Goal: Information Seeking & Learning: Check status

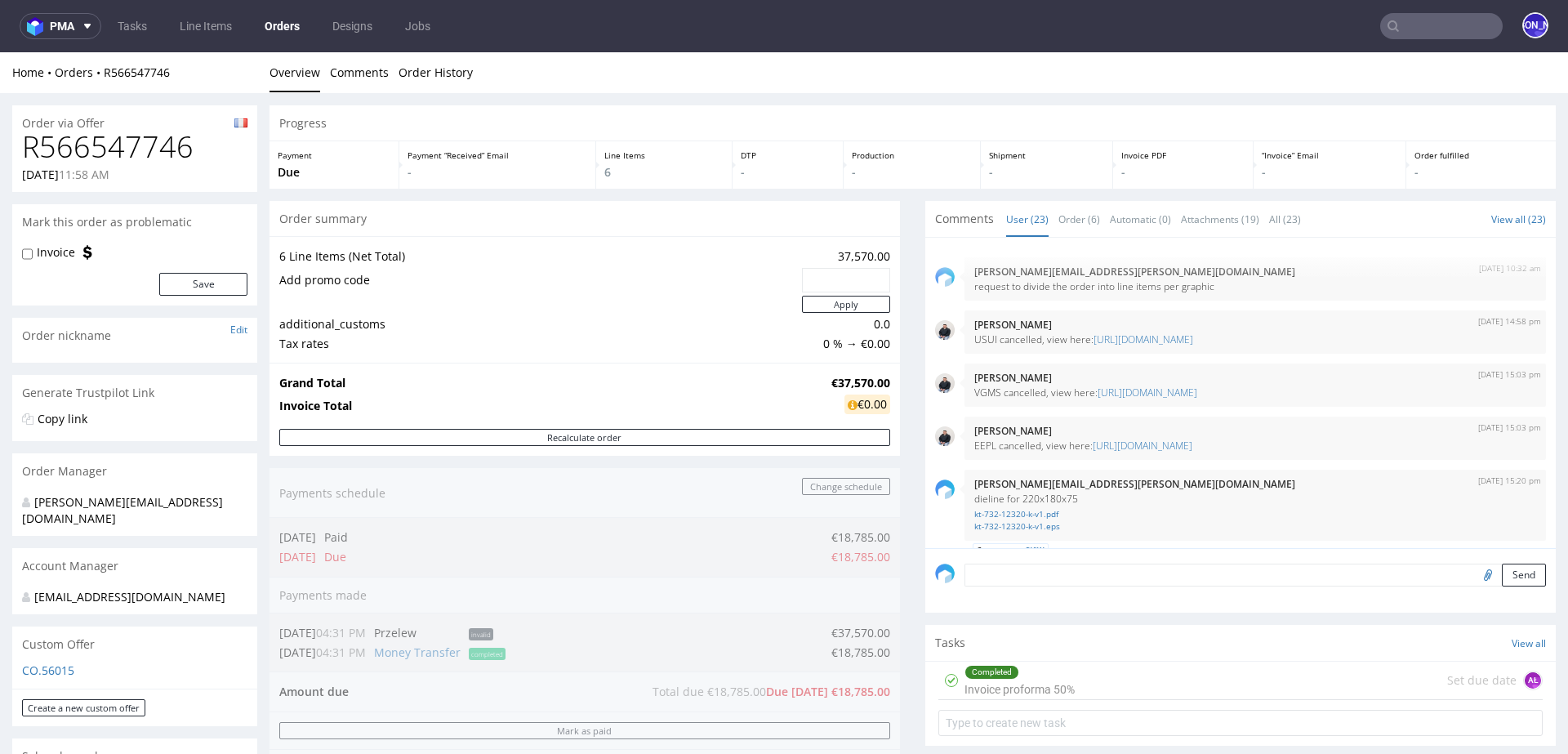
click at [1422, 40] on nav "pma Tasks Line Items Orders Designs Jobs JO" at bounding box center [784, 26] width 1568 height 52
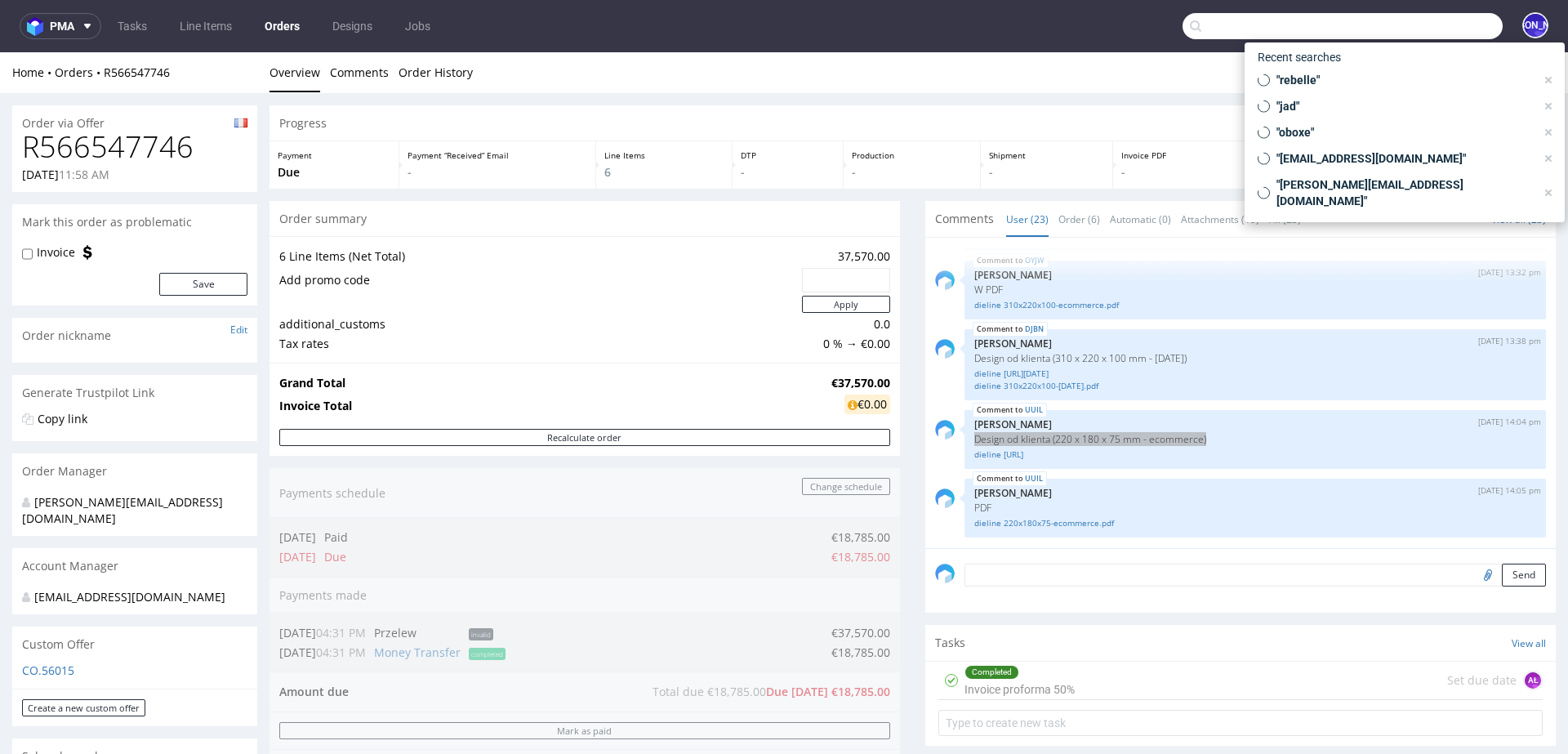
click at [1415, 27] on input "text" at bounding box center [1342, 25] width 320 height 26
paste input "Etienne.VIEMONT@arto-sarl.fr"
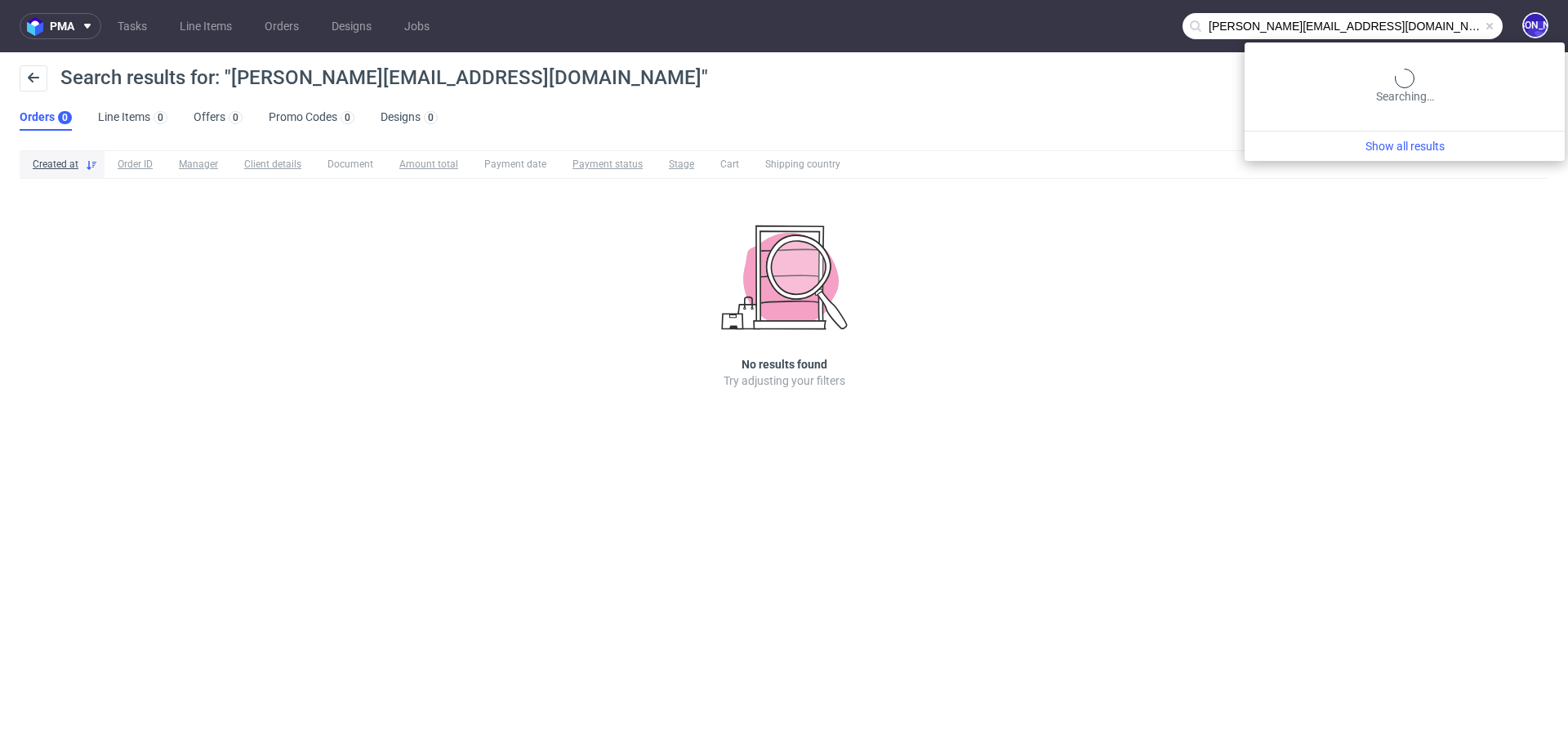
click at [1449, 29] on input "Etienne.VIEMONT@arto-sarl.fr" at bounding box center [1342, 25] width 320 height 26
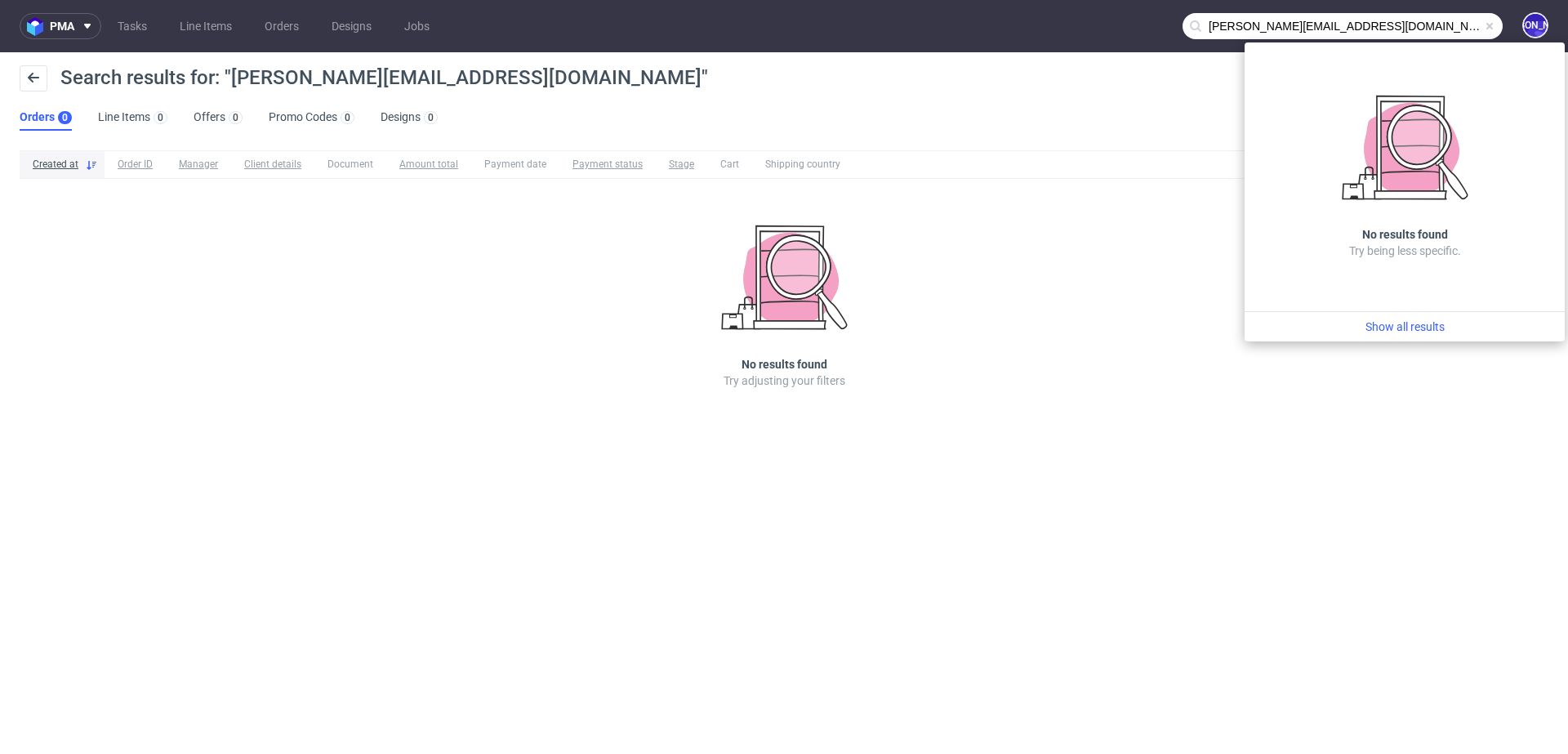
drag, startPoint x: 1301, startPoint y: 26, endPoint x: 1089, endPoint y: 16, distance: 212.2
click at [1089, 16] on nav "pma Tasks Line Items Orders Designs Jobs Etienne.VIEMONT@arto-sarl.fr JO" at bounding box center [784, 26] width 1568 height 52
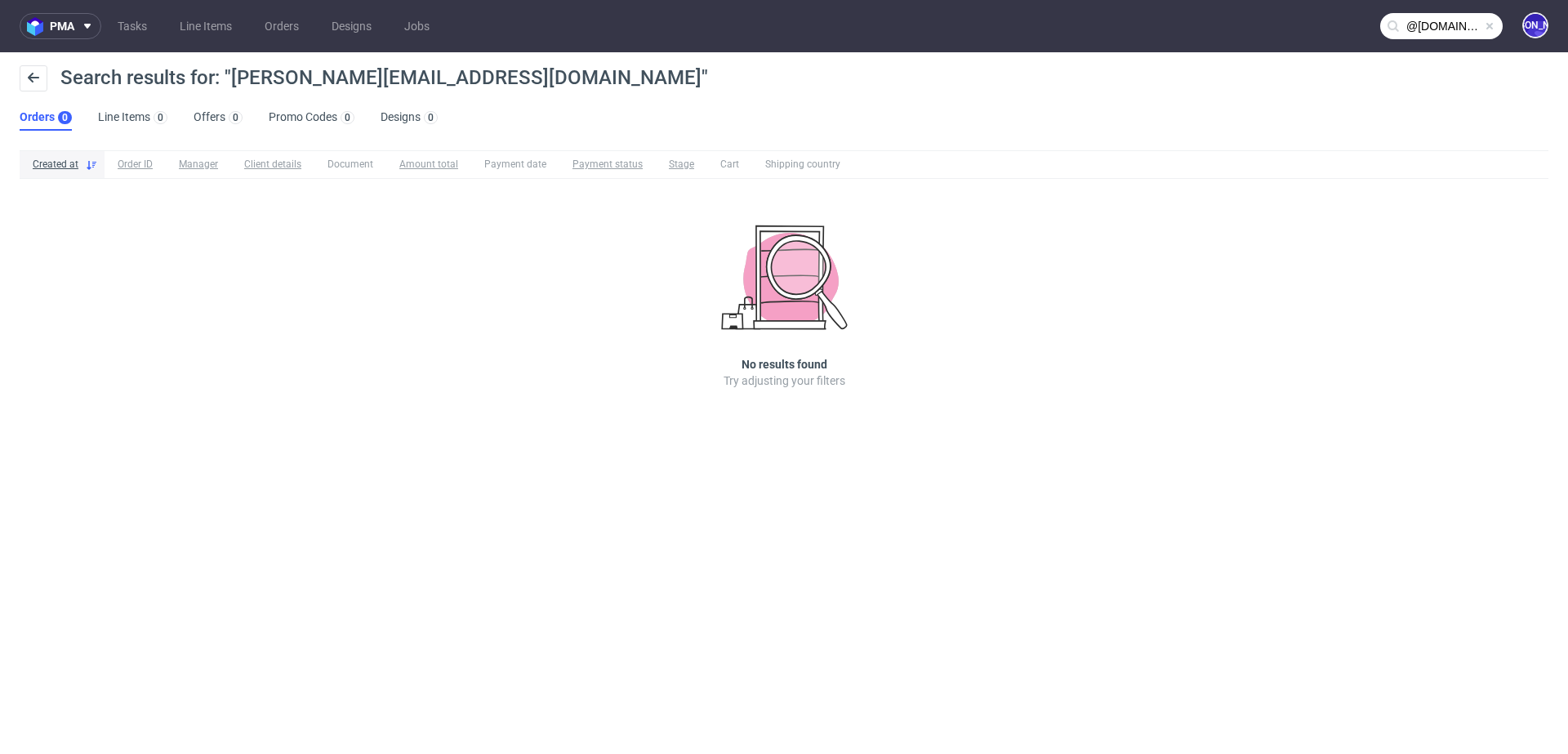
type input "@arto-sarl.fr"
click at [1422, 25] on input "@arto-sarl.fr" at bounding box center [1441, 25] width 123 height 26
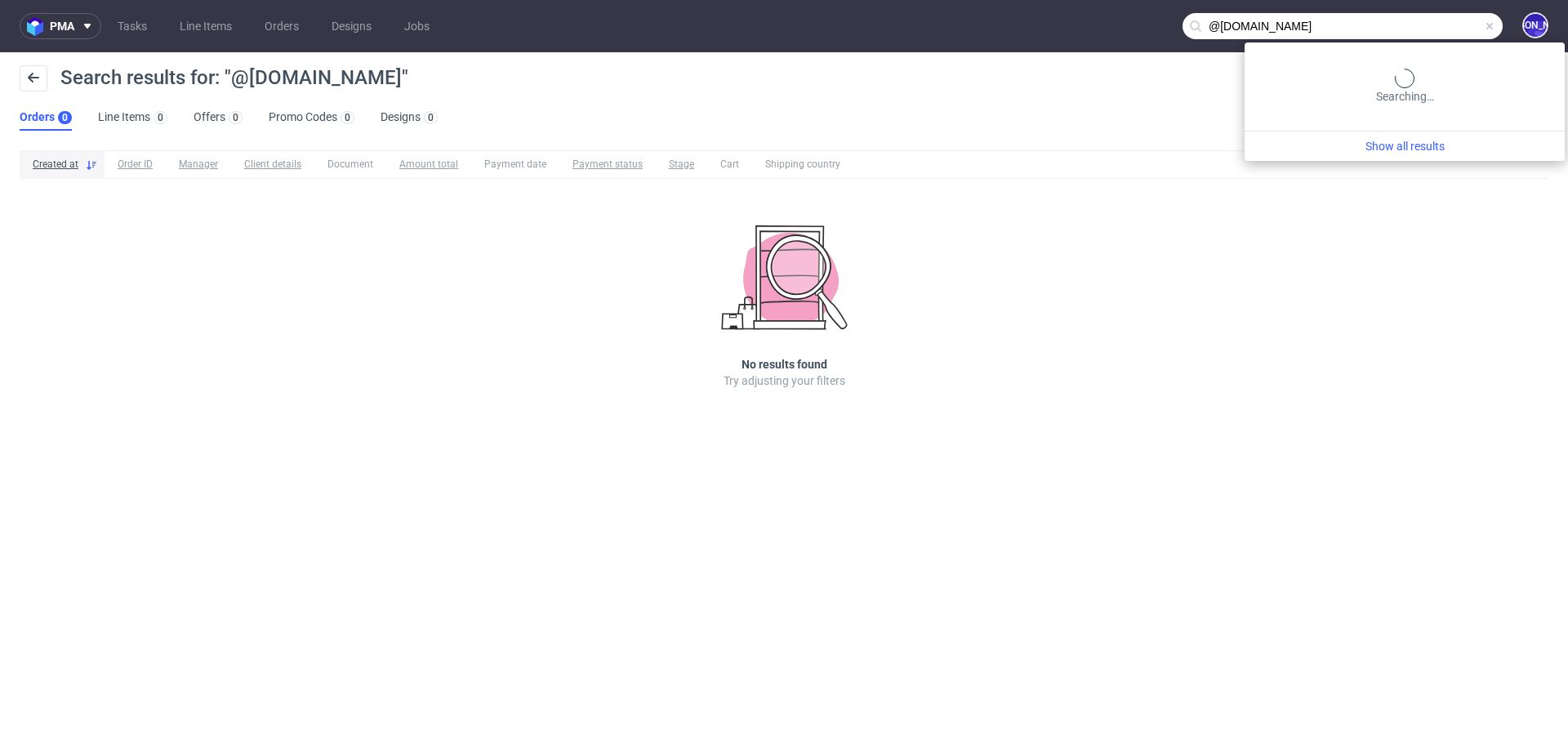
click at [1422, 25] on input "@arto-sarl.fr" at bounding box center [1342, 25] width 320 height 26
click at [1450, 28] on input "@arto-sarl.fr" at bounding box center [1342, 25] width 320 height 26
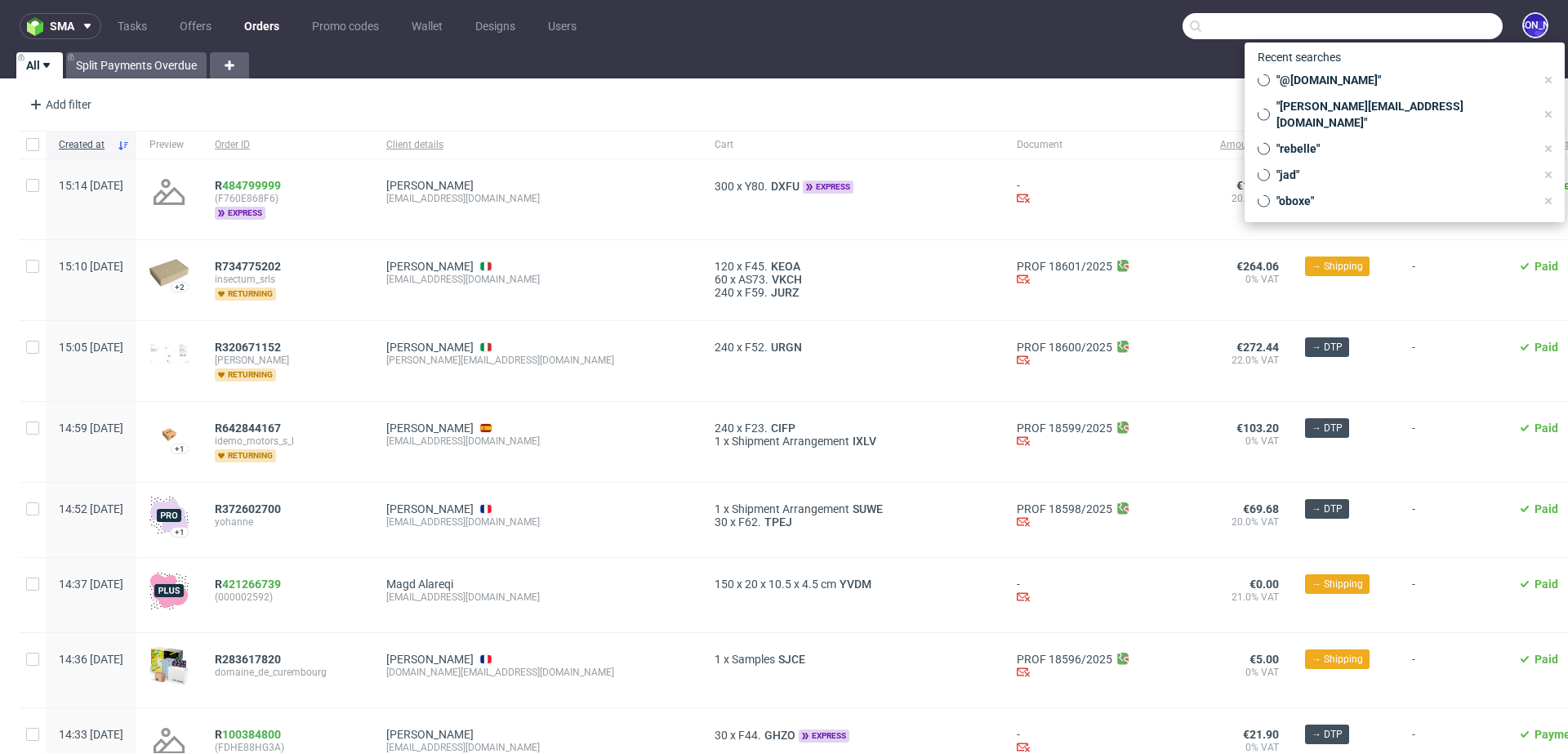
click at [1398, 30] on input "text" at bounding box center [1342, 25] width 320 height 26
paste input "@arto-sarl.fr"
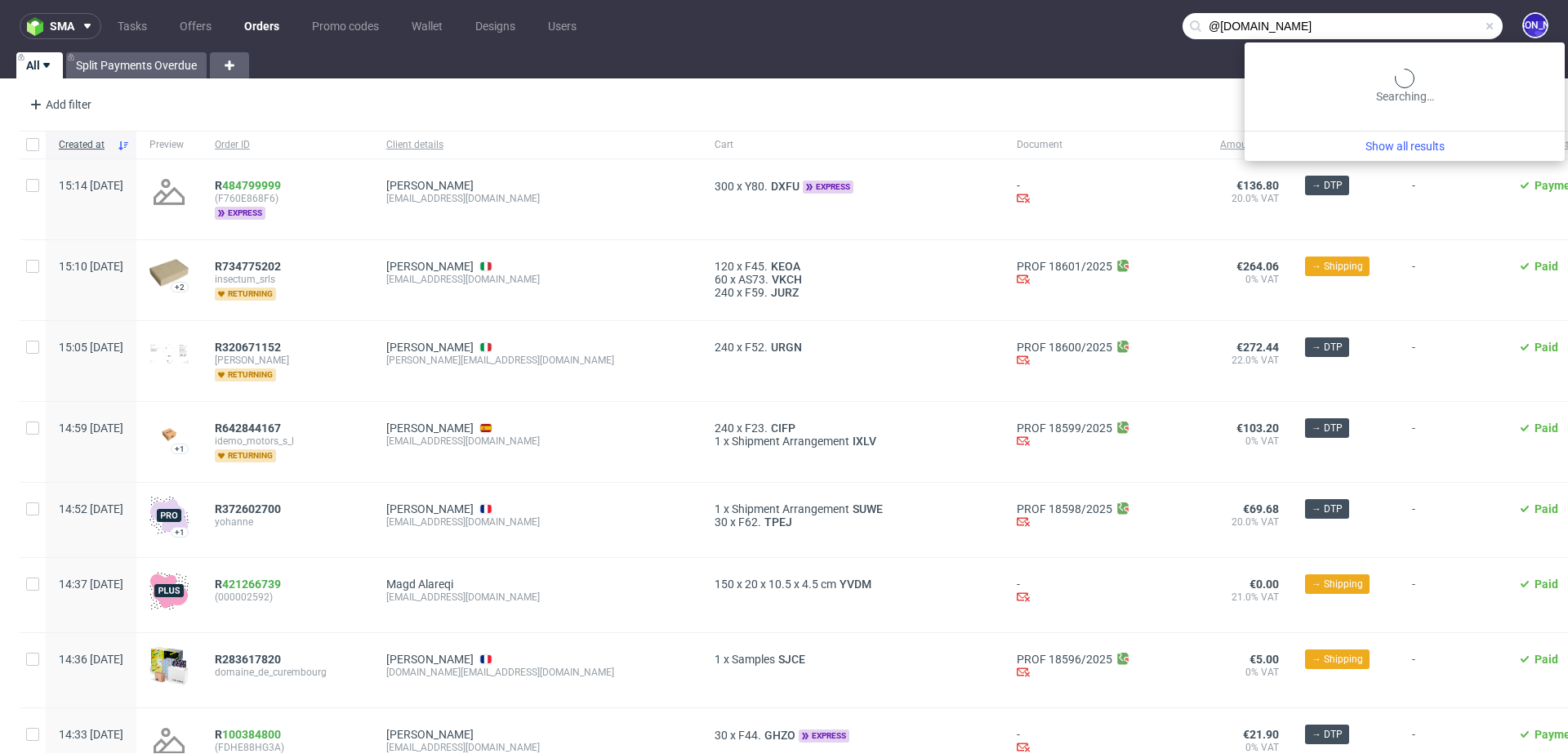
type input "@arto-sarl.fr"
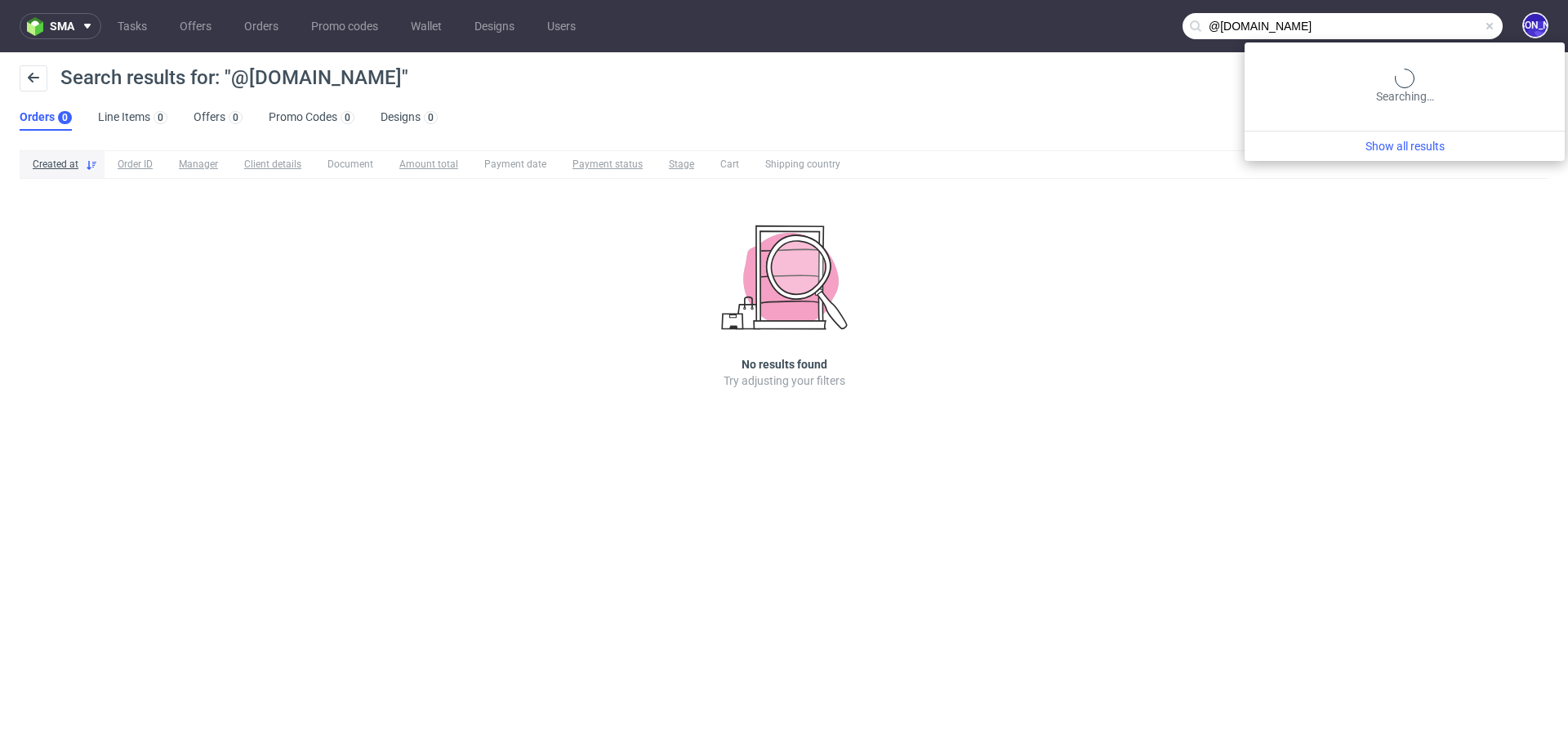
click at [1410, 24] on input "@arto-sarl.fr" at bounding box center [1342, 25] width 320 height 26
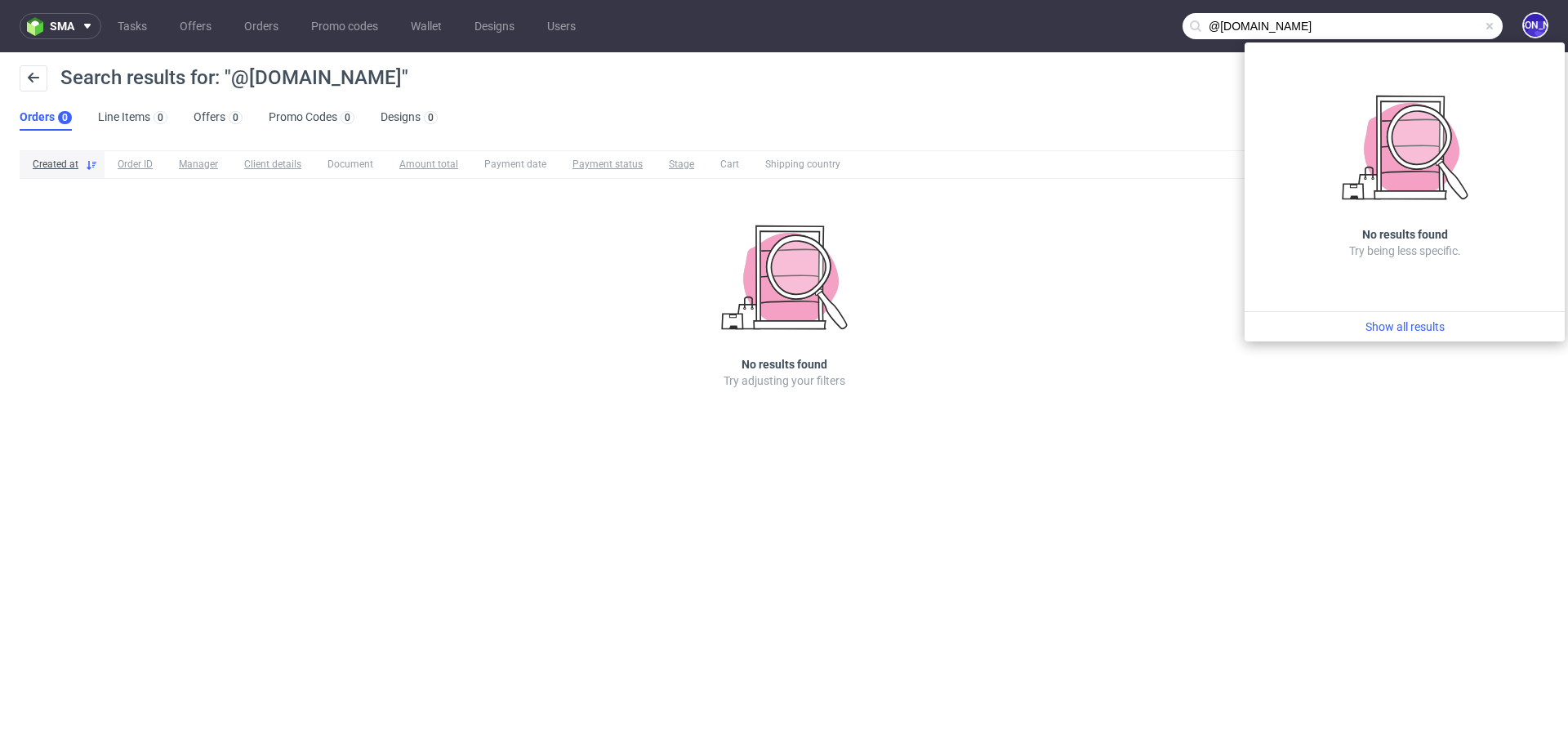
click at [1326, 12] on nav "sma Tasks Offers Orders Promo codes Wallet Designs Users @arto-sarl.fr JO" at bounding box center [784, 26] width 1568 height 52
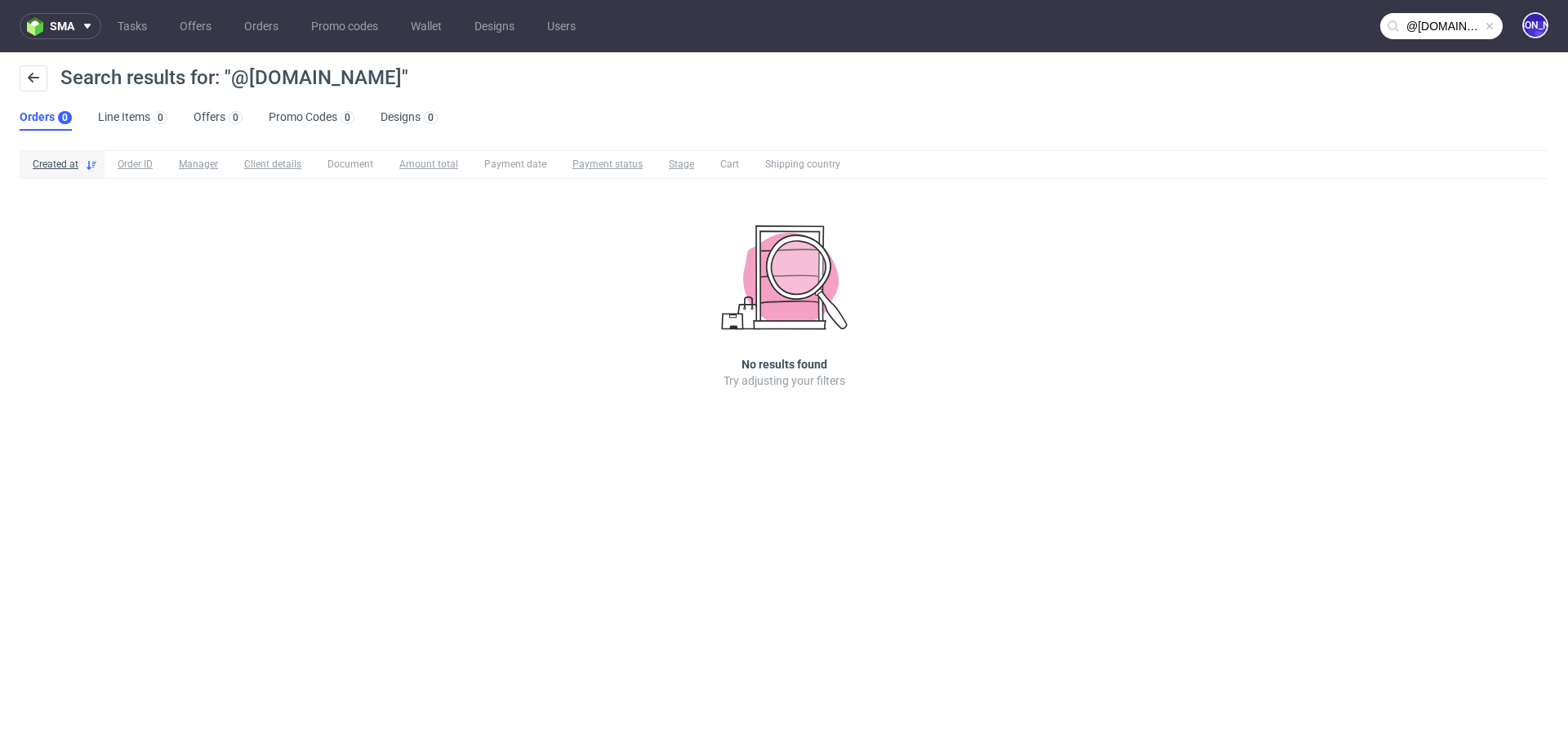
click at [1486, 27] on span at bounding box center [1489, 26] width 13 height 13
click at [1413, 26] on input "text" at bounding box center [1441, 25] width 123 height 26
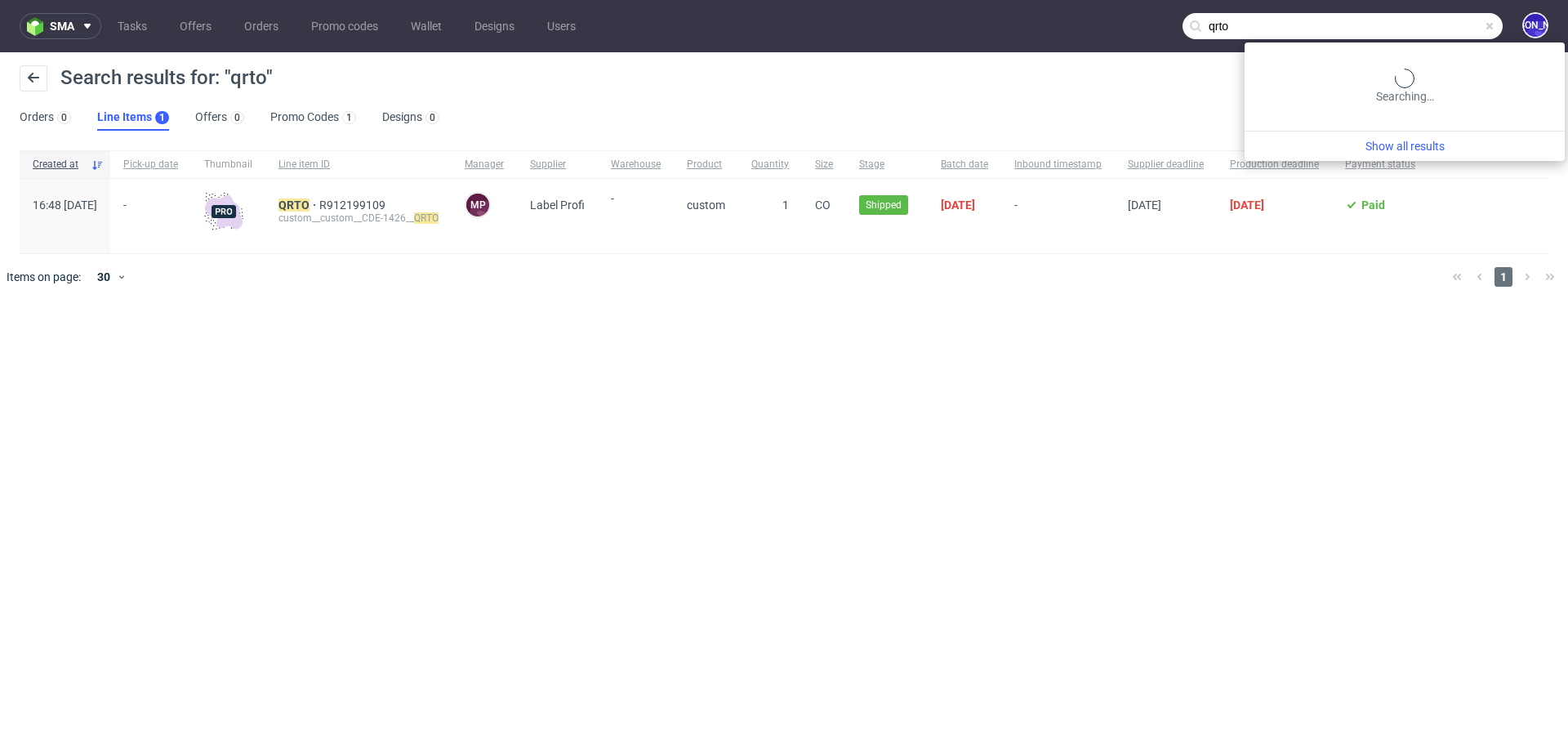
drag, startPoint x: 1444, startPoint y: 30, endPoint x: 1167, endPoint y: 24, distance: 277.1
click at [1167, 24] on nav "sma Tasks Offers Orders Promo codes Wallet Designs Users qrto JO" at bounding box center [784, 26] width 1568 height 52
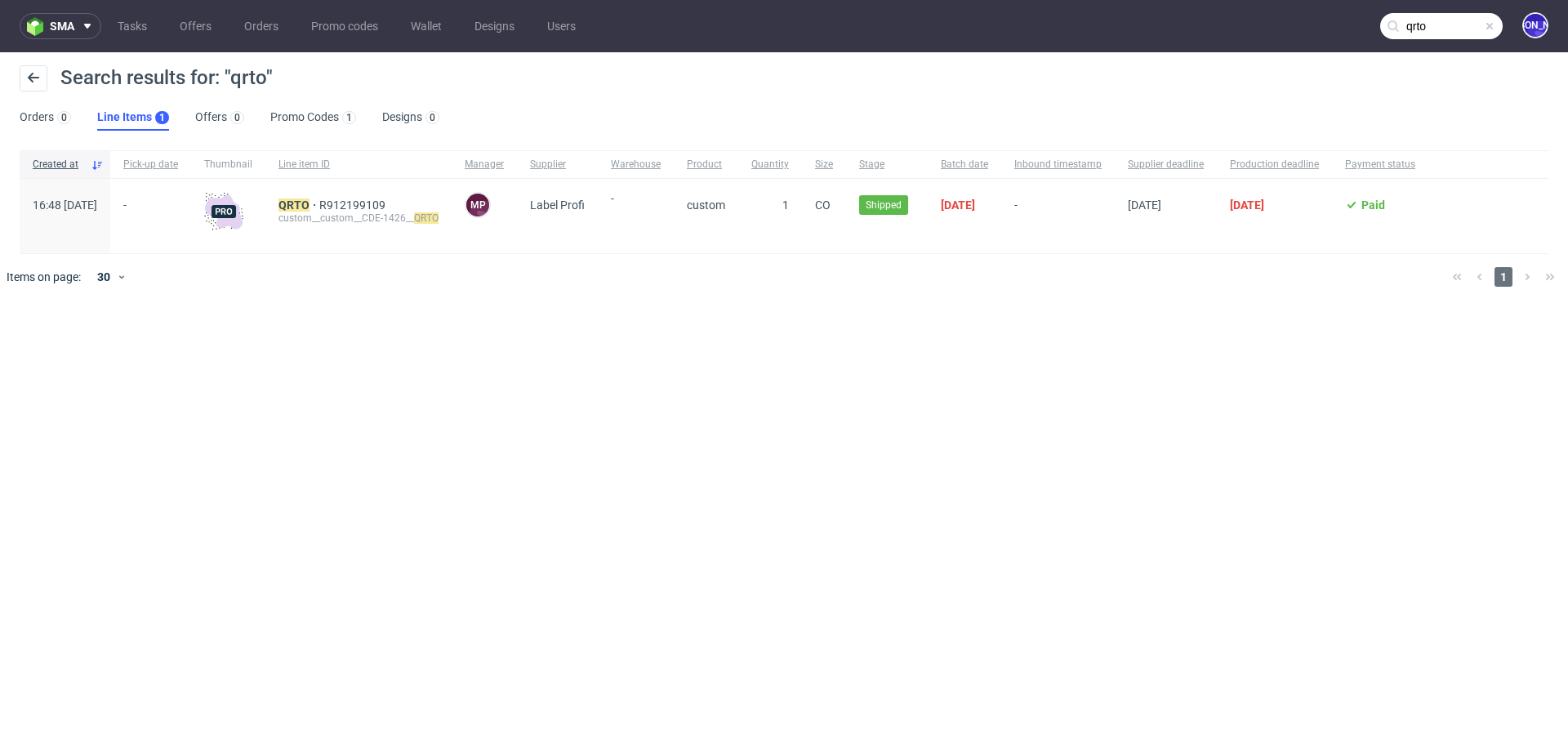
type input "q"
type input "arto"
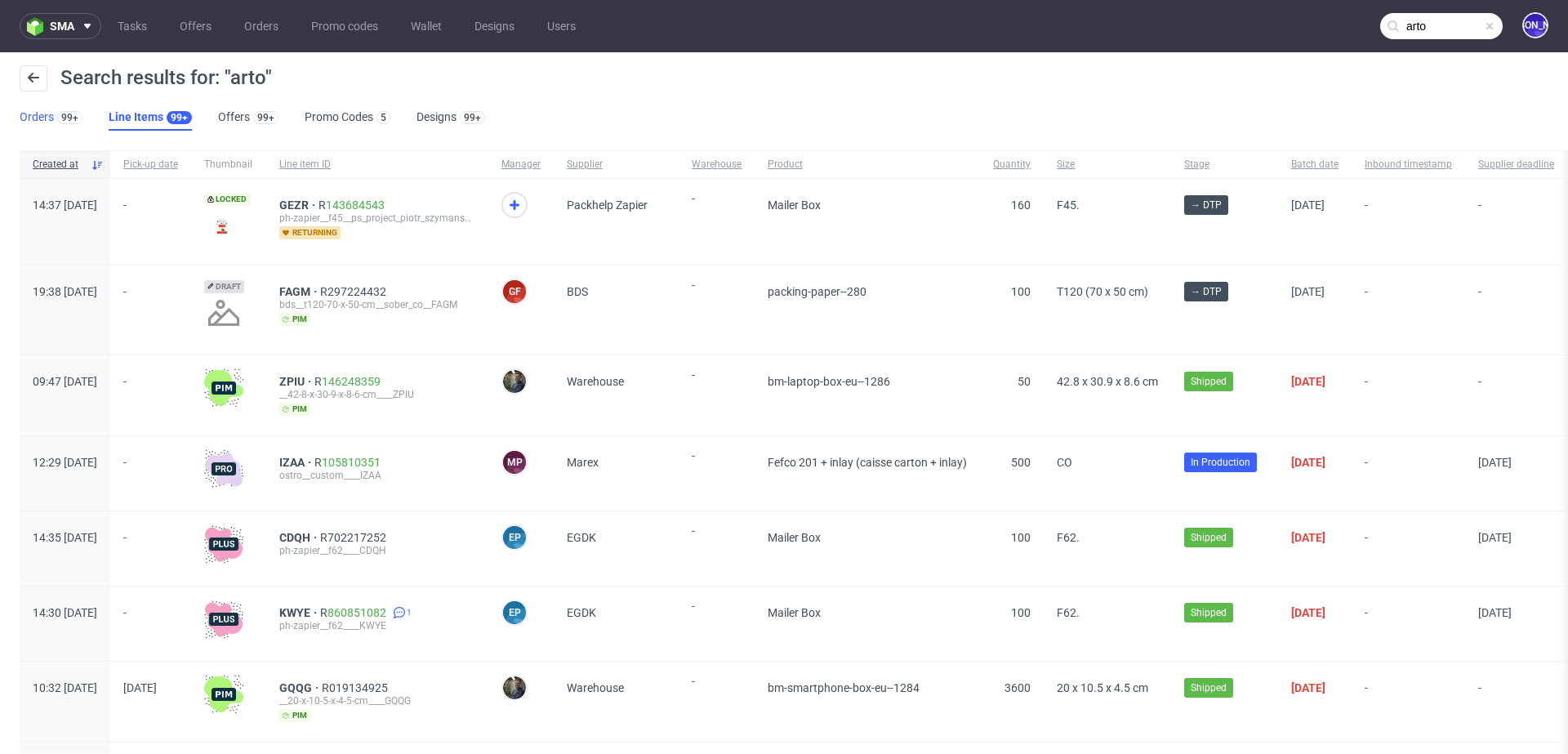
click at [45, 115] on link "Orders 99+" at bounding box center [52, 118] width 63 height 26
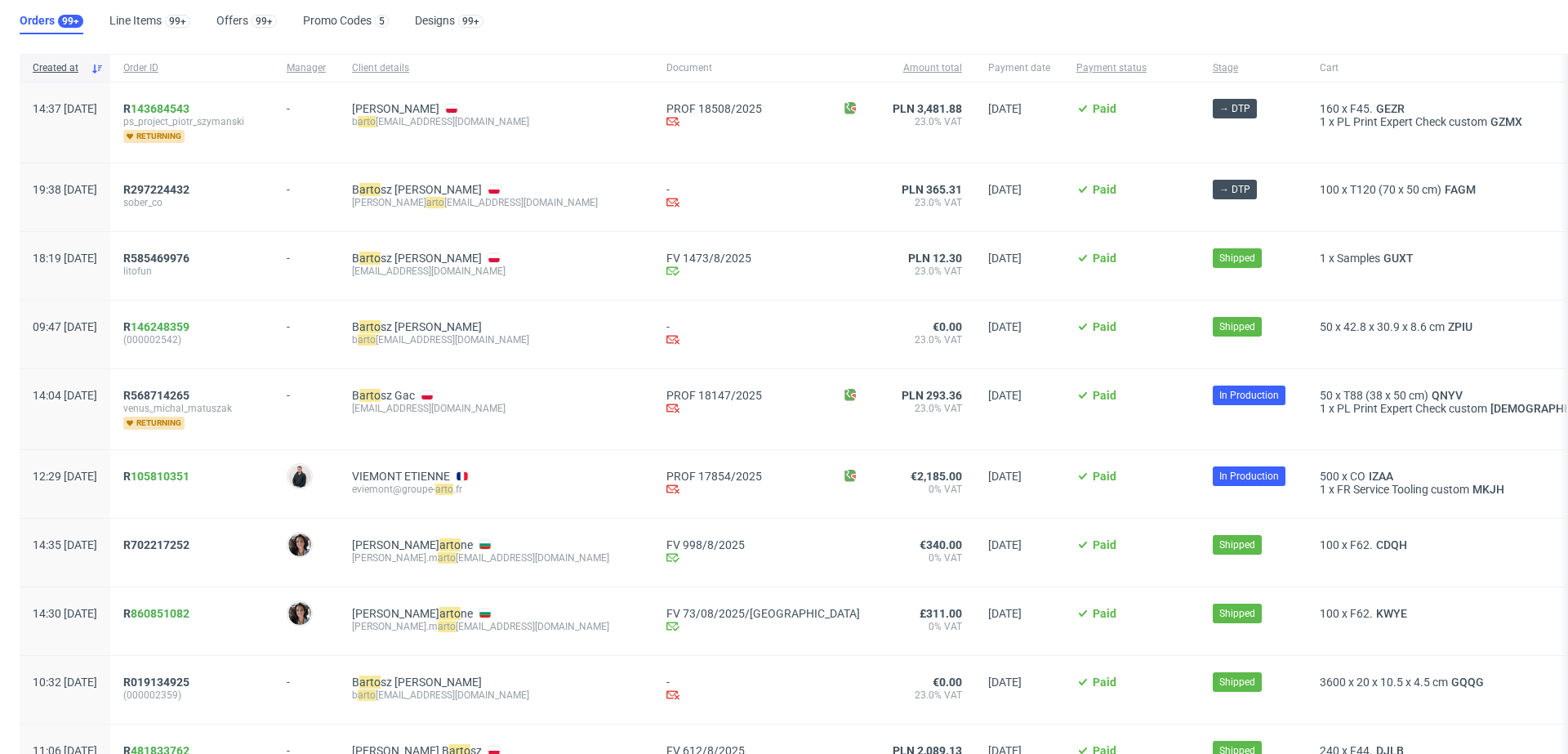
scroll to position [99, 0]
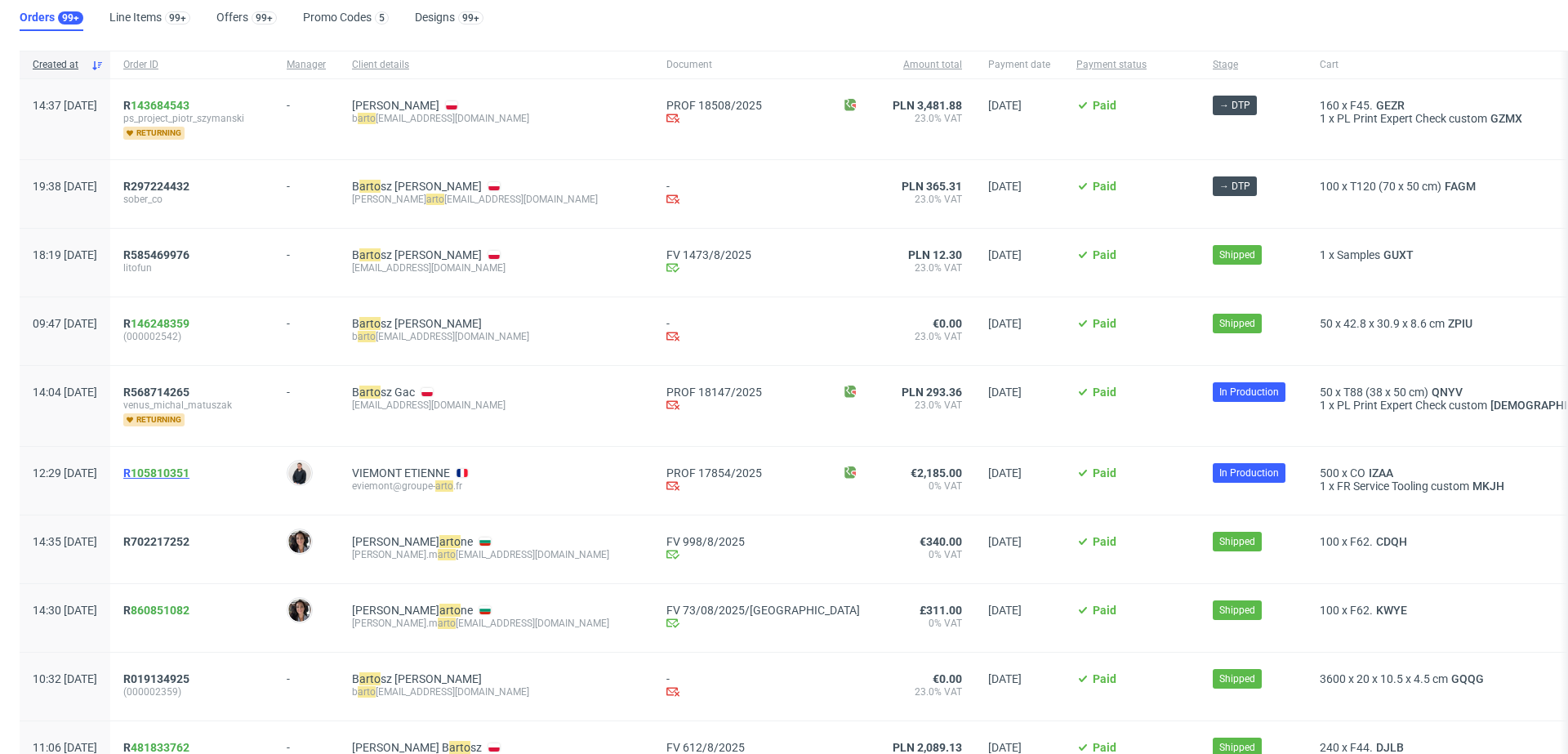
click at [174, 468] on span "R 105810351" at bounding box center [155, 473] width 66 height 13
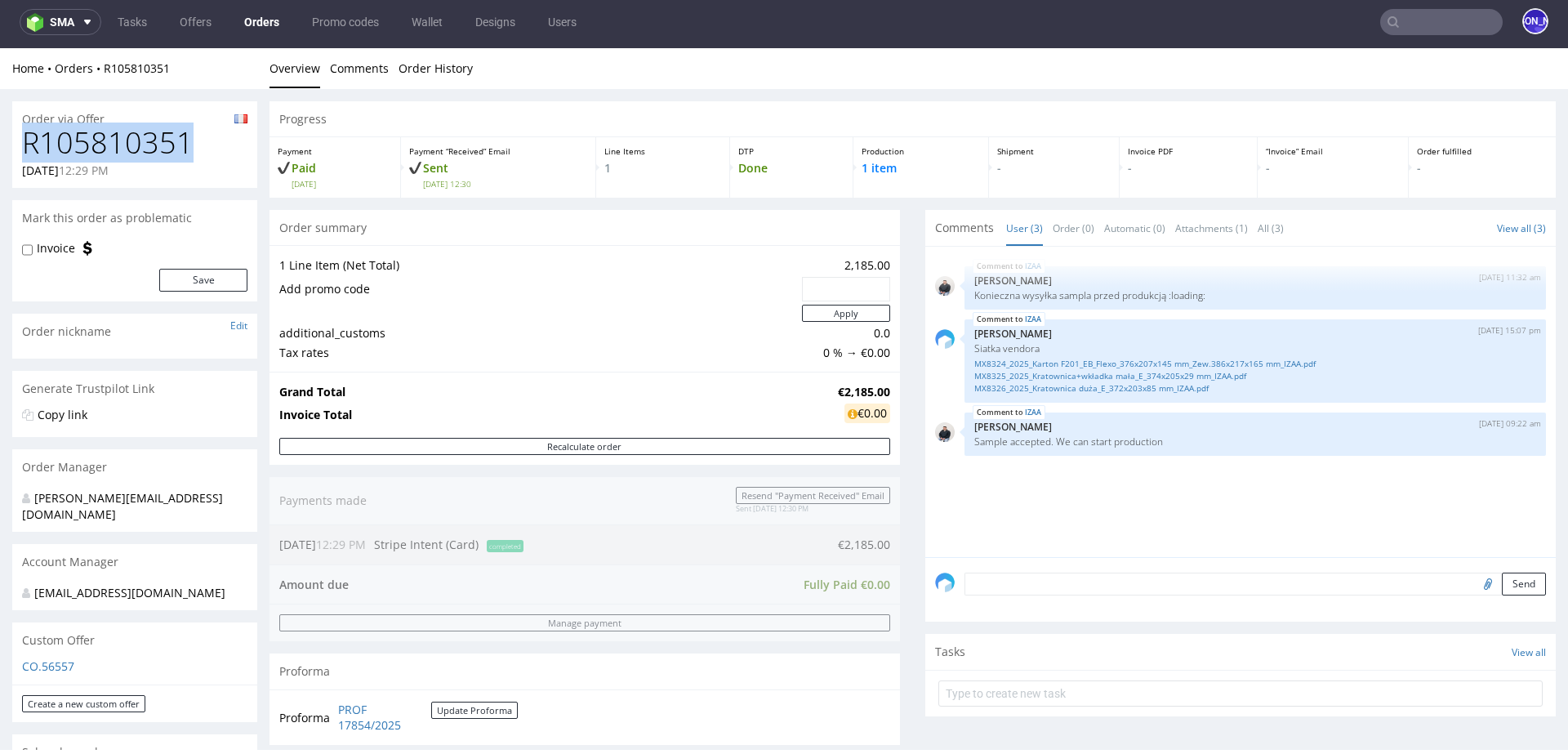
drag, startPoint x: 192, startPoint y: 147, endPoint x: 0, endPoint y: 147, distance: 192.0
copy h1 "R105810351"
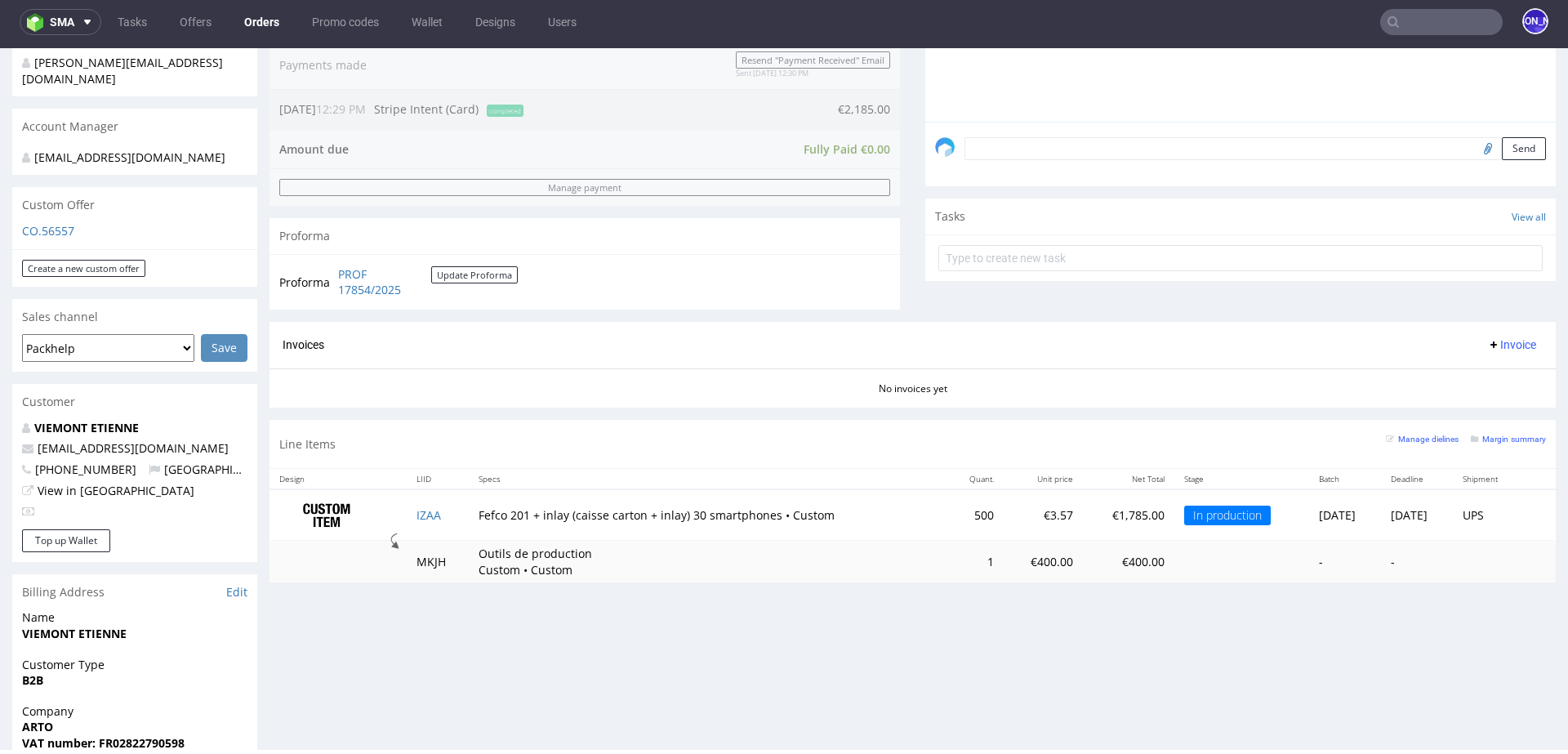
scroll to position [513, 0]
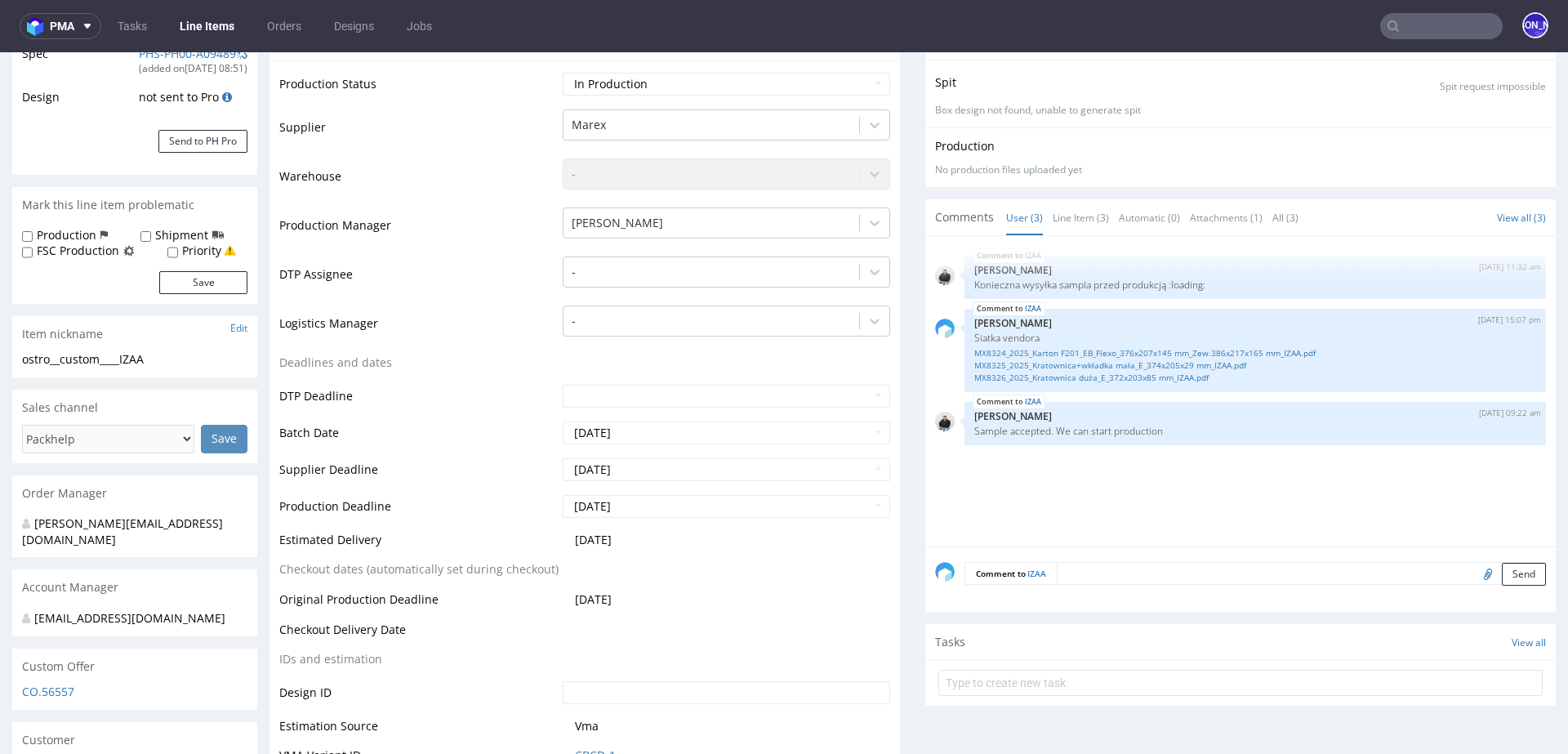
scroll to position [337, 0]
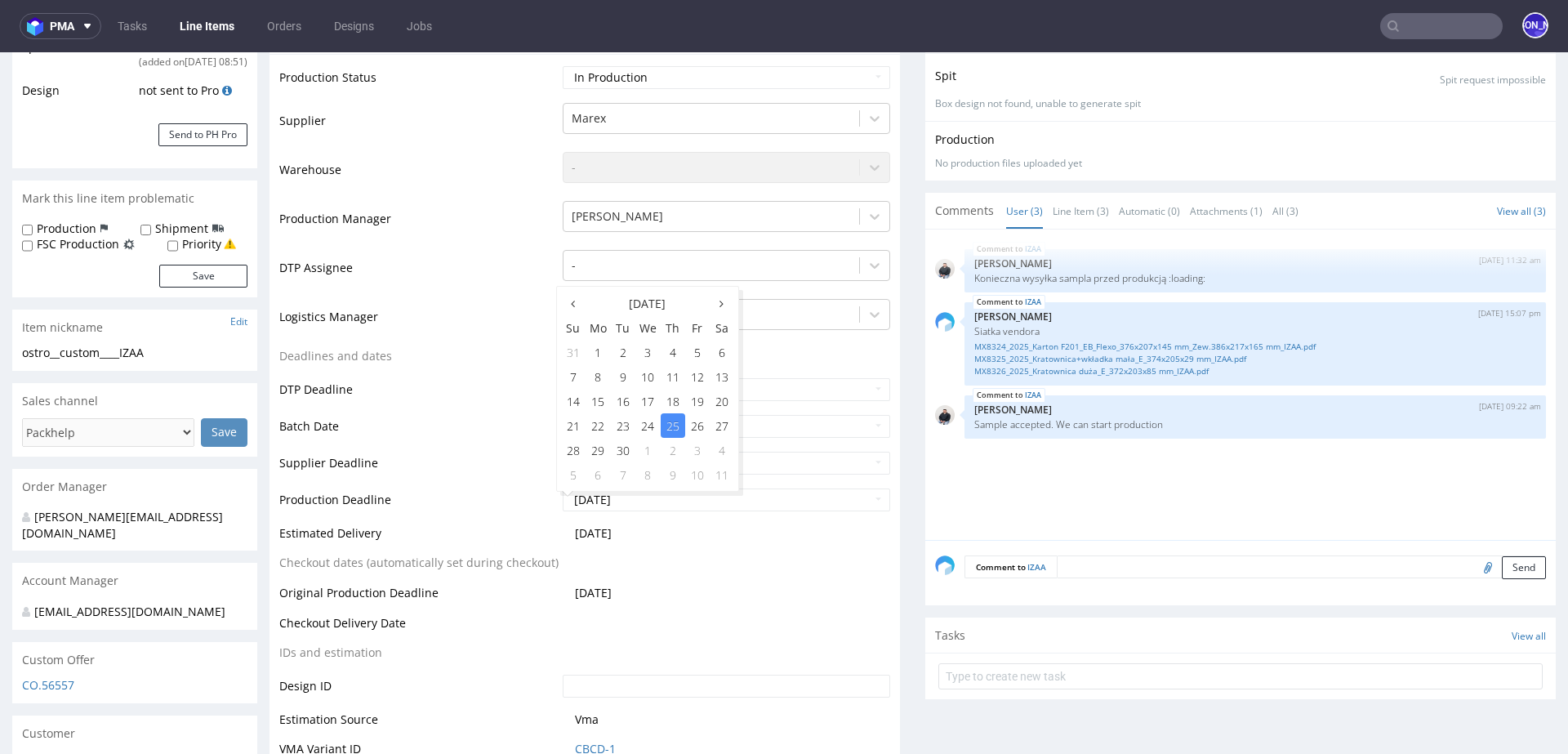
drag, startPoint x: 674, startPoint y: 495, endPoint x: 547, endPoint y: 495, distance: 127.0
click at [547, 495] on tr "Production Deadline 2025-09-25" at bounding box center [585, 504] width 611 height 37
click at [1412, 26] on input "text" at bounding box center [1441, 25] width 123 height 26
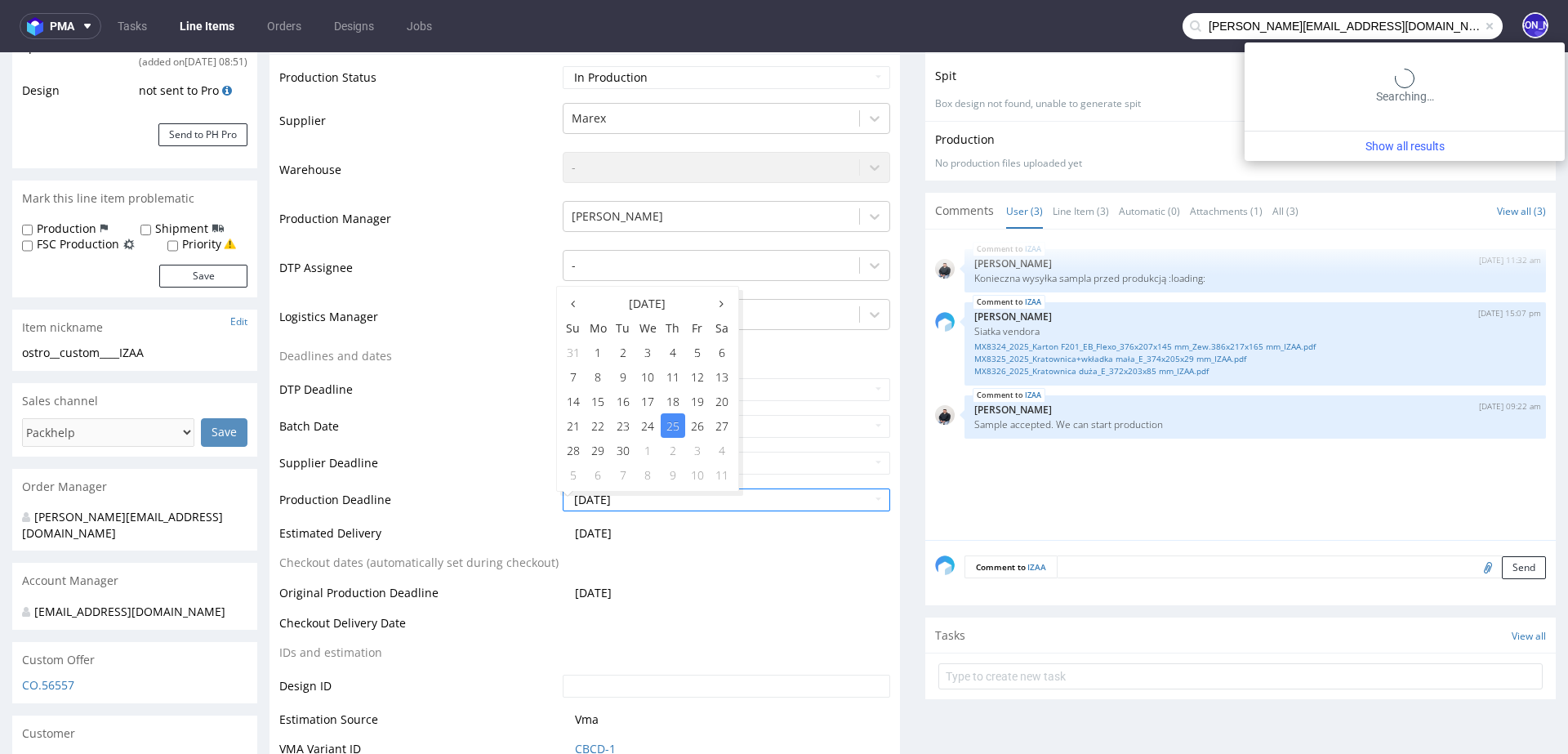
type input "juan@merchery.co"
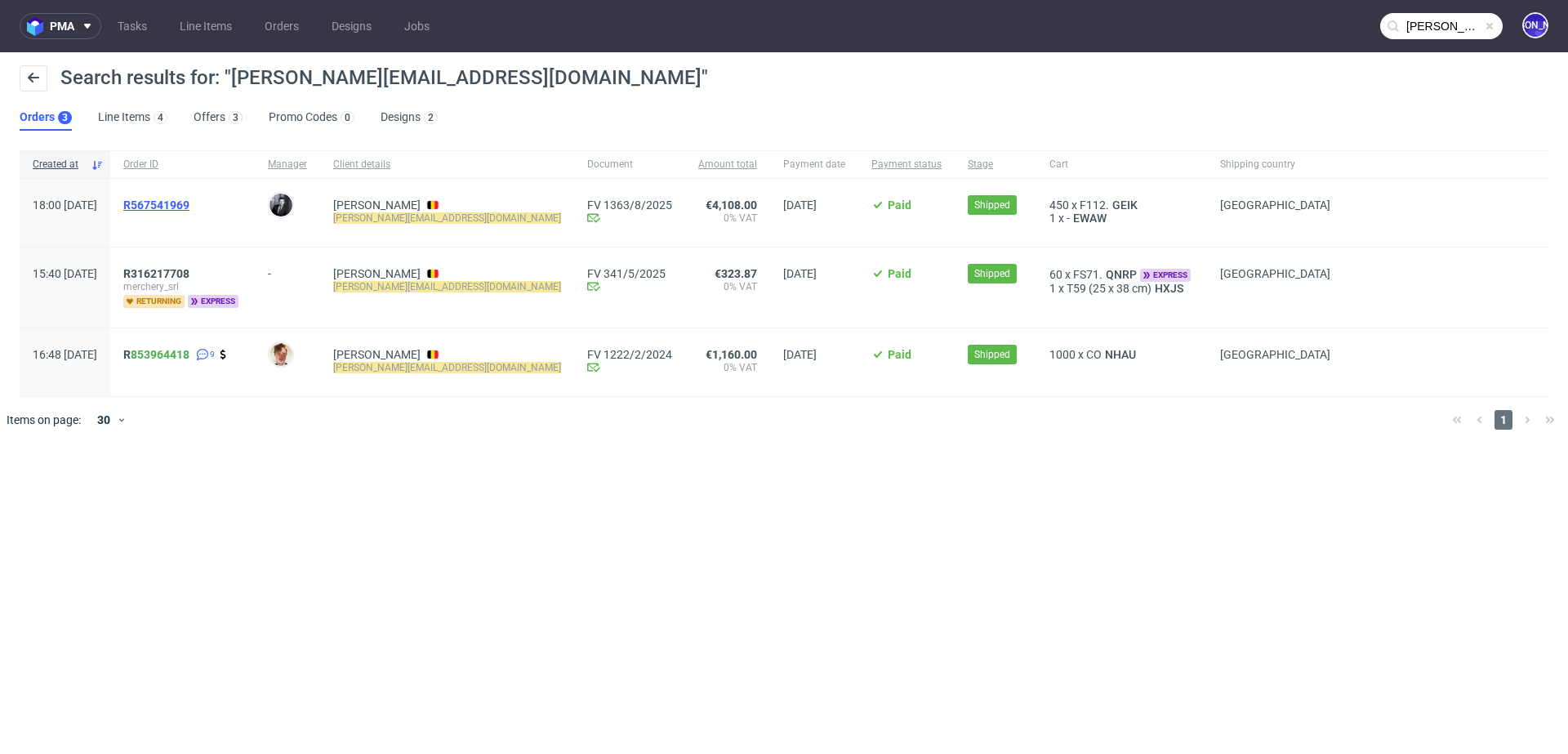
click at [184, 204] on span "R567541969" at bounding box center [155, 205] width 66 height 13
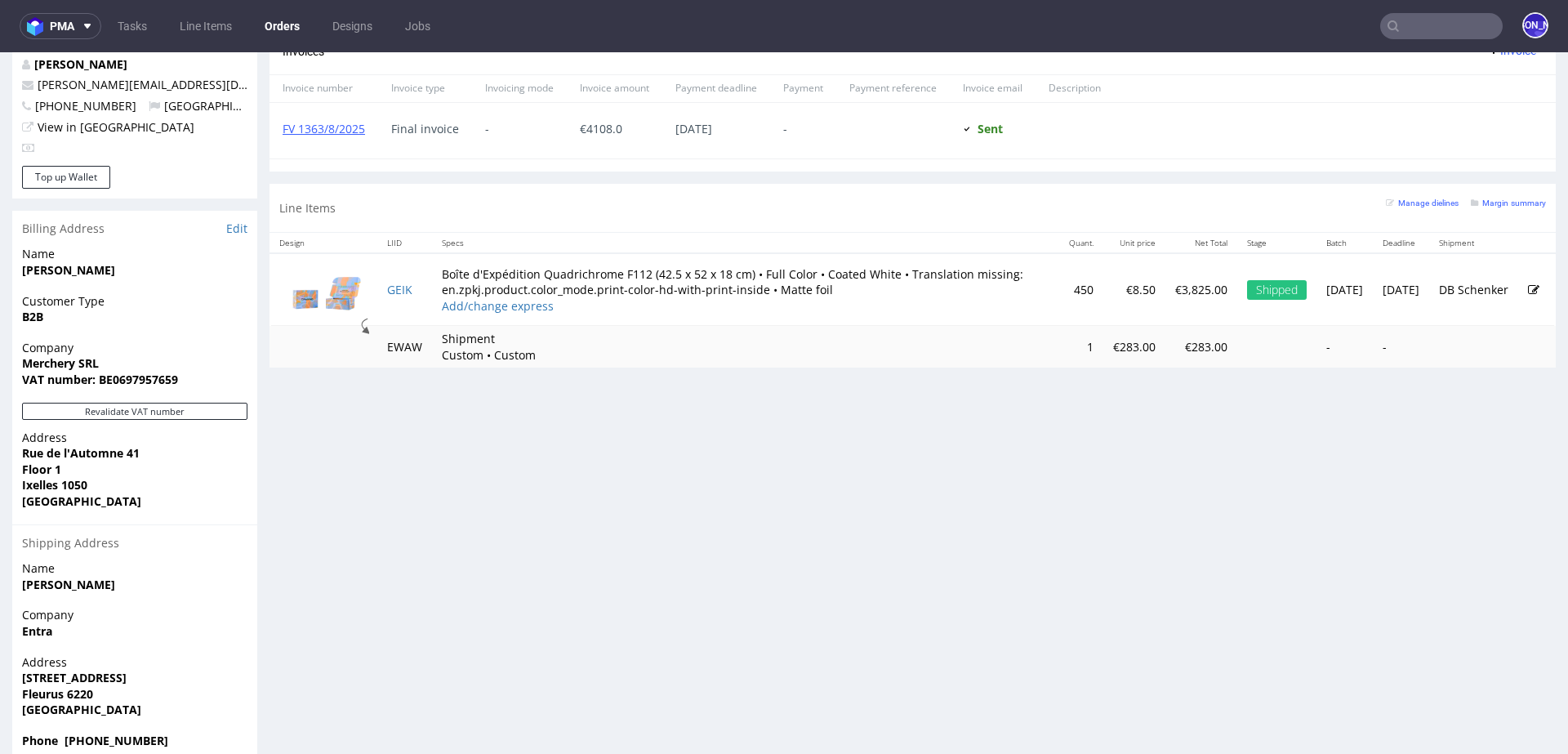
scroll to position [783, 0]
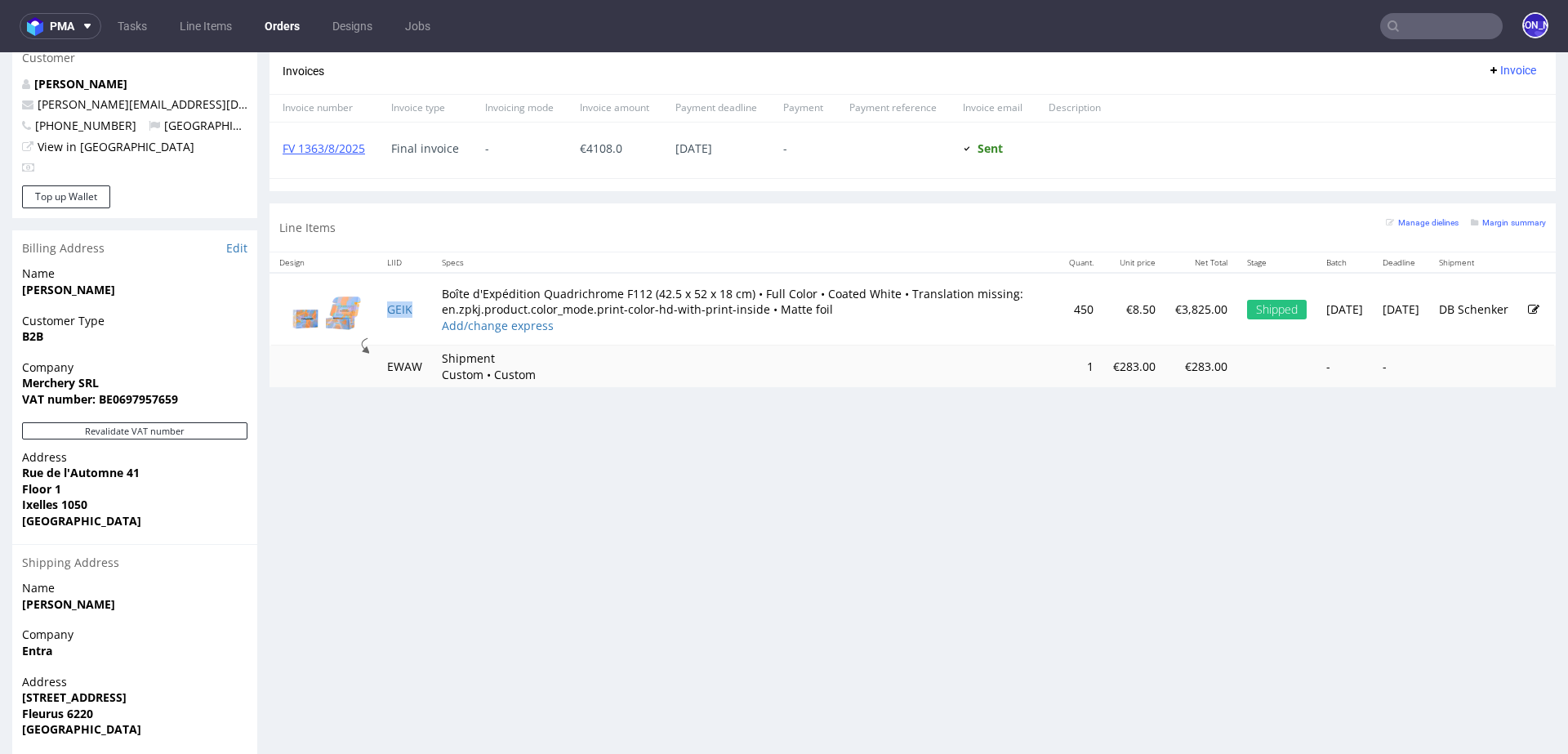
click at [402, 297] on td "GEIK" at bounding box center [404, 309] width 55 height 72
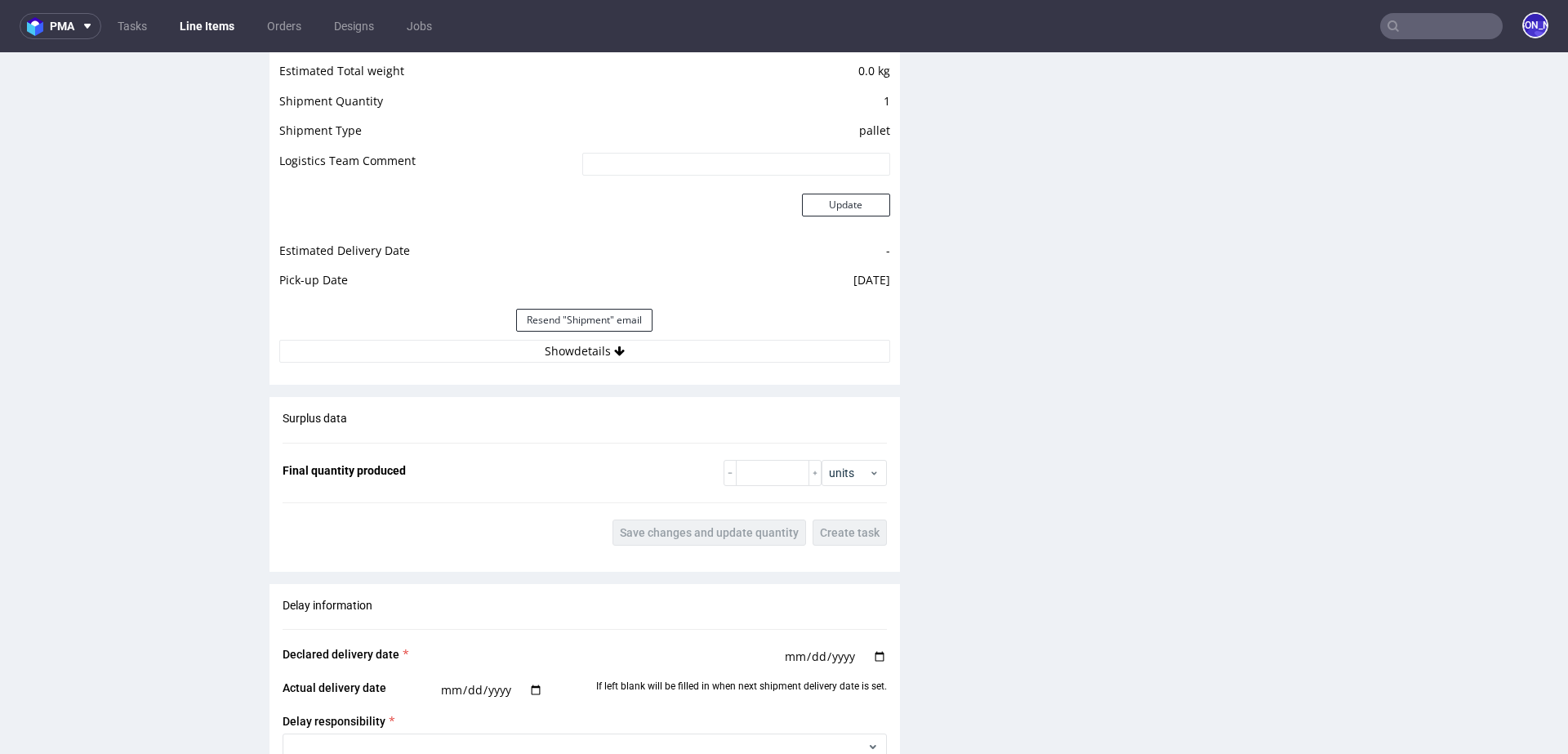
scroll to position [2290, 0]
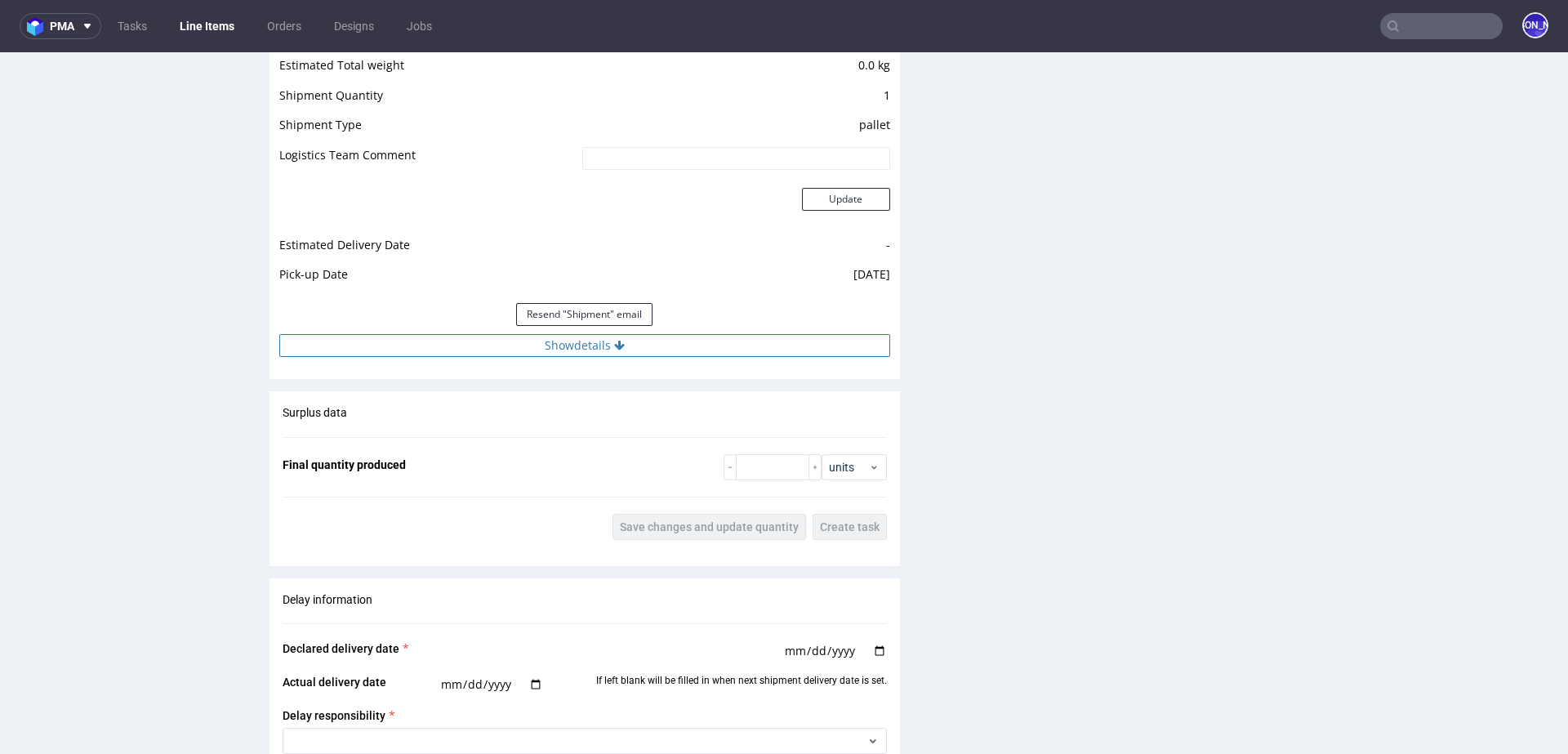
click at [602, 353] on button "Show details" at bounding box center [585, 344] width 611 height 23
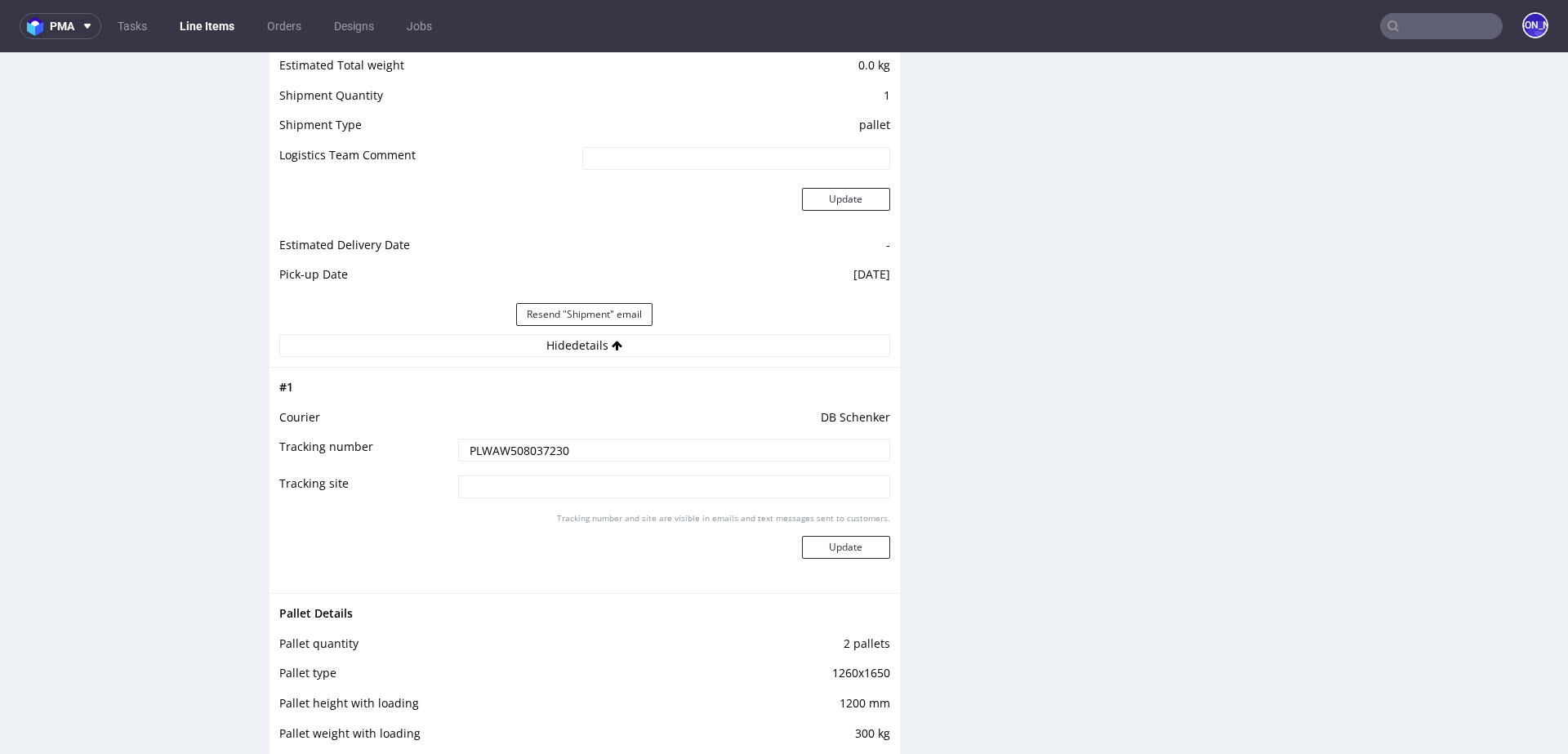
drag, startPoint x: 570, startPoint y: 448, endPoint x: 413, endPoint y: 447, distance: 157.0
click at [413, 447] on tr "Tracking number PLWAW508037230" at bounding box center [585, 455] width 611 height 37
click at [1422, 30] on input "text" at bounding box center [1441, 25] width 123 height 26
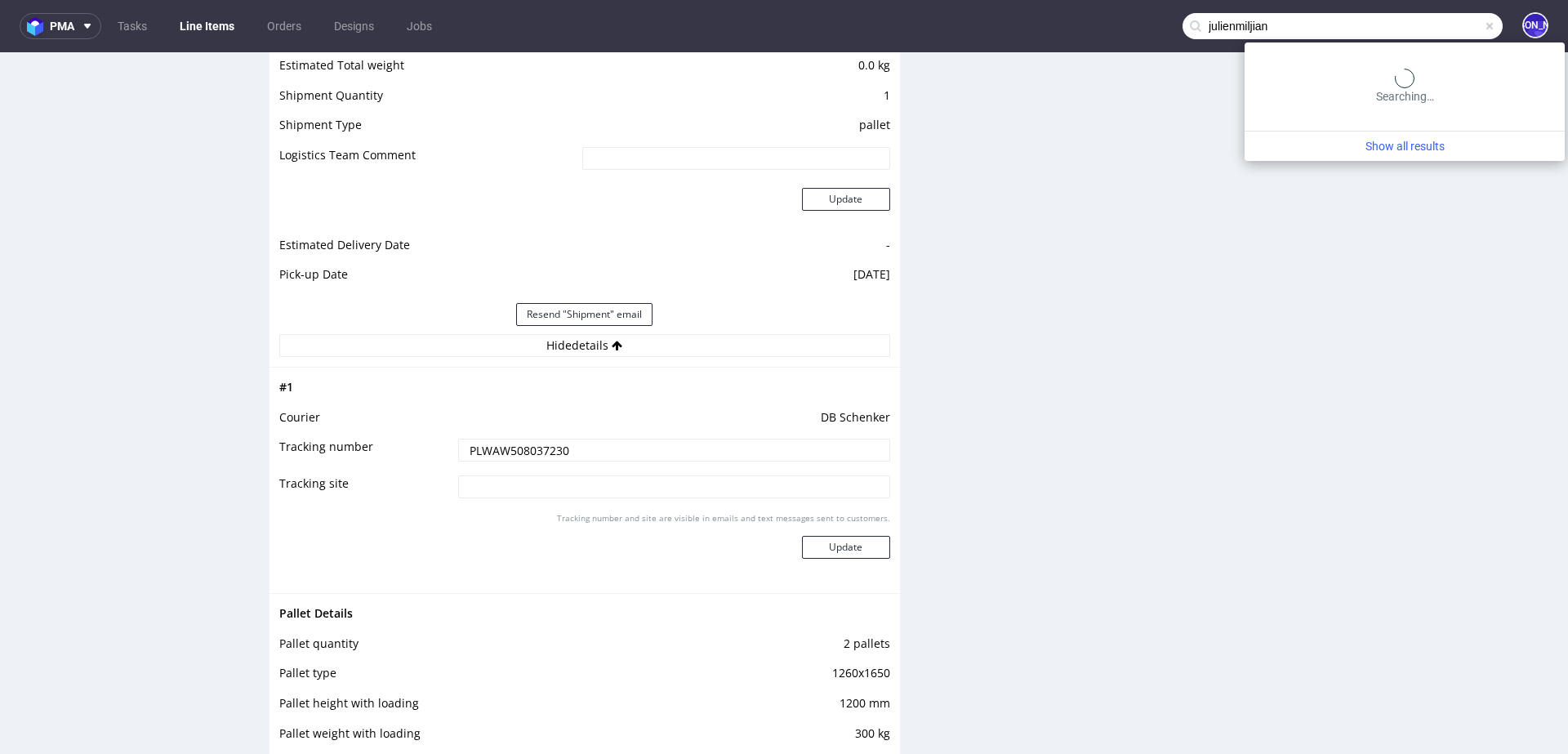
type input "julienmiljian"
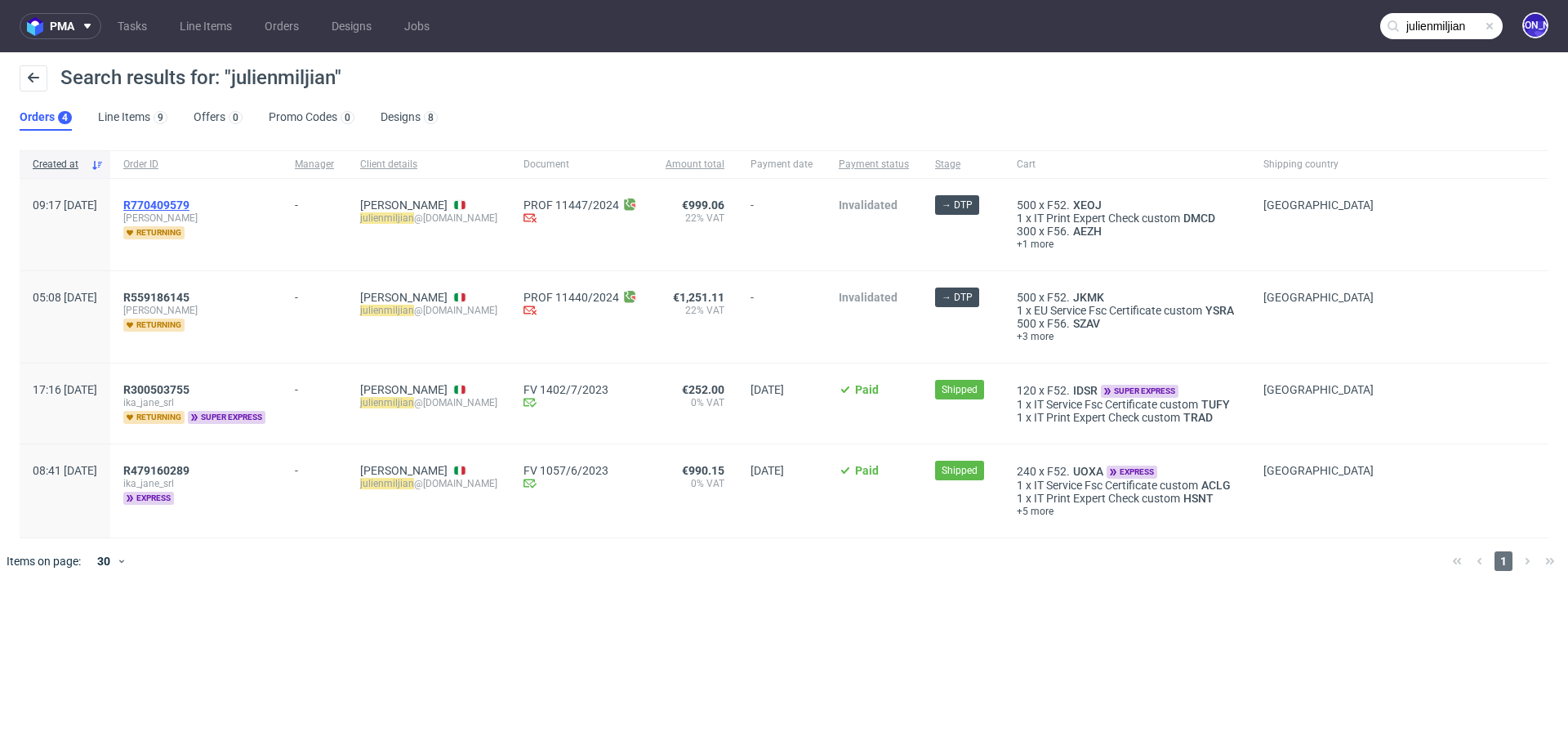
click at [190, 199] on span "R770409579" at bounding box center [155, 205] width 66 height 13
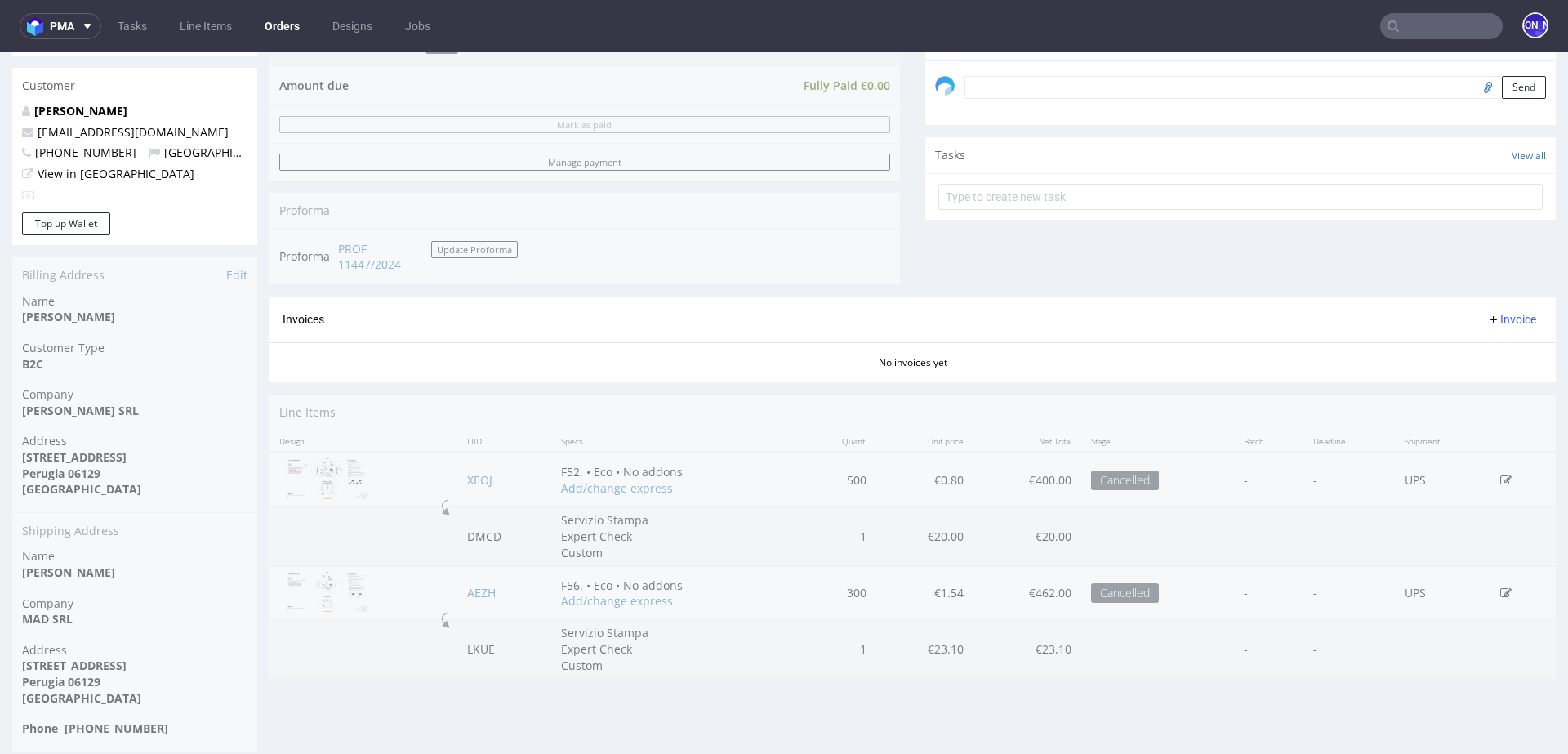
scroll to position [521, 0]
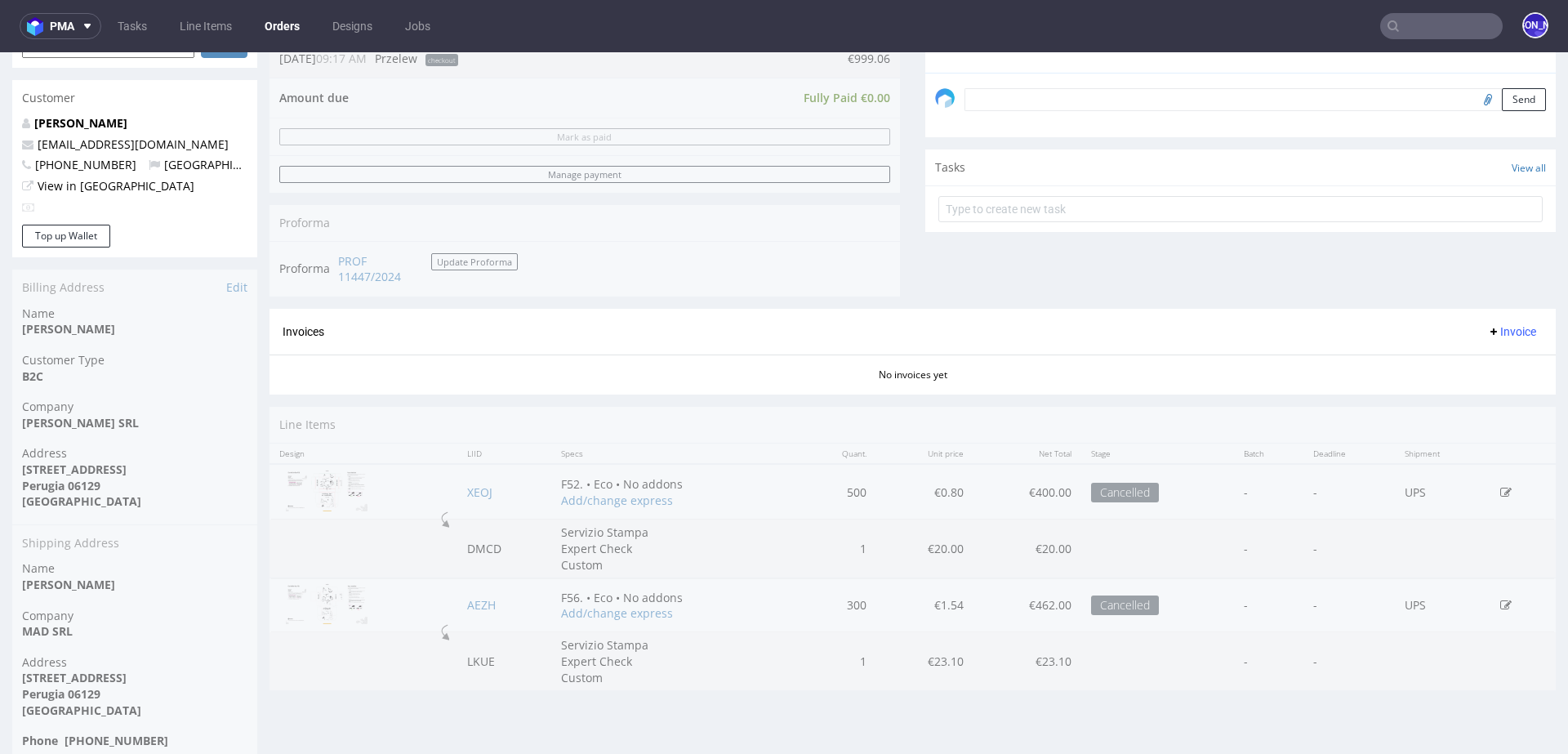
drag, startPoint x: 129, startPoint y: 425, endPoint x: 13, endPoint y: 423, distance: 116.0
click at [13, 424] on div "Order R770409579 09.05.2024 09:17 AM Mark this order as problematic Invoice Sav…" at bounding box center [135, 197] width 245 height 1134
click at [22, 423] on div "Order R770409579 09.05.2024 09:17 AM Mark this order as problematic Invoice Sav…" at bounding box center [135, 197] width 245 height 1134
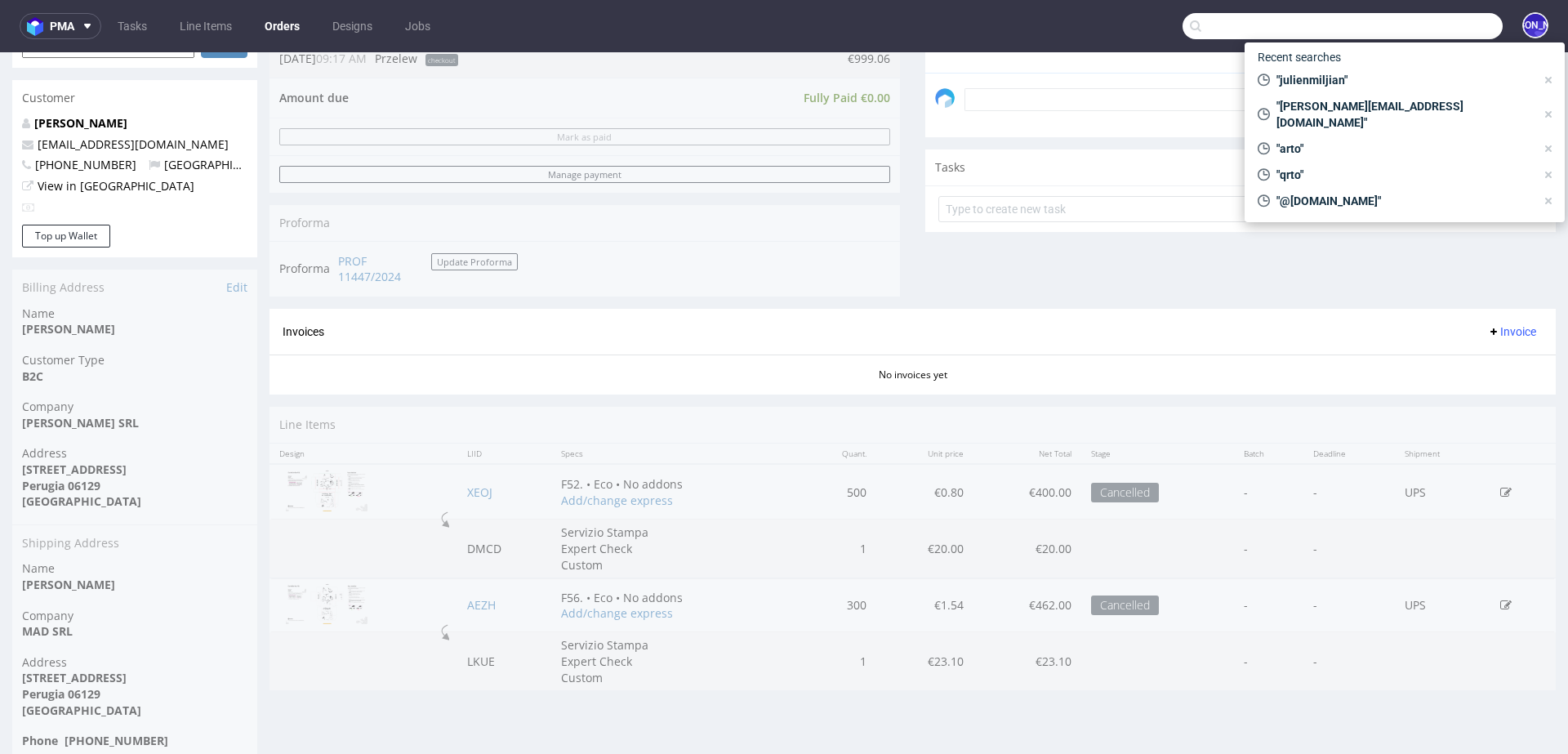
click at [1422, 30] on input "text" at bounding box center [1342, 25] width 320 height 26
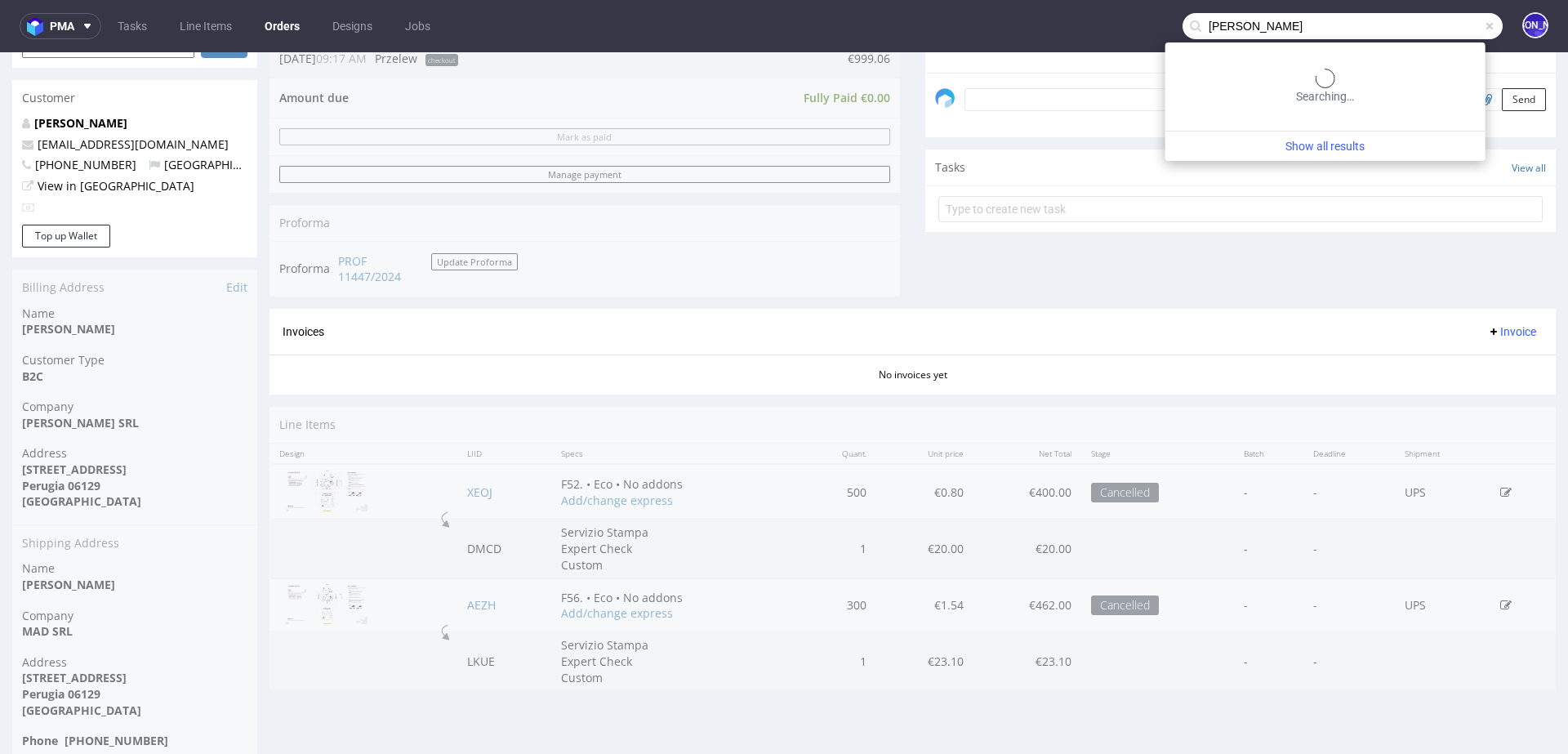
type input "ika jane"
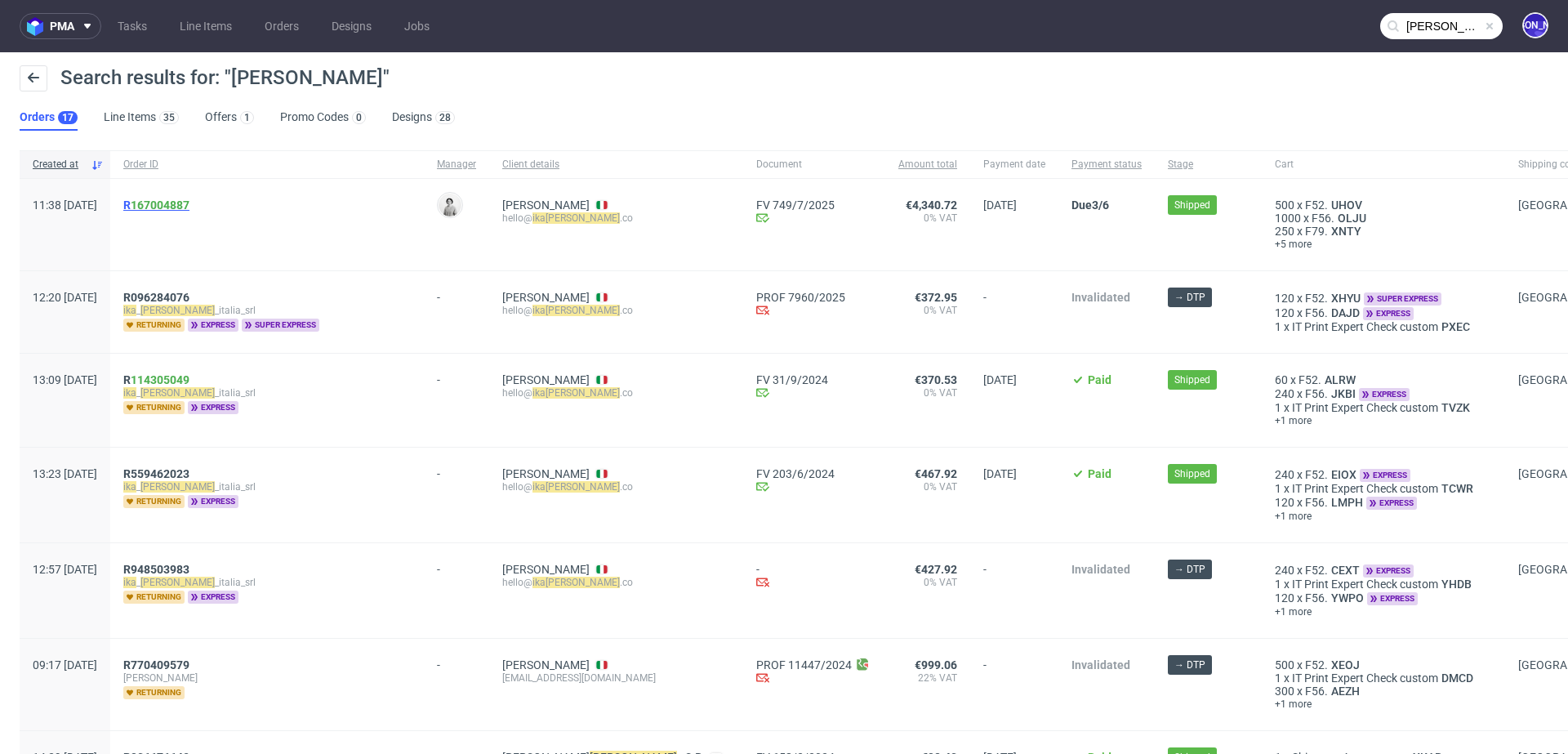
click at [173, 206] on span "R 167004887" at bounding box center [155, 205] width 66 height 13
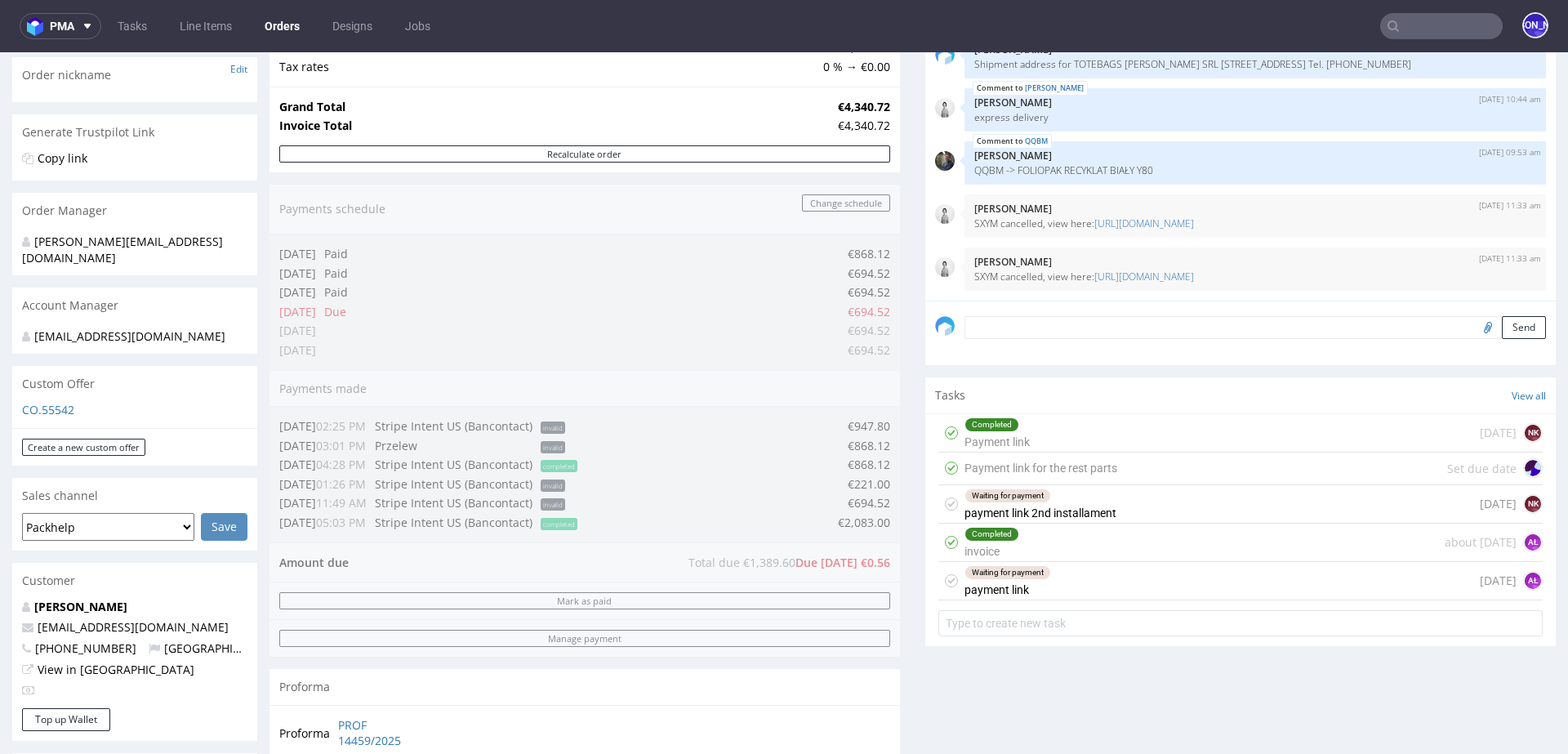
scroll to position [258, 0]
click at [1462, 33] on input "text" at bounding box center [1441, 25] width 123 height 26
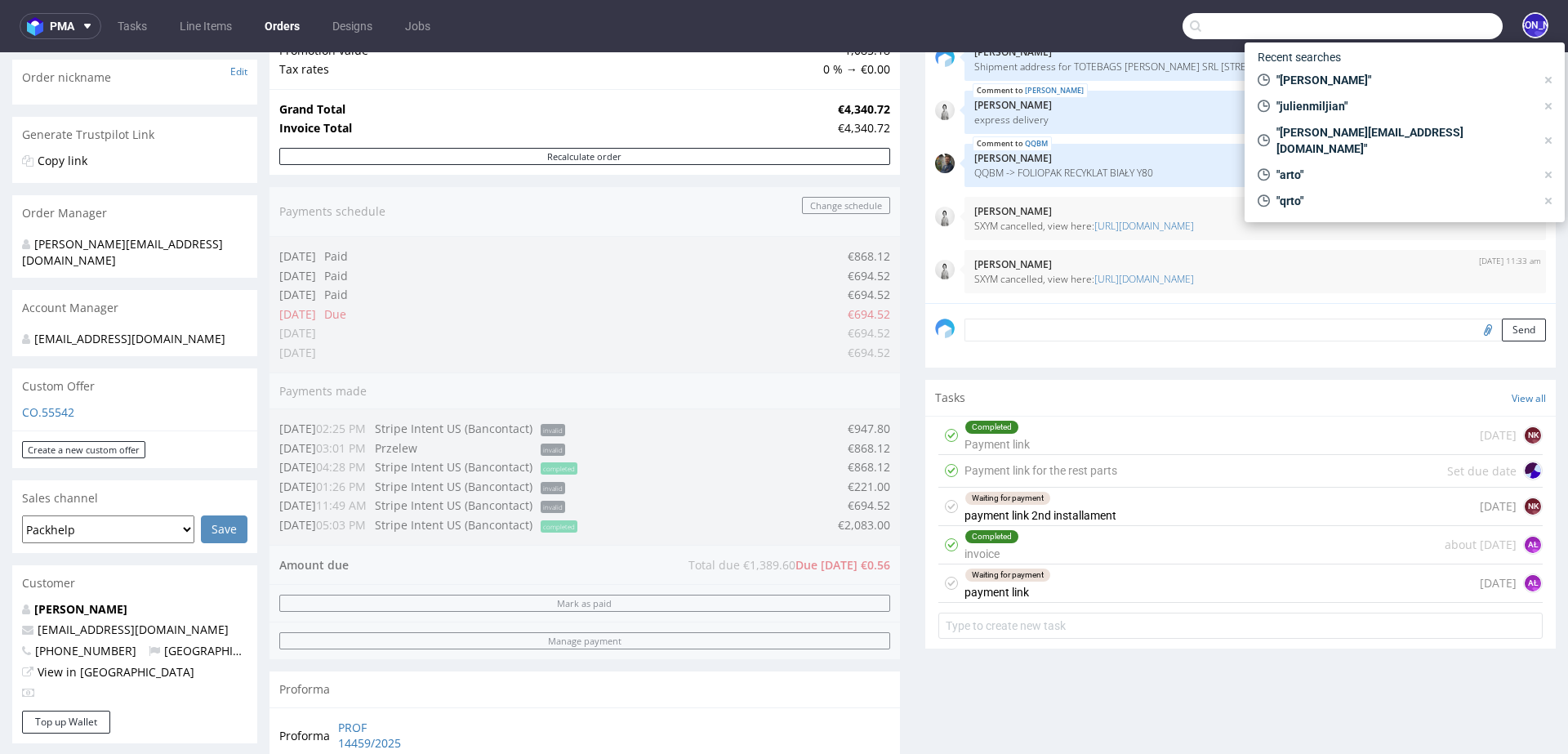
paste input "lars@justamazingbv.com"
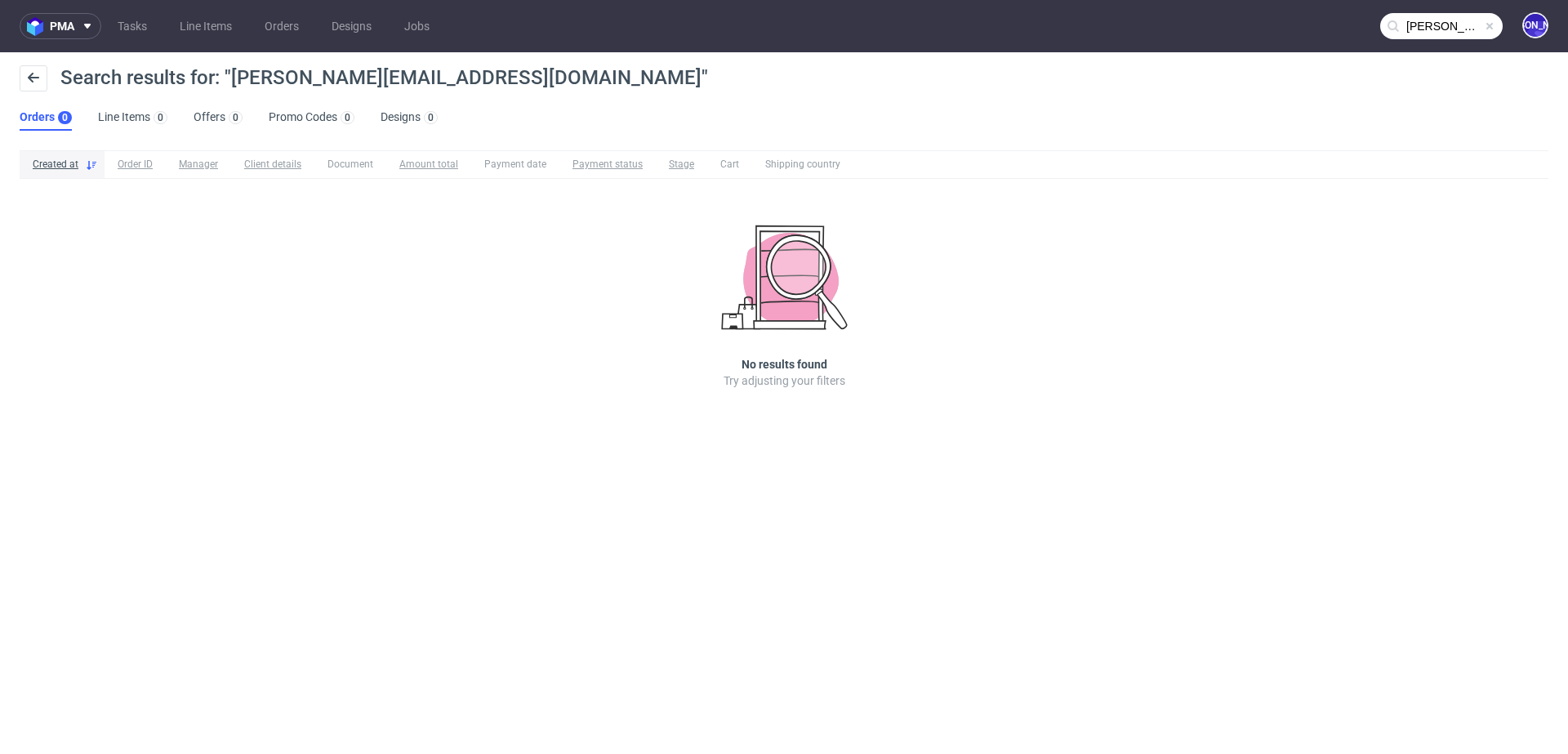
click at [1452, 20] on input "lars@justamazingbv.com" at bounding box center [1441, 25] width 123 height 26
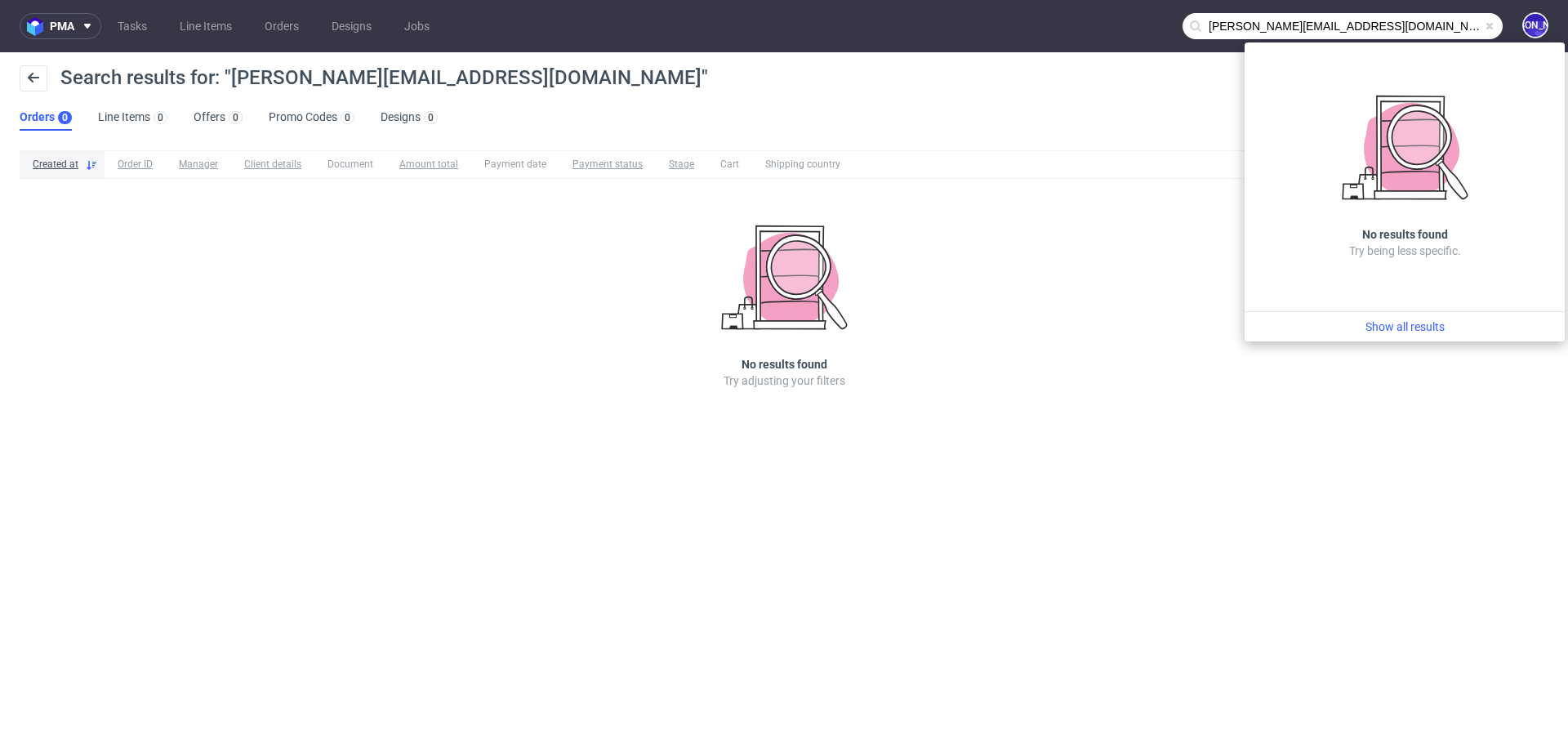
click at [1216, 24] on input "lars@justamazingbv.com" at bounding box center [1342, 25] width 320 height 26
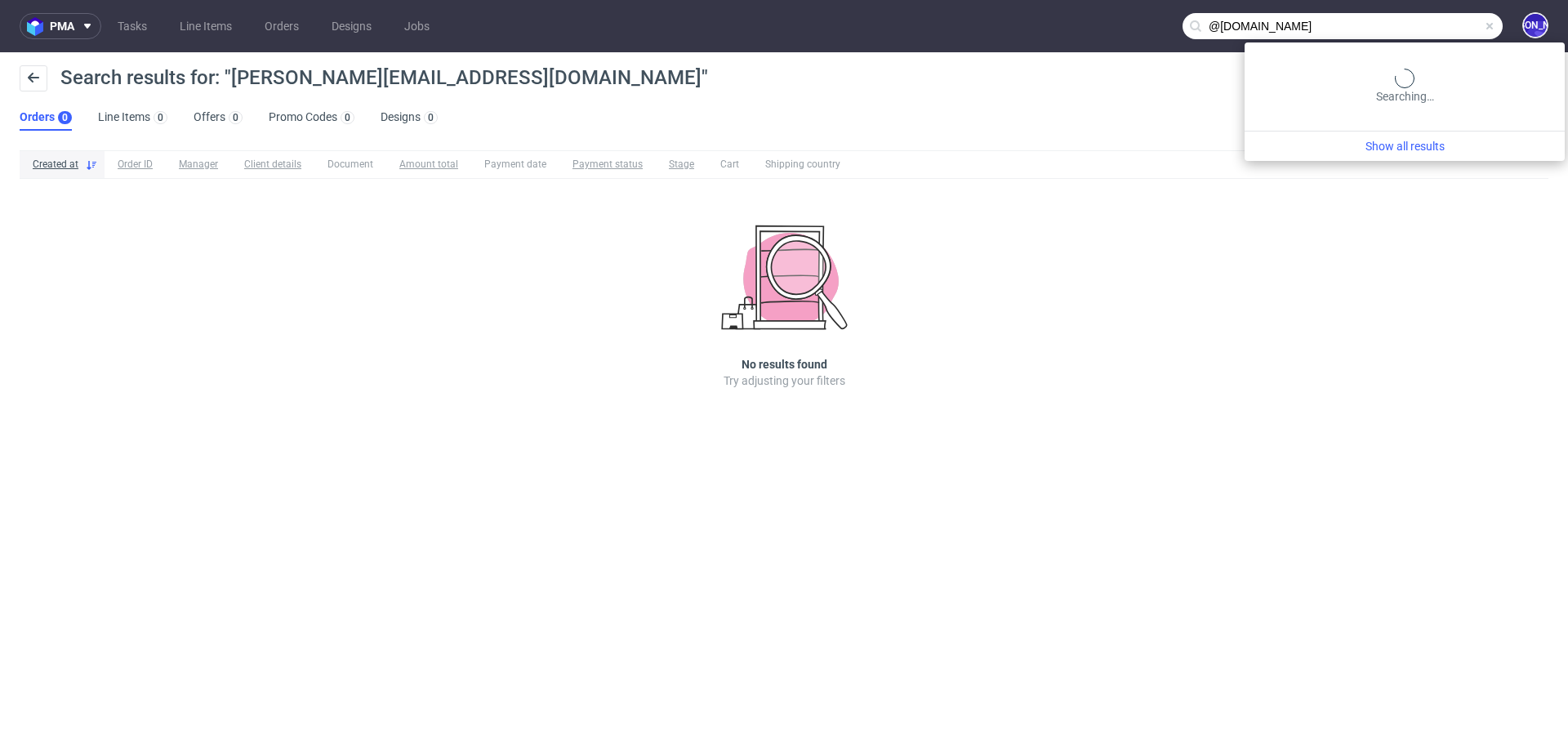
type input "@justamazingbv.com"
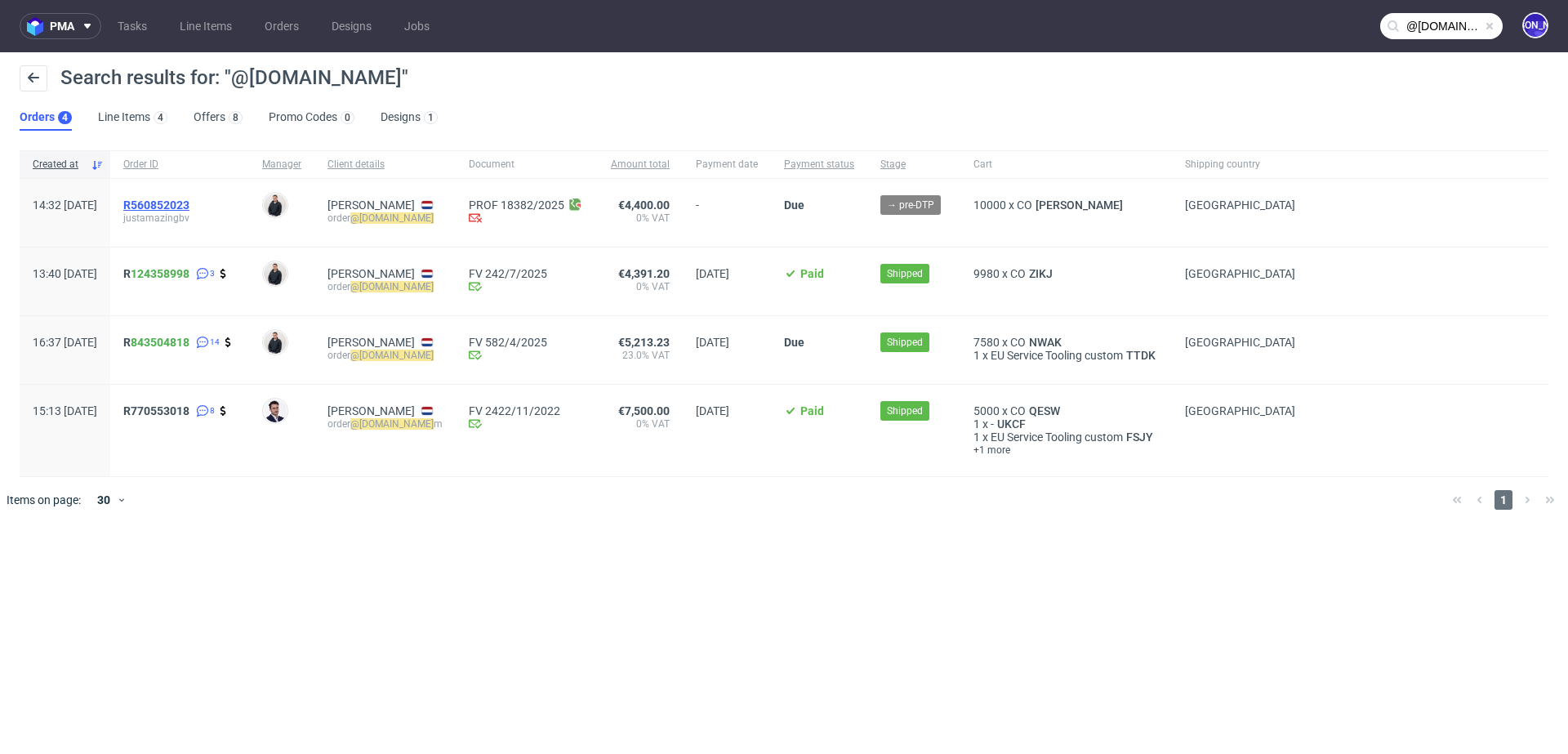
click at [190, 203] on span "R560852023" at bounding box center [155, 205] width 66 height 13
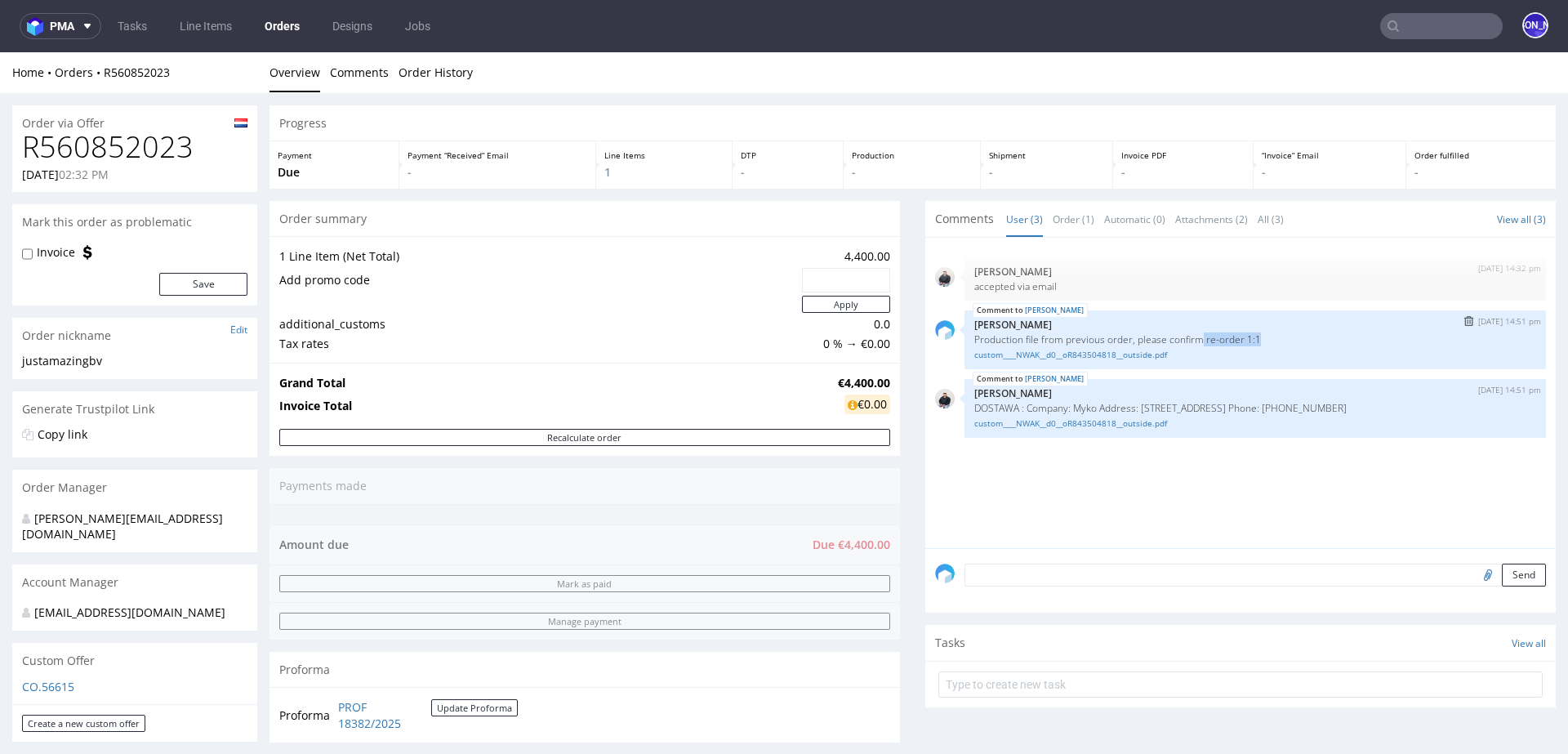
drag, startPoint x: 1280, startPoint y: 334, endPoint x: 1197, endPoint y: 335, distance: 83.0
click at [1197, 335] on p "Production file from previous order, please confirm re-order 1:1" at bounding box center [1255, 340] width 562 height 13
copy p "re-order 1:1"
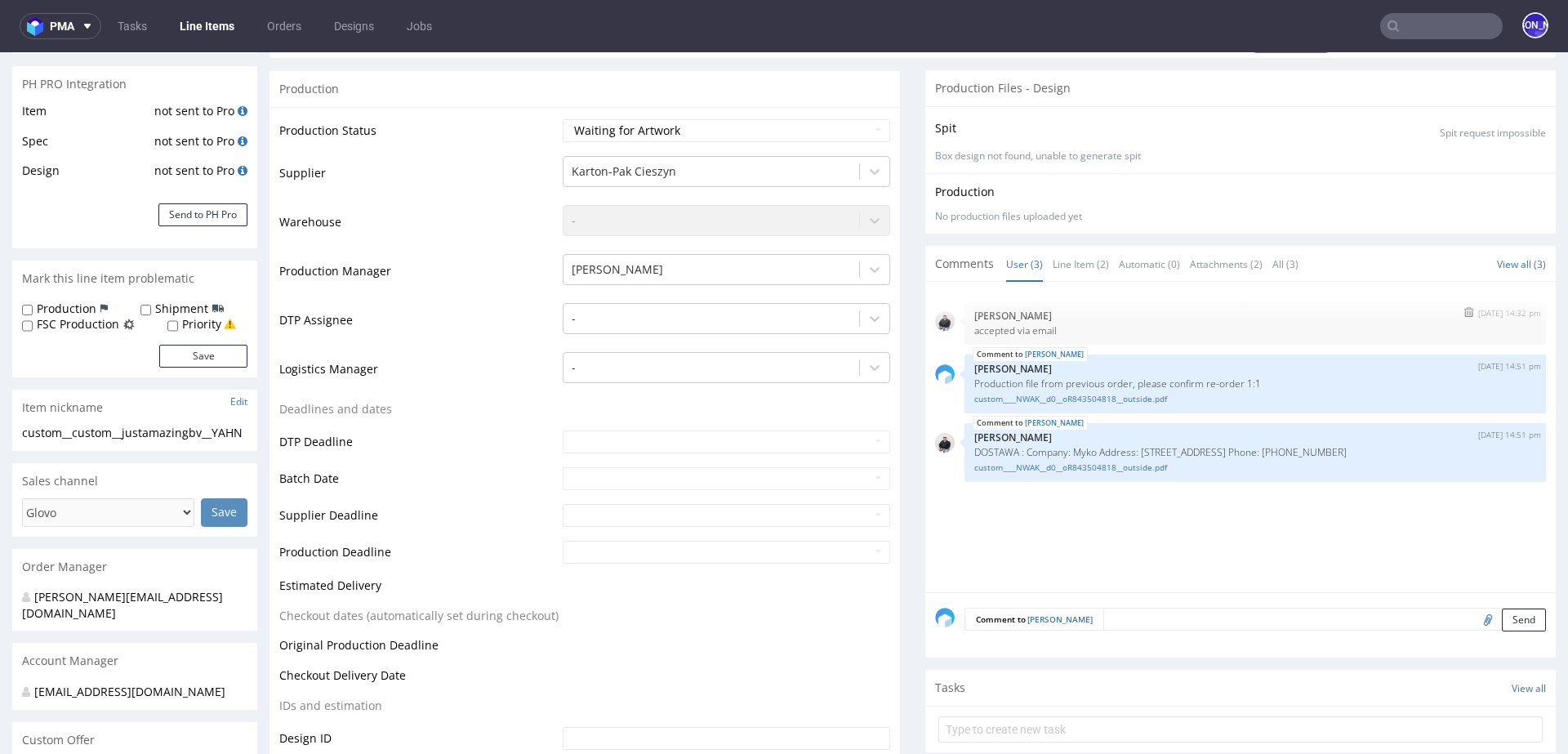
scroll to position [373, 0]
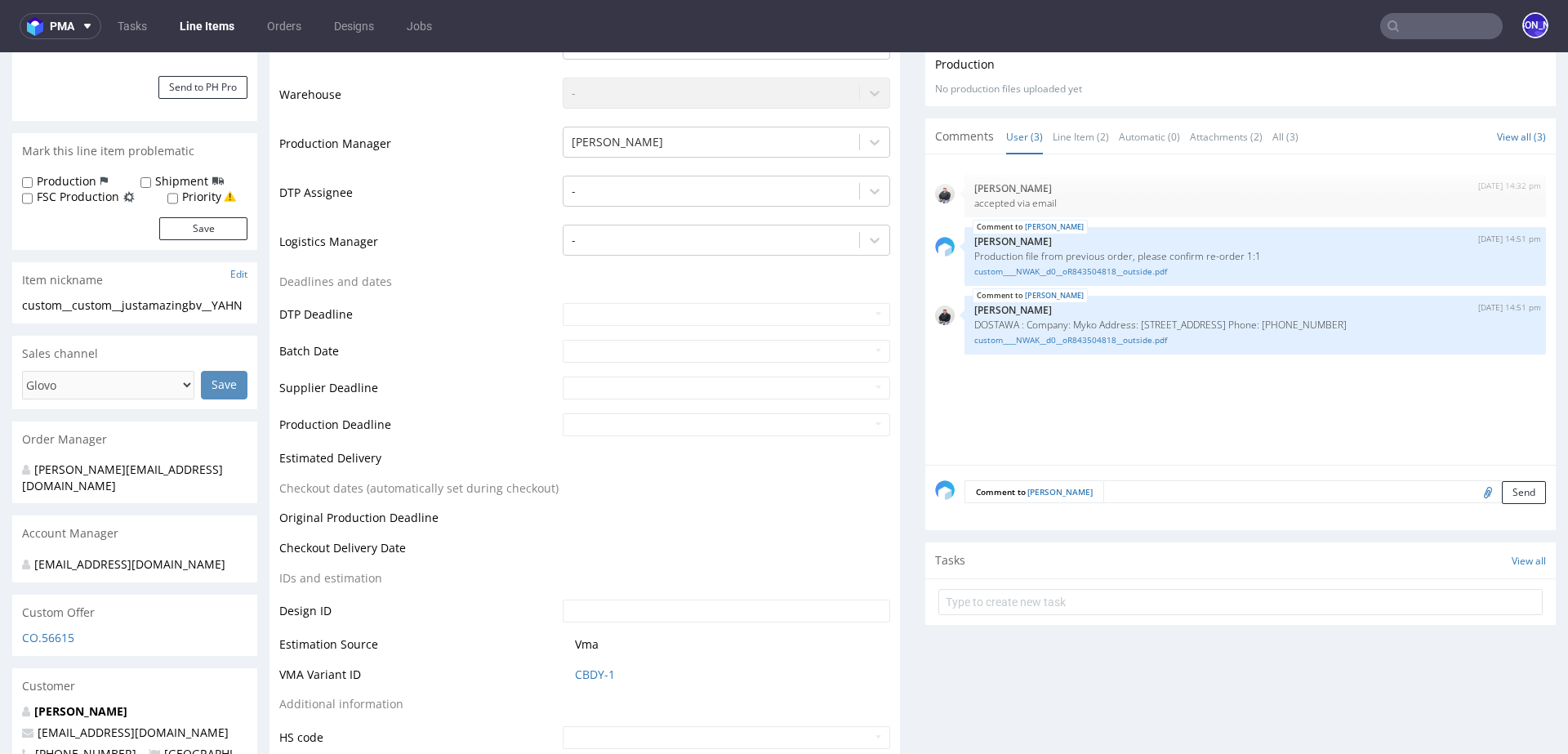
click at [1103, 480] on textarea at bounding box center [1325, 491] width 443 height 23
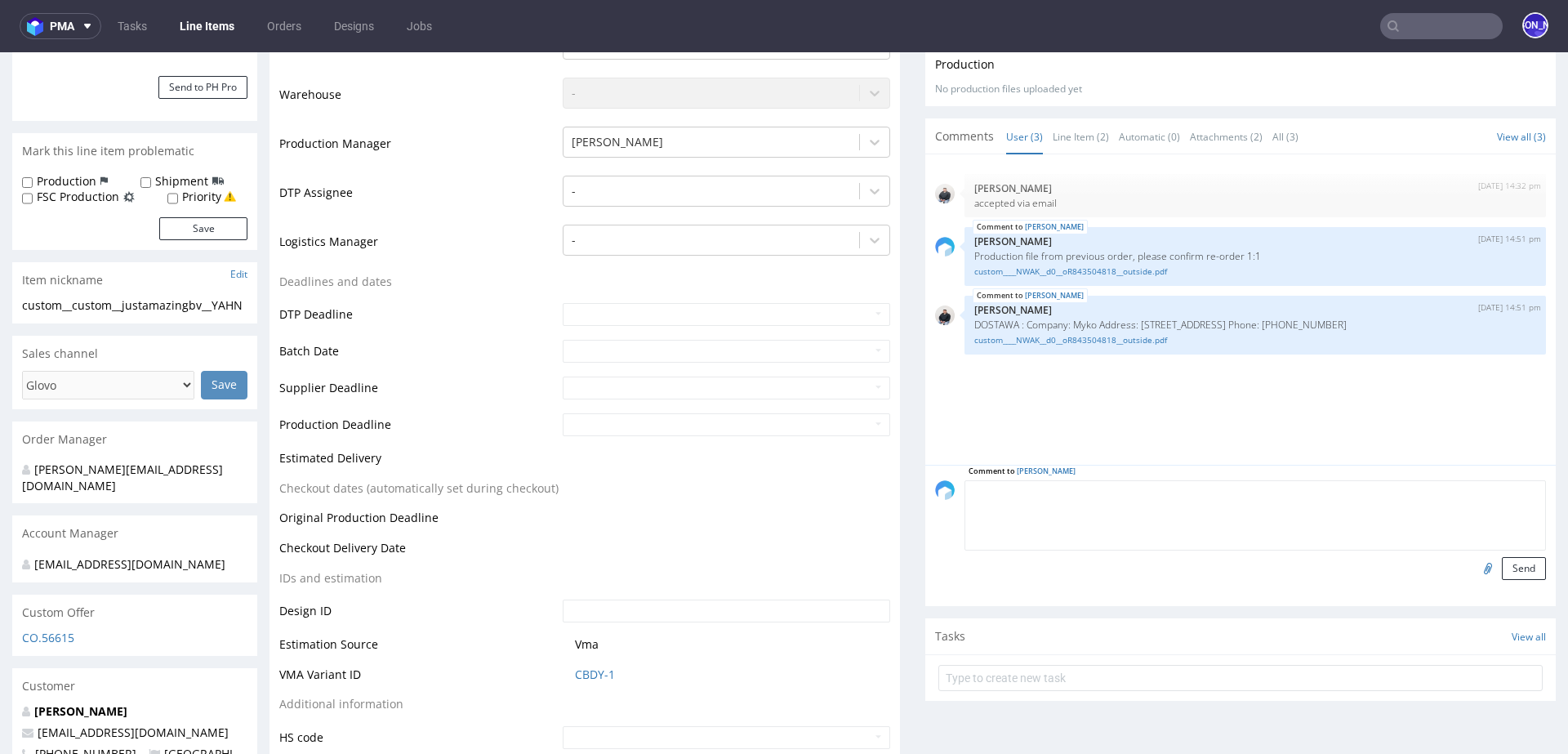
paste textarea "re-order 1:1"
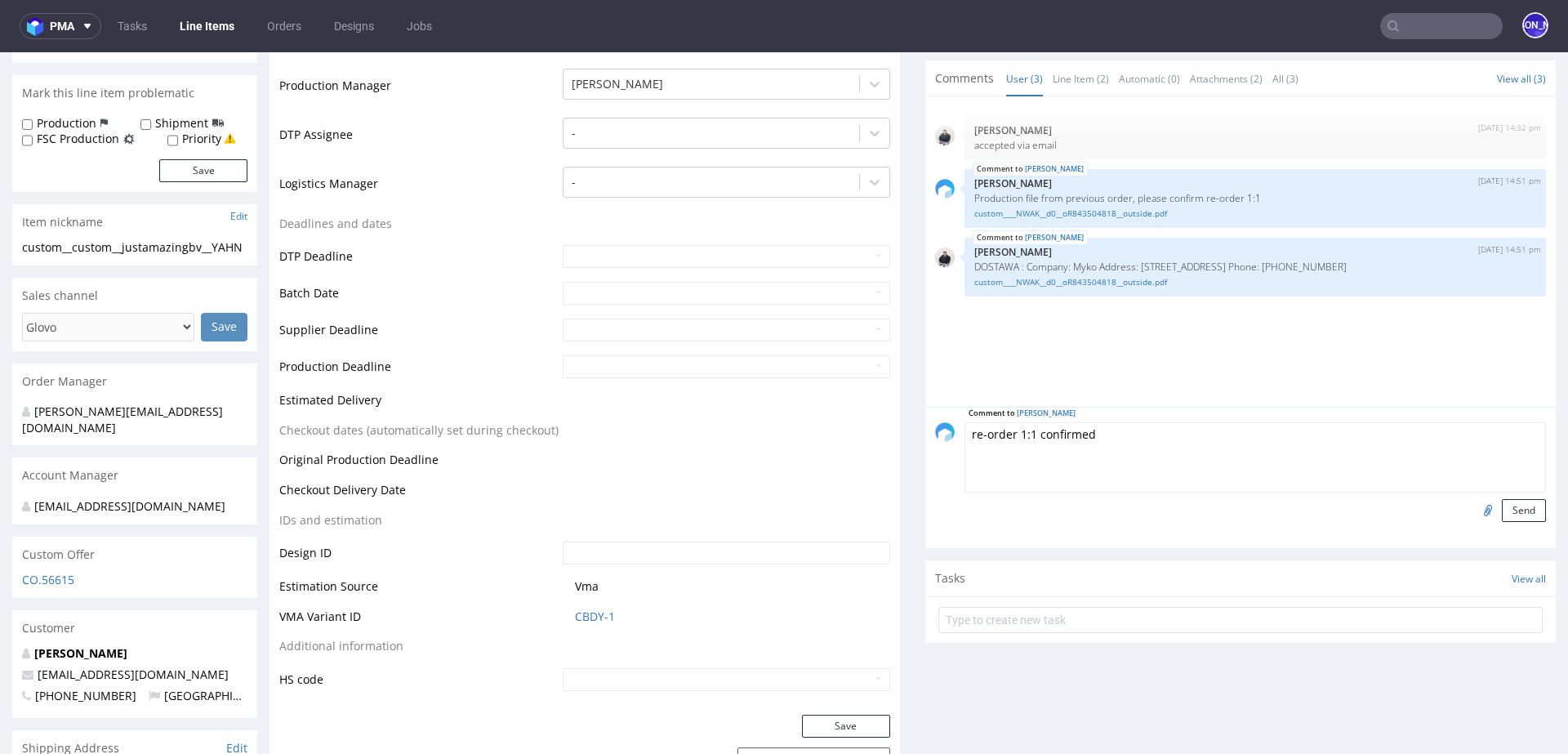
scroll to position [452, 0]
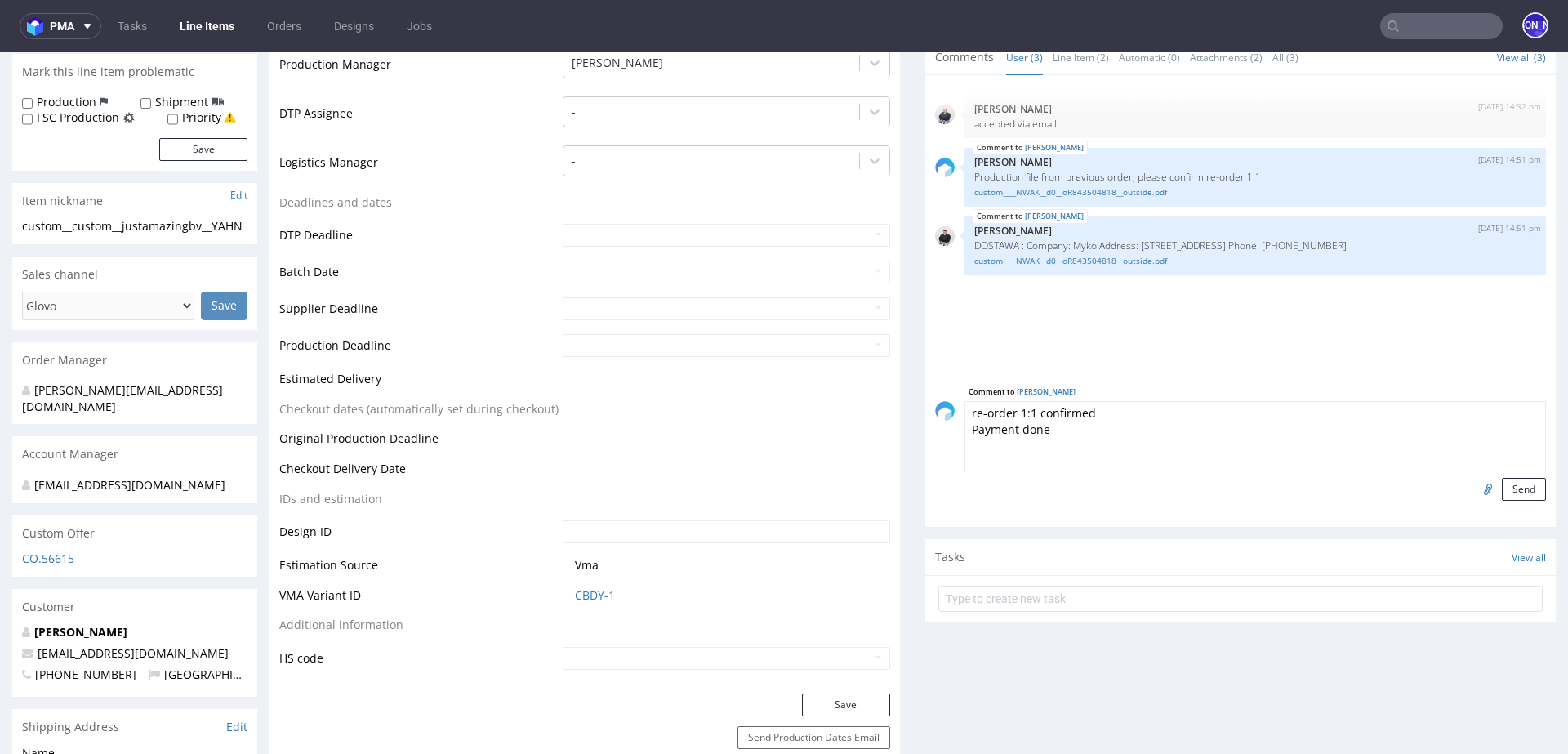
type textarea "re-order 1:1 confirmed Payment done"
click at [1474, 477] on input "file" at bounding box center [1485, 487] width 23 height 21
type input "C:\fakepath\NL52ABNA0468780351-20250901154935940.pdf"
click at [1501, 477] on button "Send" at bounding box center [1523, 488] width 44 height 23
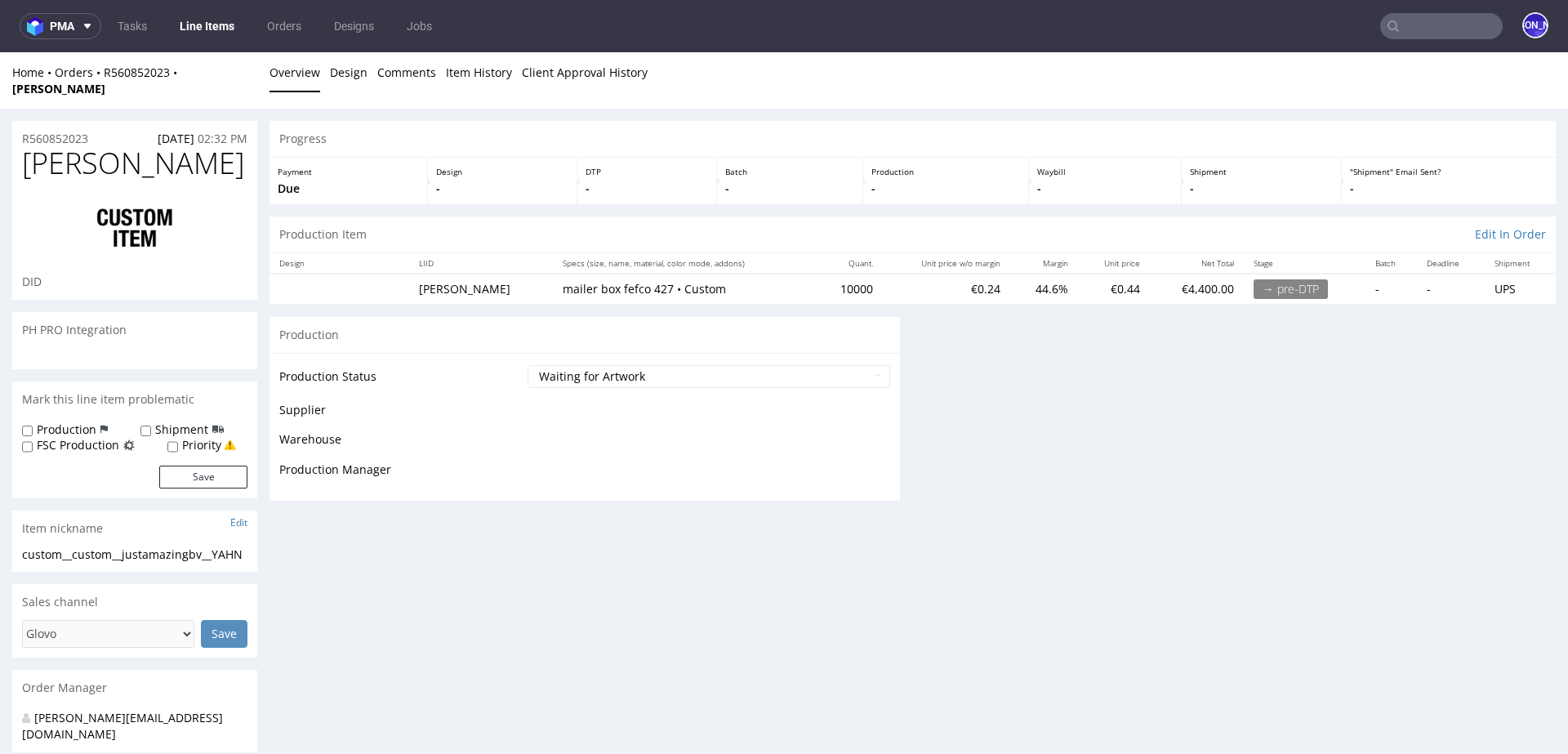
scroll to position [0, 0]
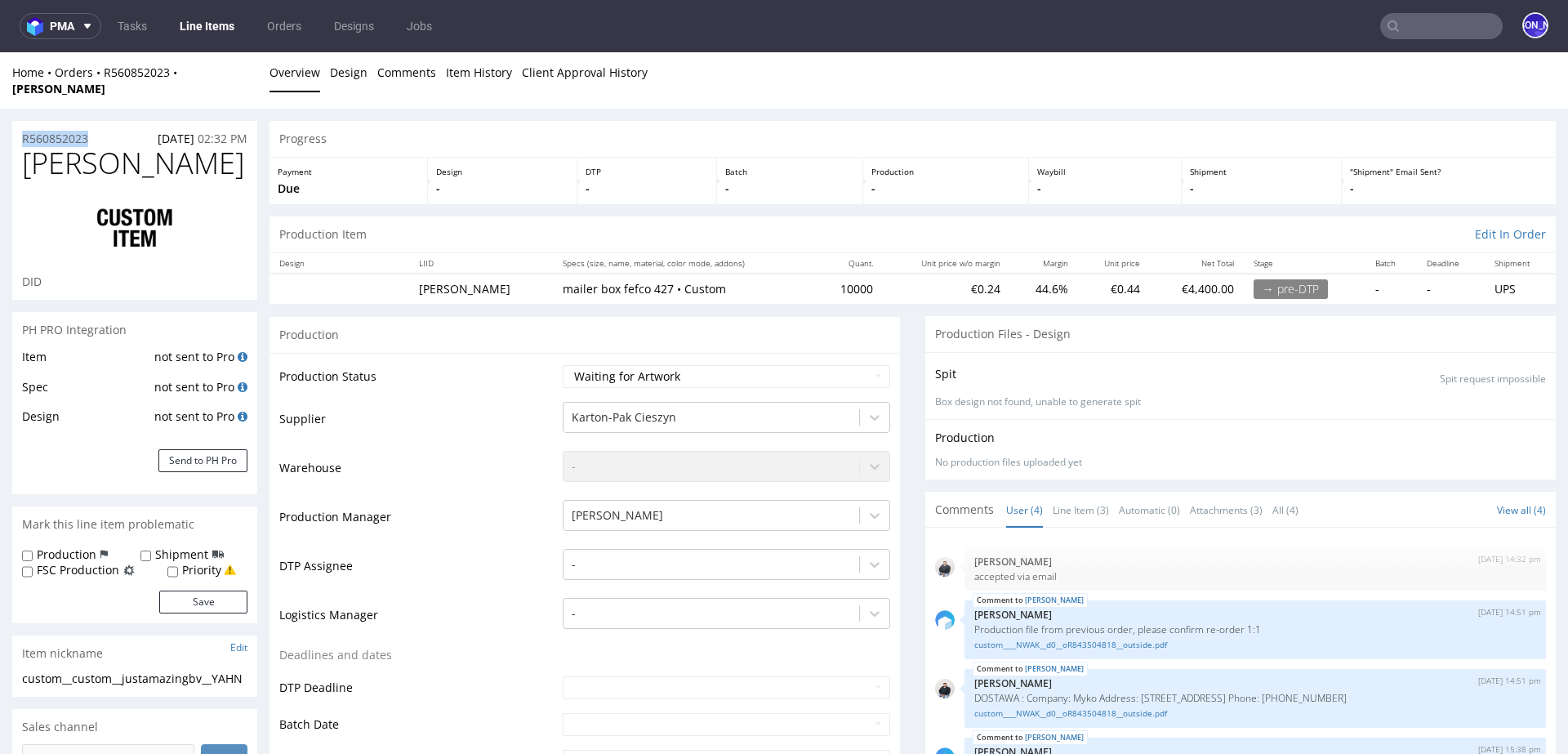
drag, startPoint x: 107, startPoint y: 126, endPoint x: 5, endPoint y: 126, distance: 102.0
copy p "R560852023"
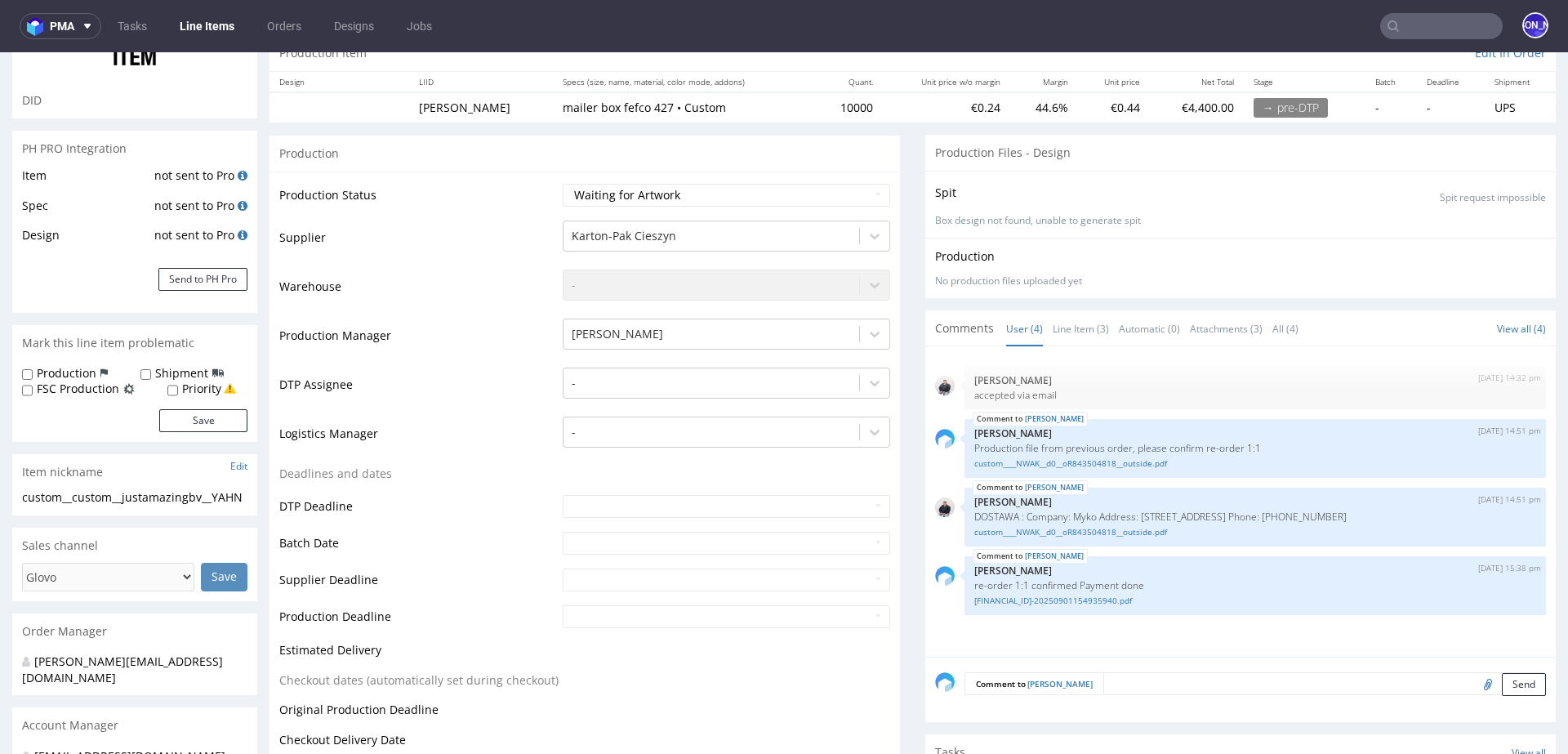
scroll to position [214, 0]
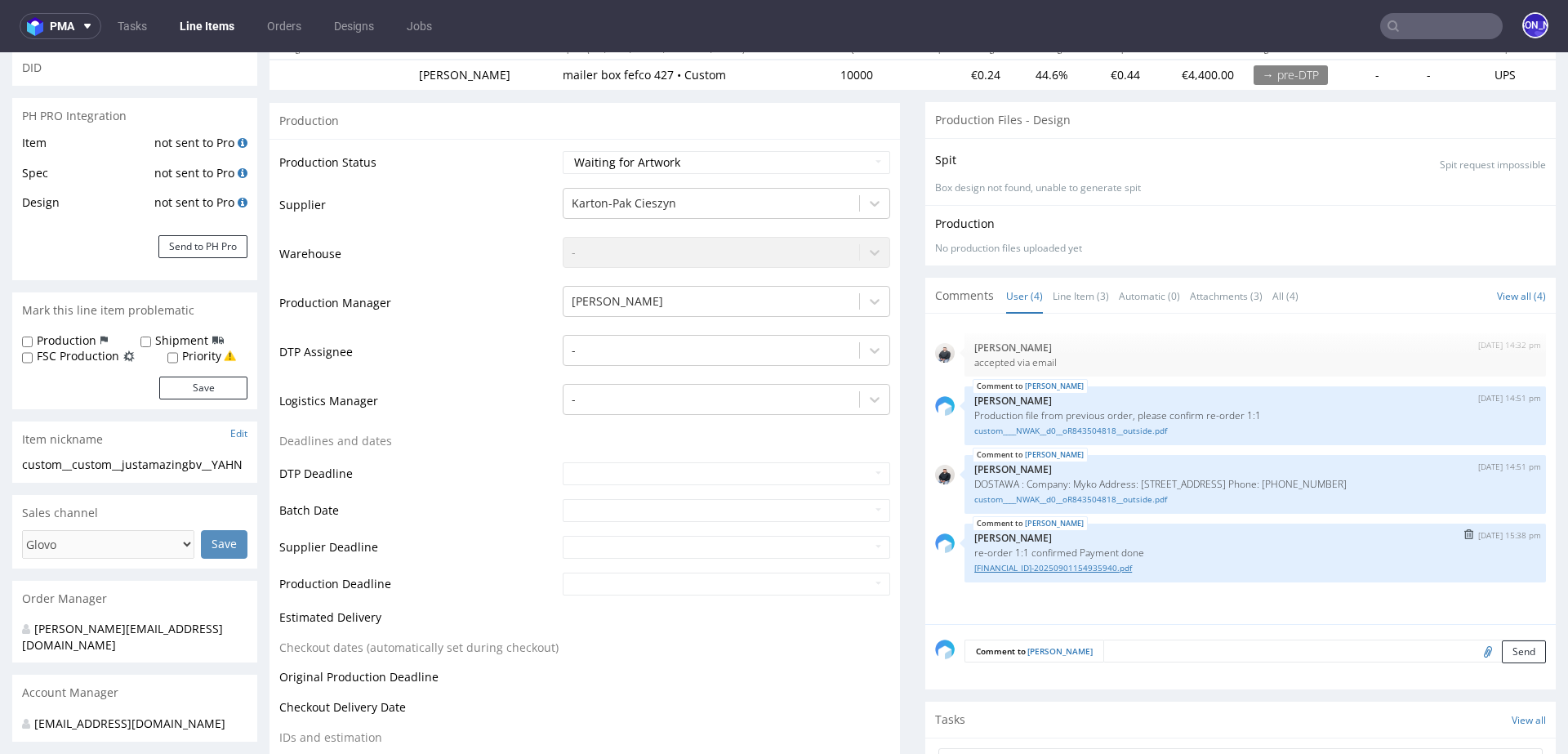
click at [1033, 562] on link "NL52ABNA0468780351-20250901154935940.pdf" at bounding box center [1255, 569] width 562 height 13
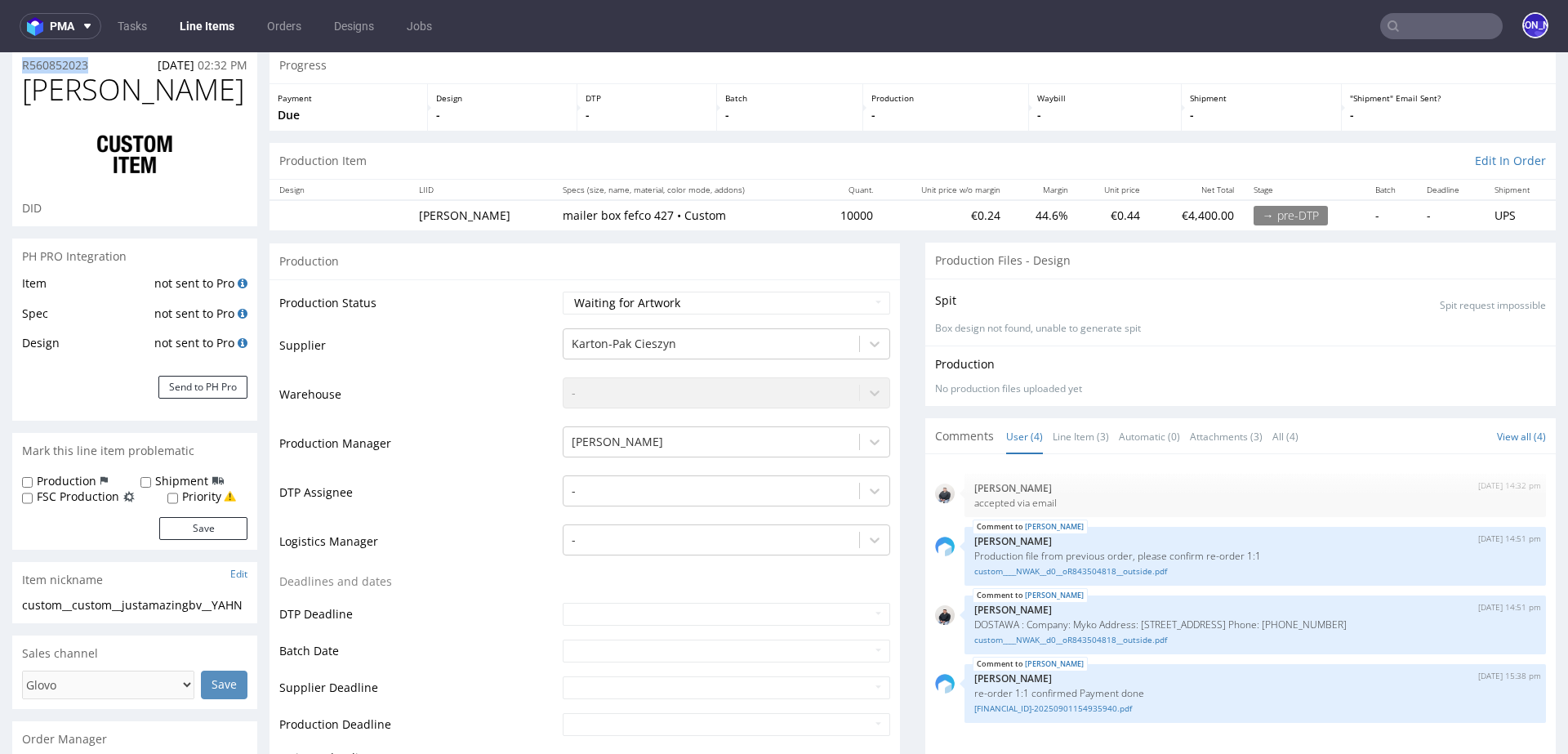
scroll to position [0, 0]
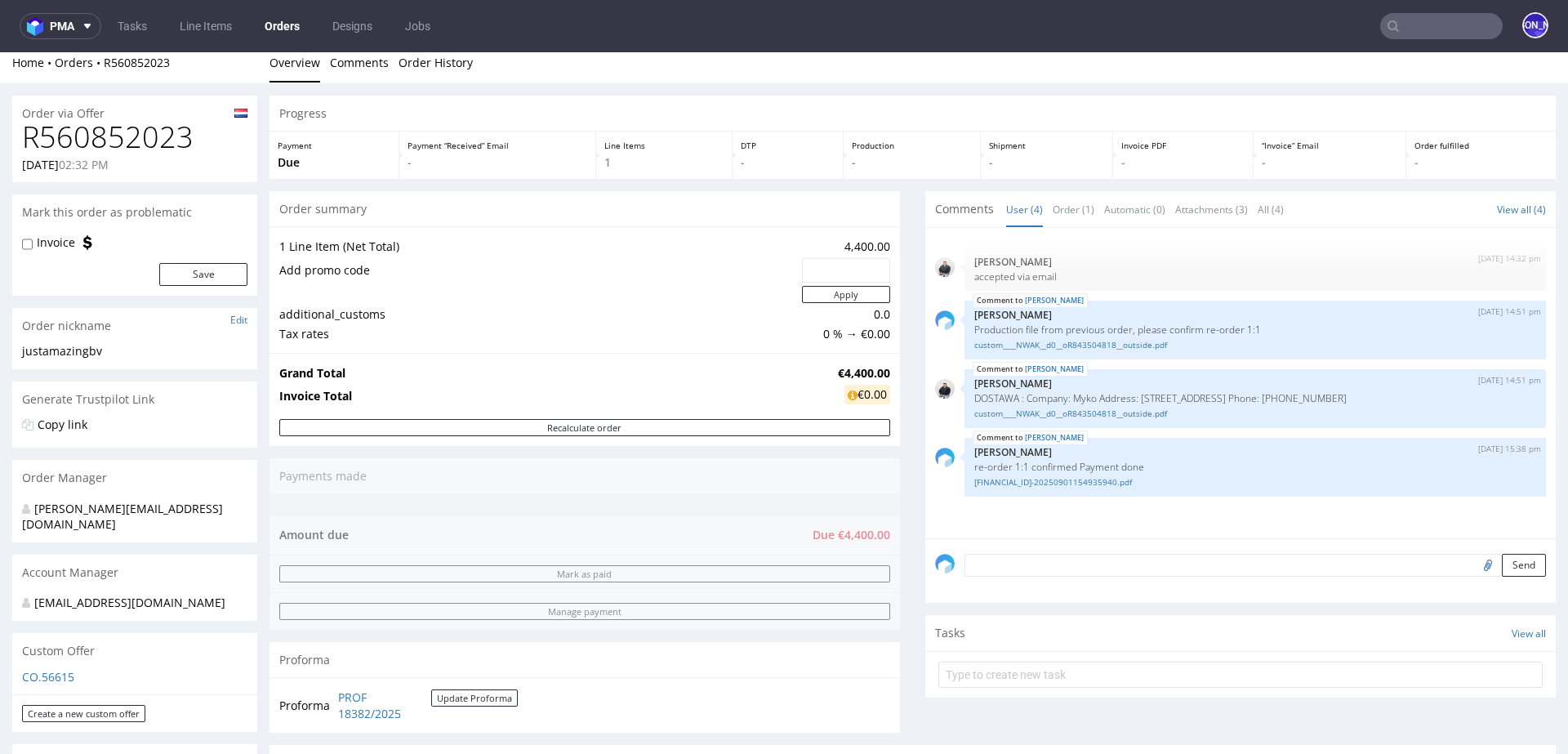
scroll to position [12, 0]
click at [1418, 33] on input "text" at bounding box center [1441, 25] width 123 height 26
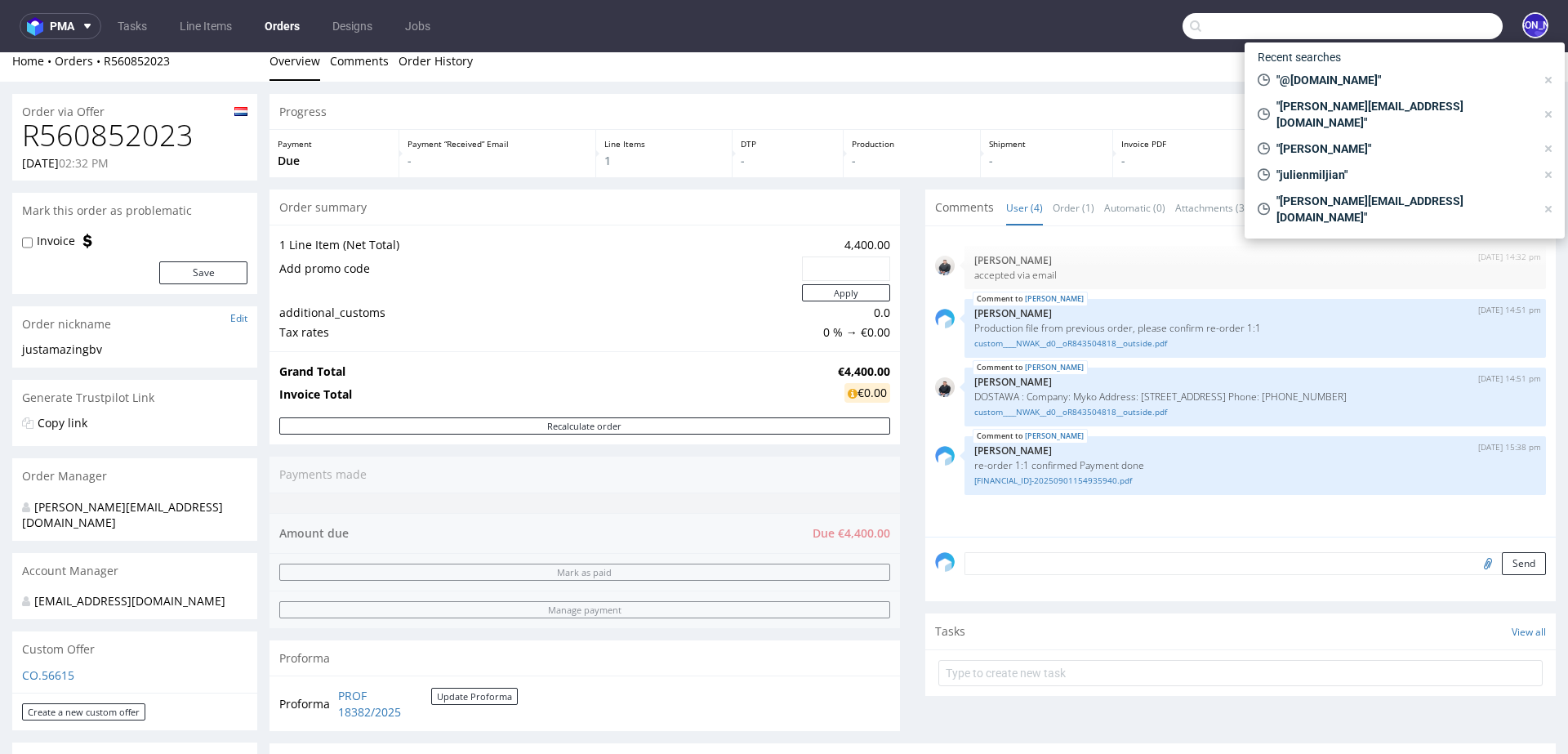
paste input "@promedif.com"
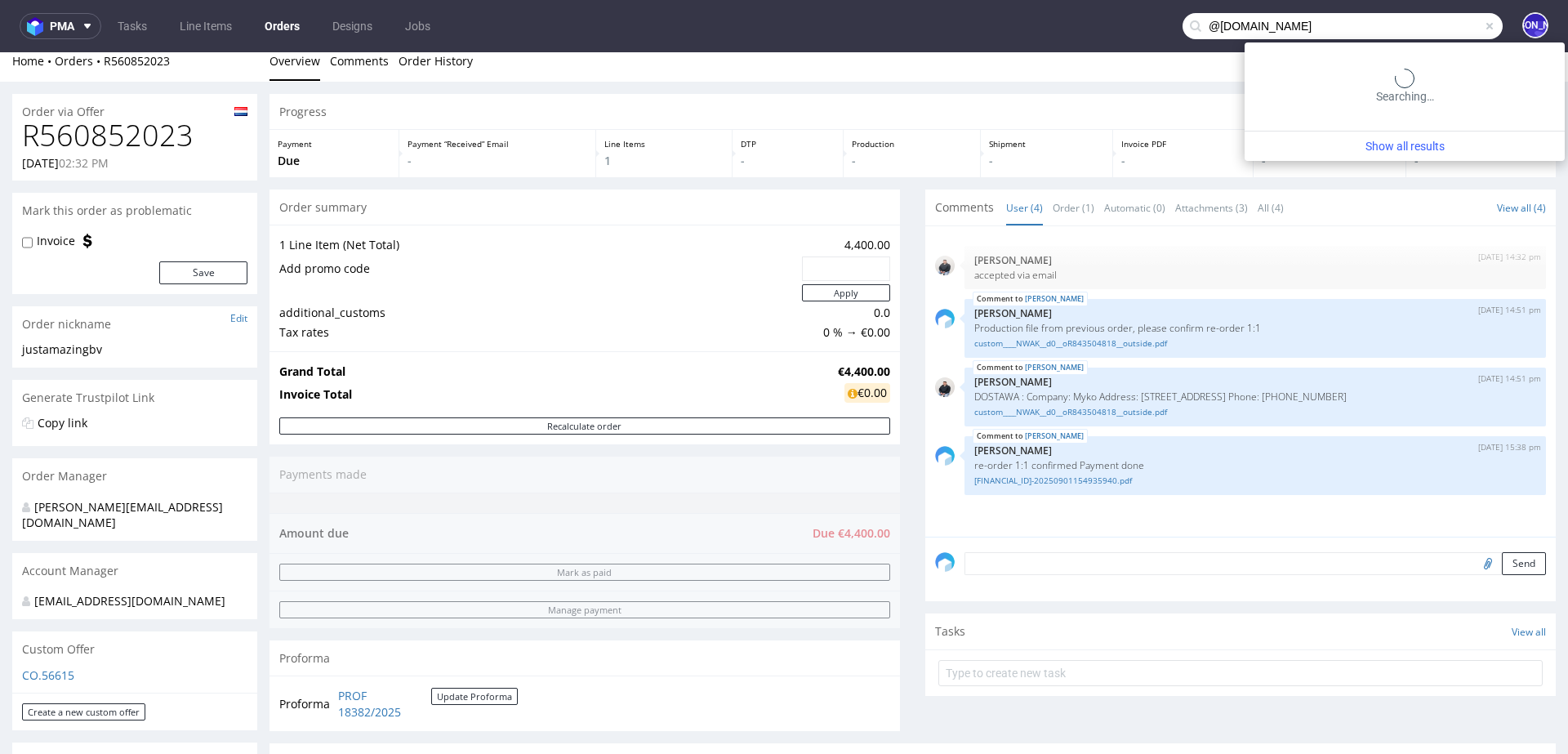
type input "@promedif.com"
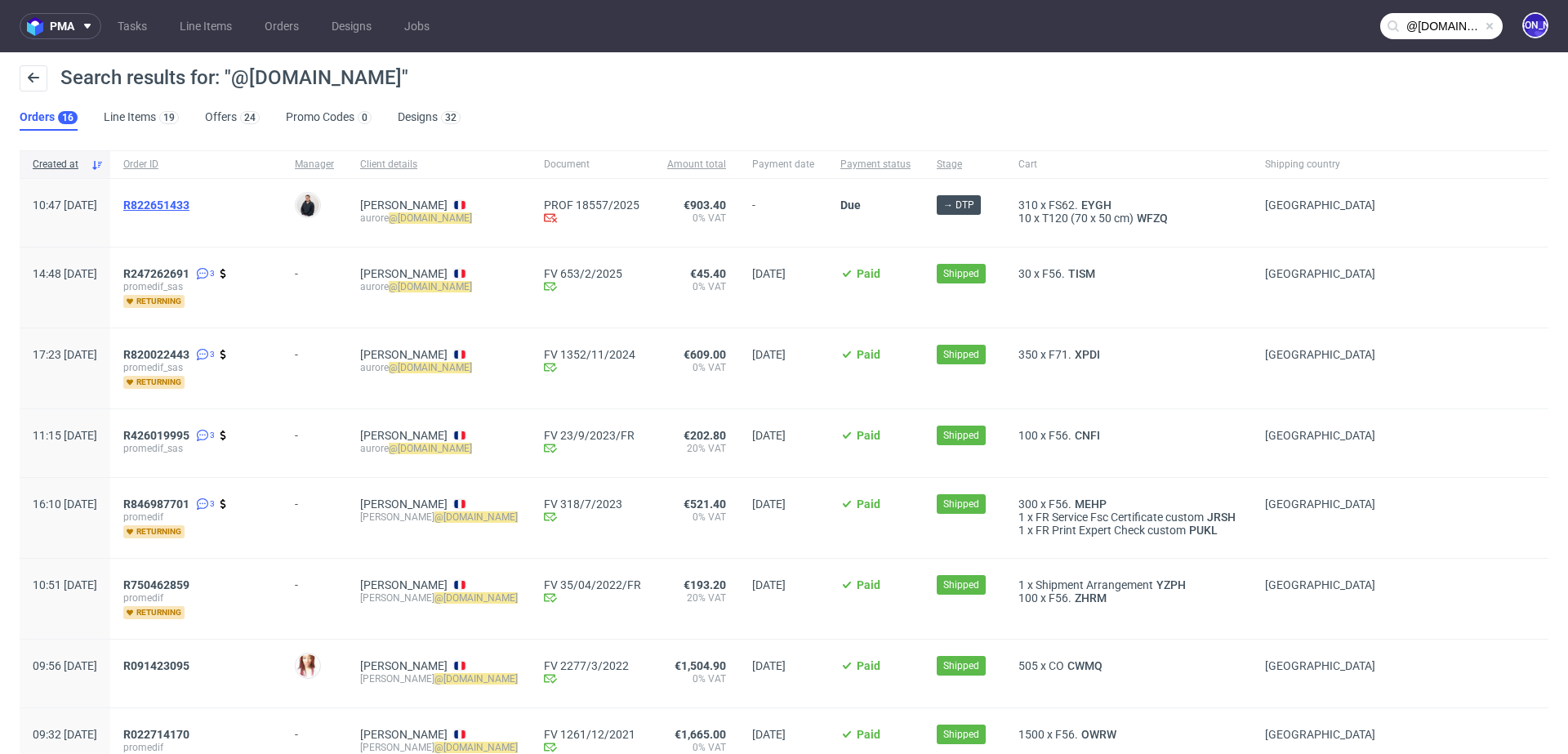
click at [190, 206] on span "R822651433" at bounding box center [155, 205] width 66 height 13
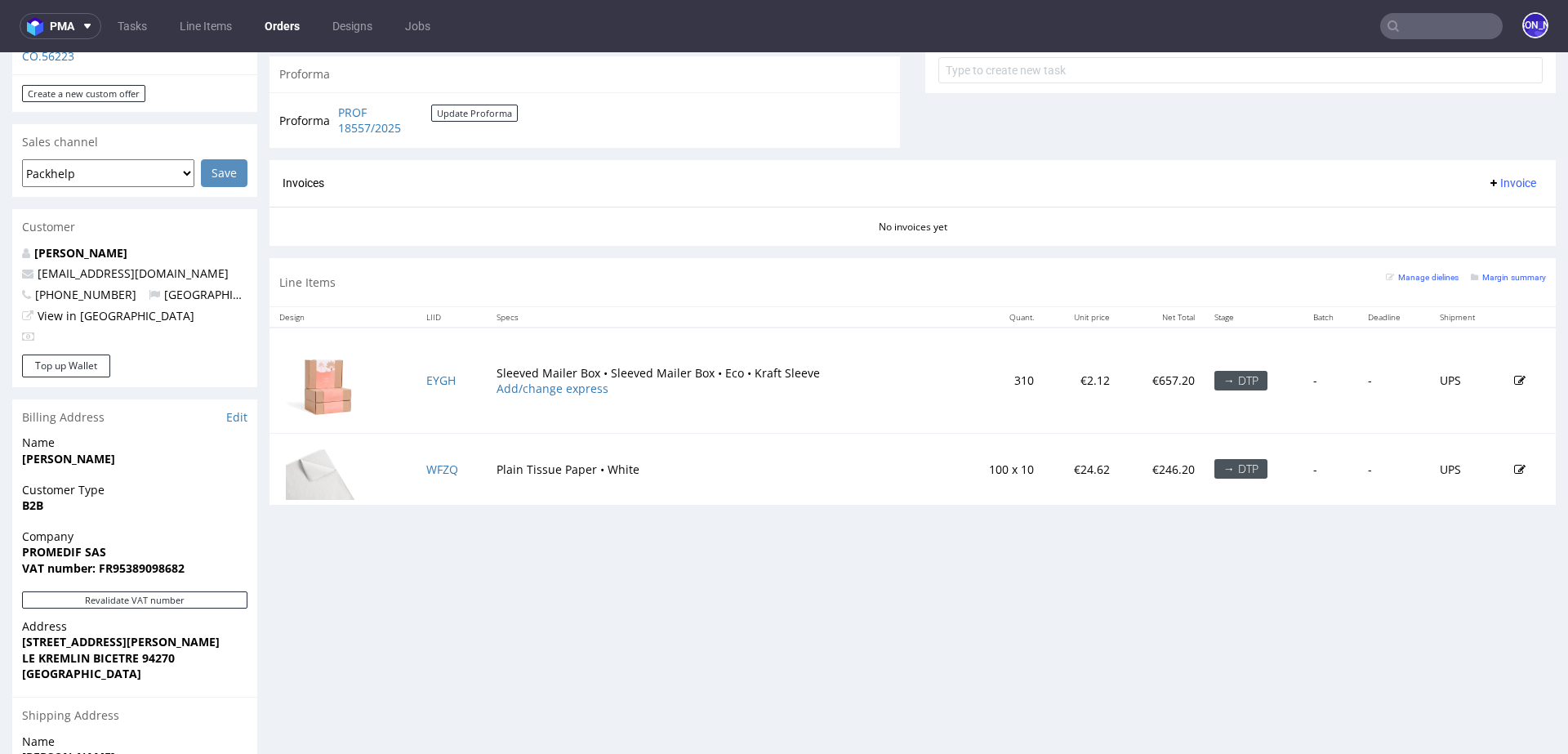
scroll to position [621, 0]
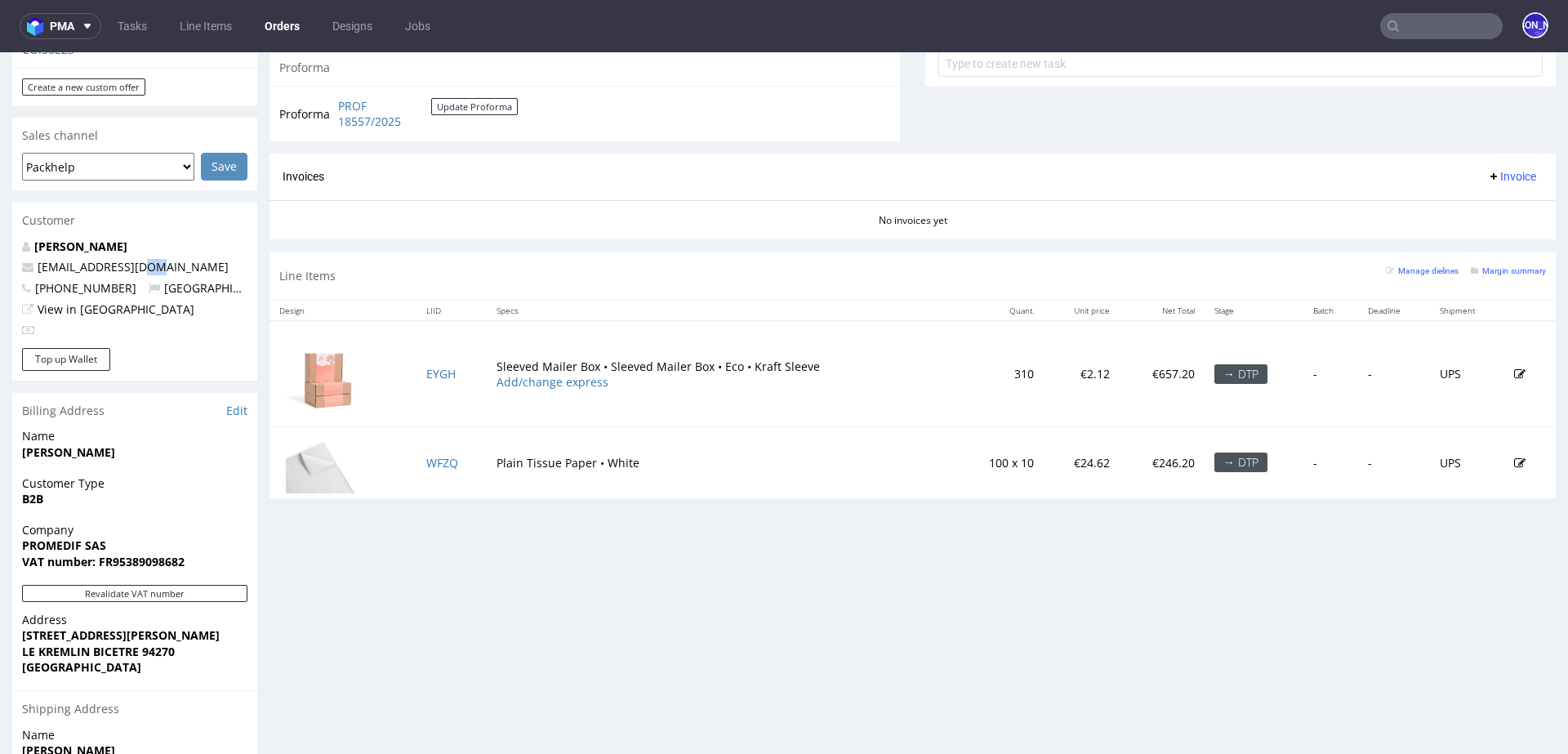
click at [156, 259] on p "aurore@promedif.com" at bounding box center [134, 267] width 225 height 16
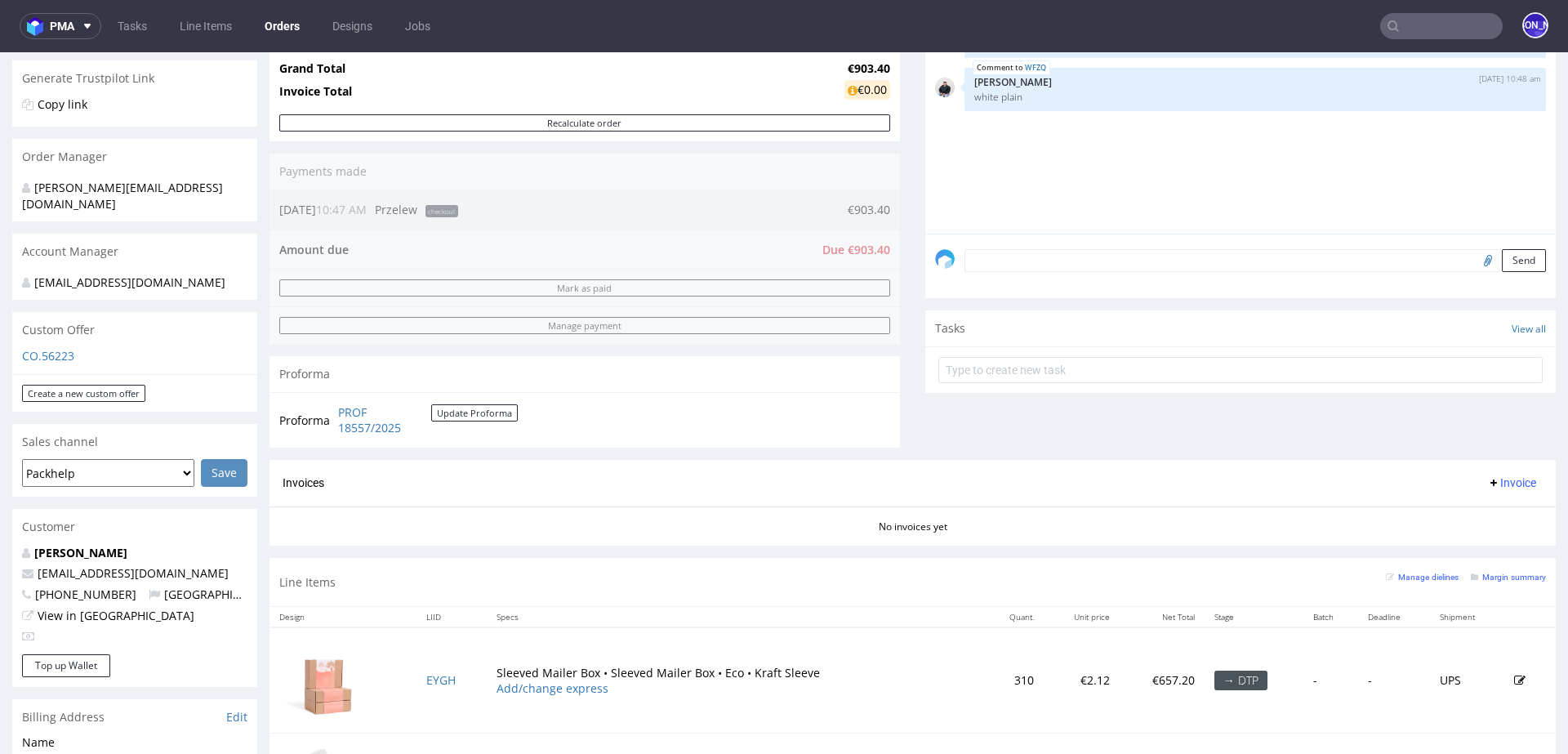
scroll to position [0, 0]
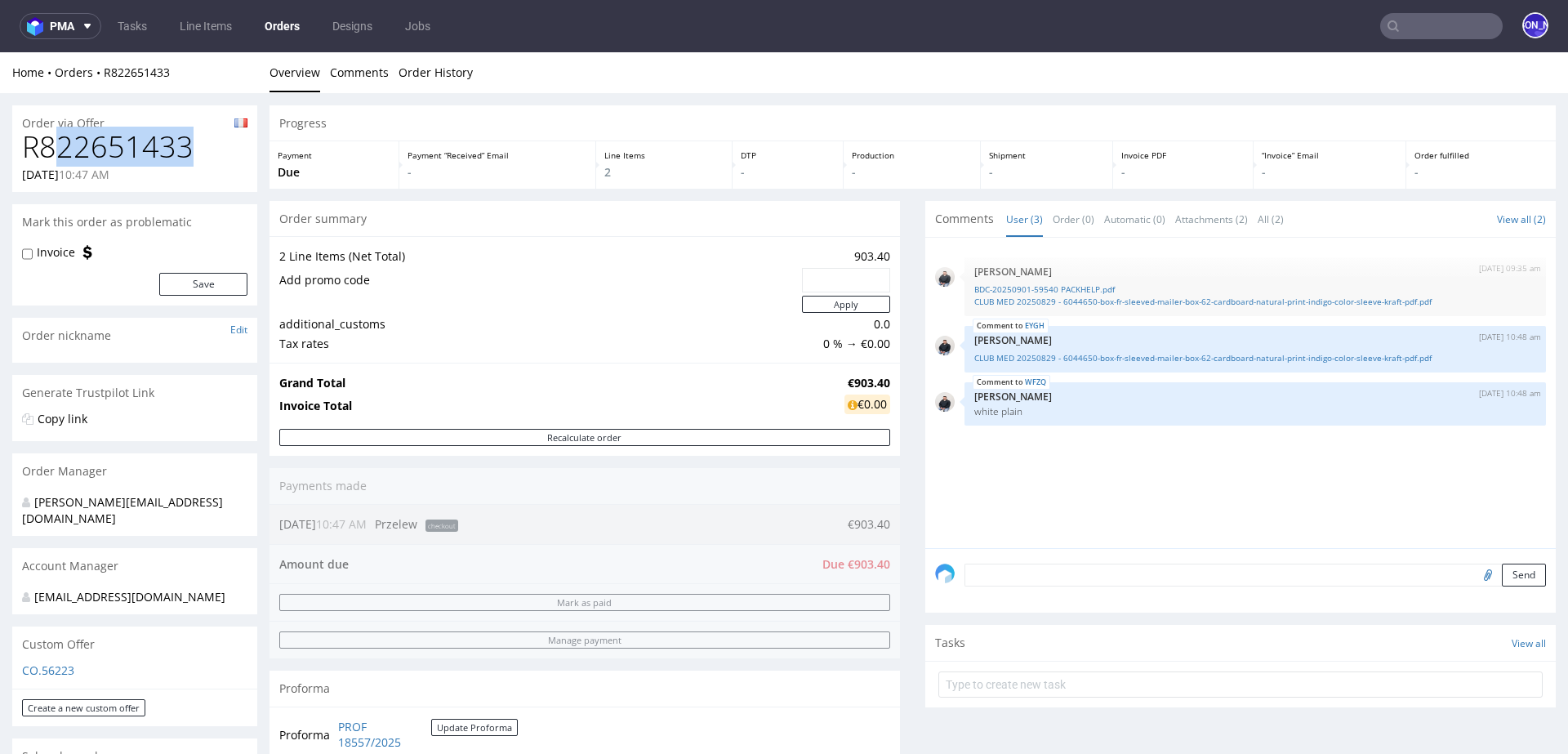
drag, startPoint x: 121, startPoint y: 152, endPoint x: 0, endPoint y: 151, distance: 121.0
copy h1 "R822651433"
click at [1041, 288] on link "BDC-20250901-59540 PACKHELP.pdf" at bounding box center [1255, 289] width 562 height 13
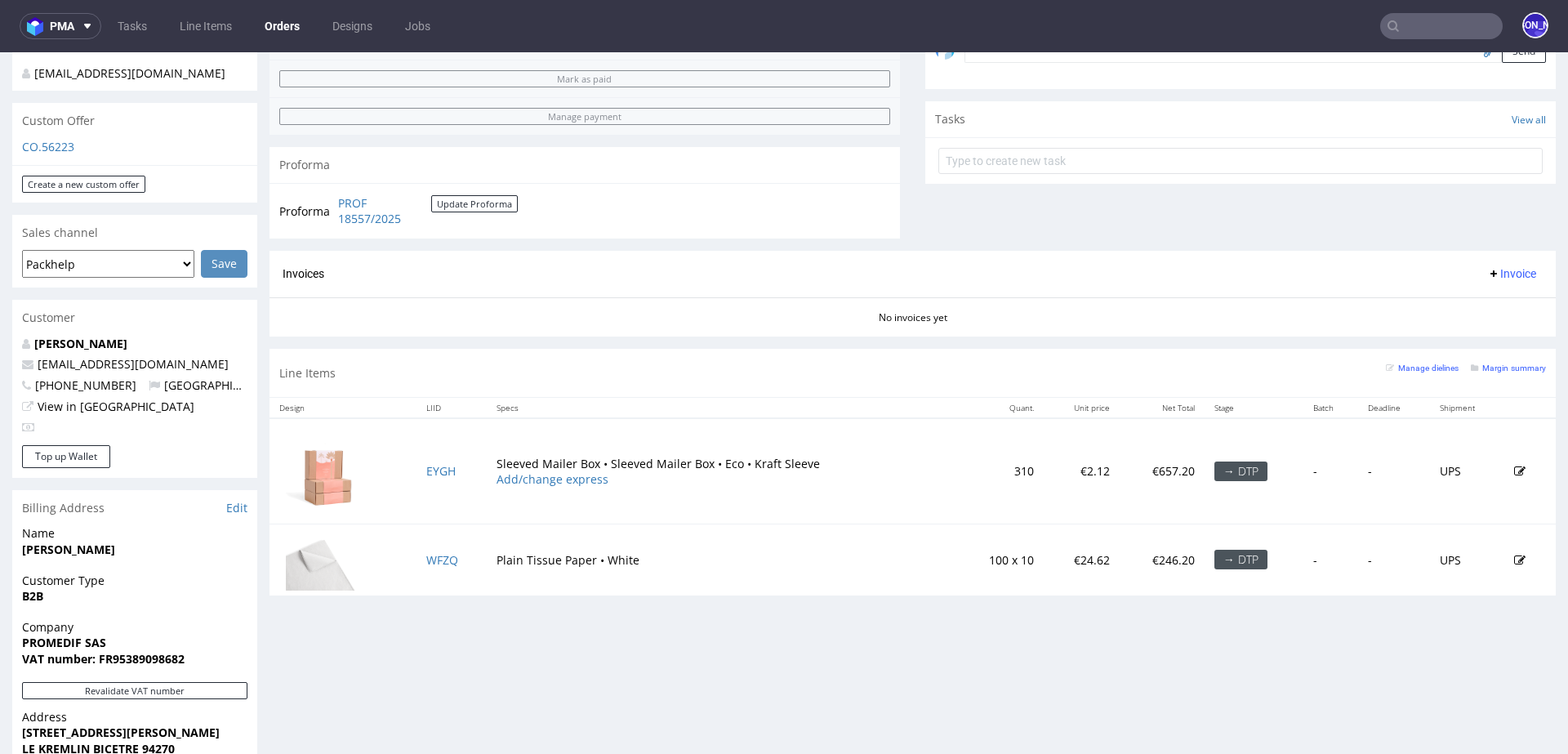
scroll to position [544, 0]
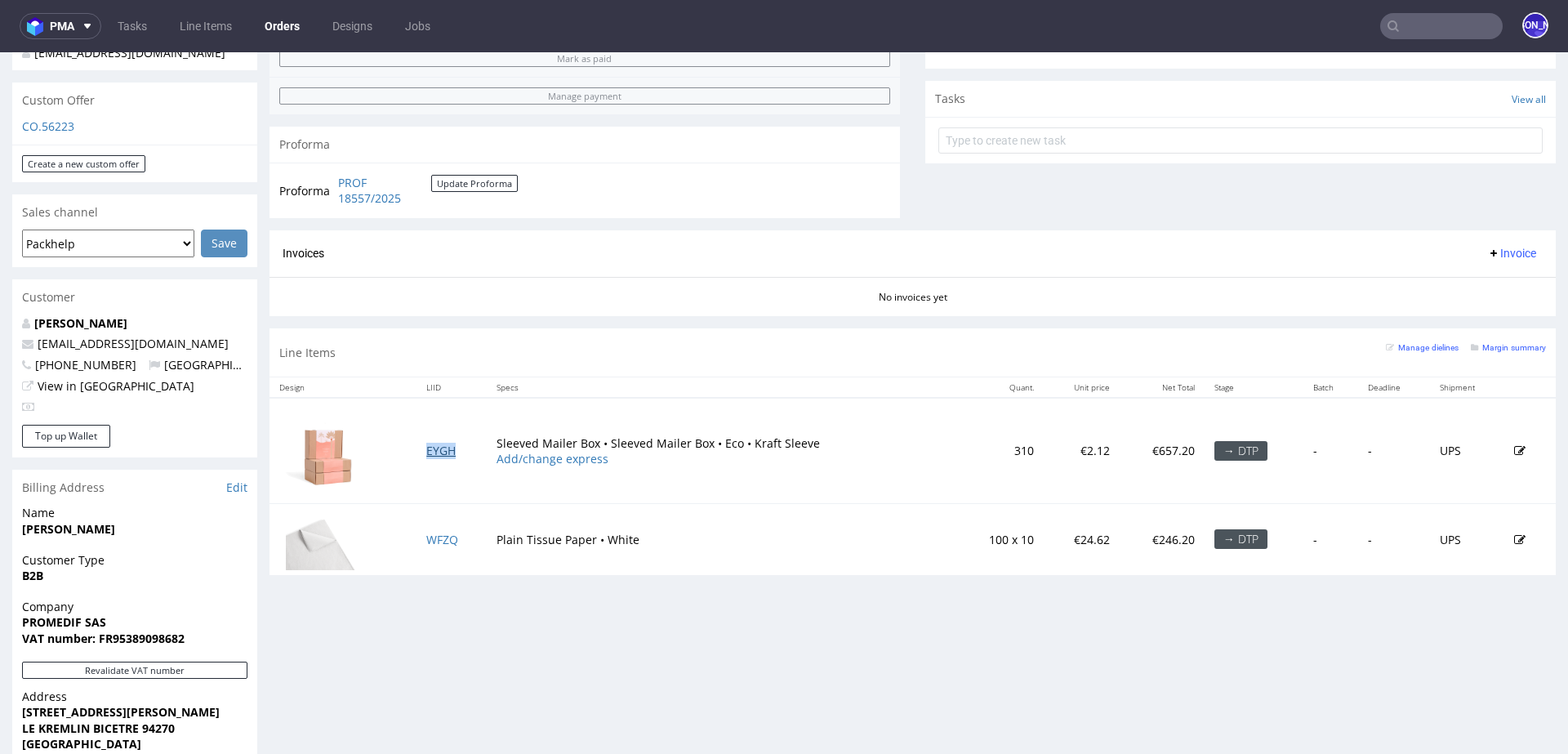
click at [427, 450] on link "EYGH" at bounding box center [441, 450] width 30 height 15
click at [430, 537] on link "WFZQ" at bounding box center [442, 539] width 32 height 15
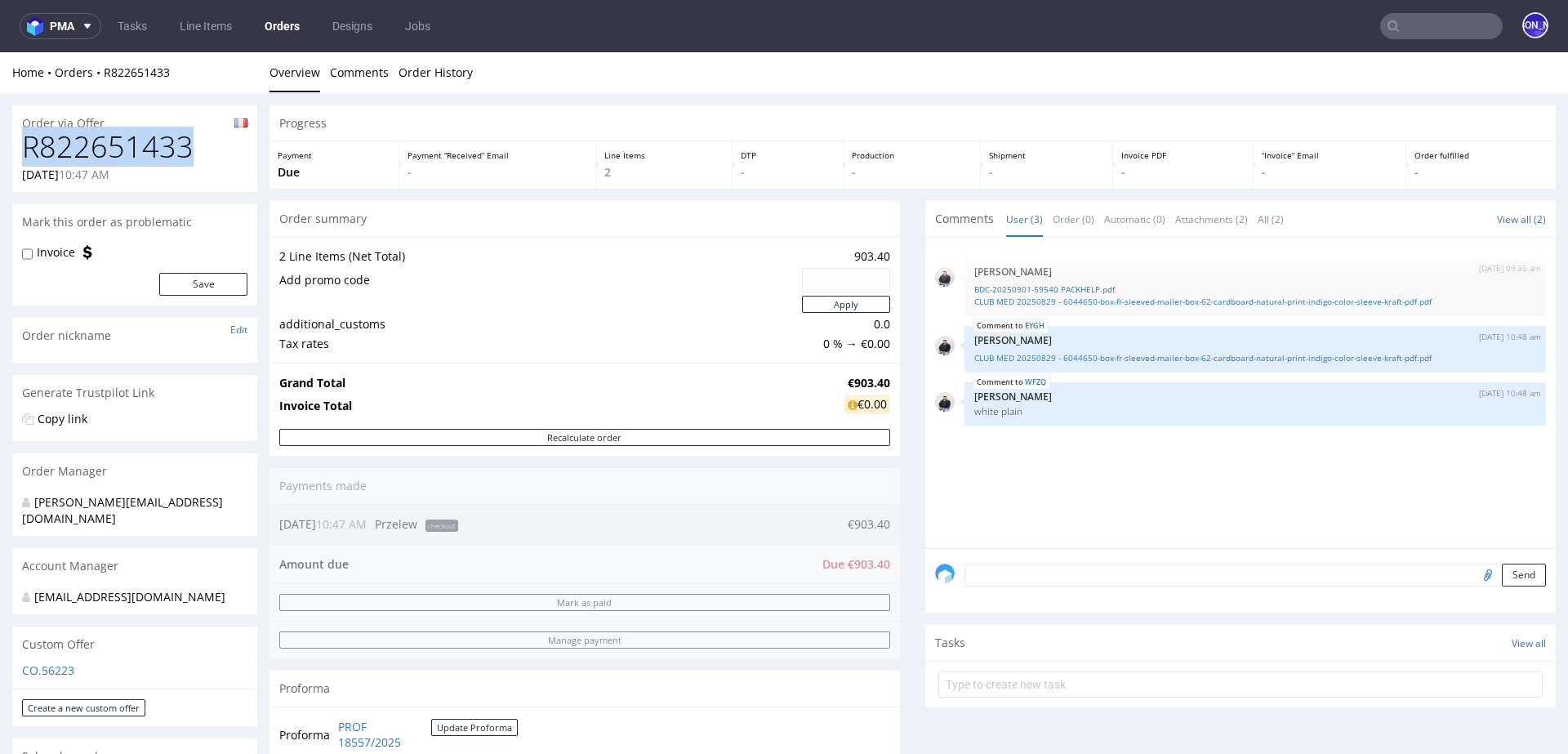
drag, startPoint x: 194, startPoint y: 147, endPoint x: 0, endPoint y: 147, distance: 194.0
copy h1 "R822651433"
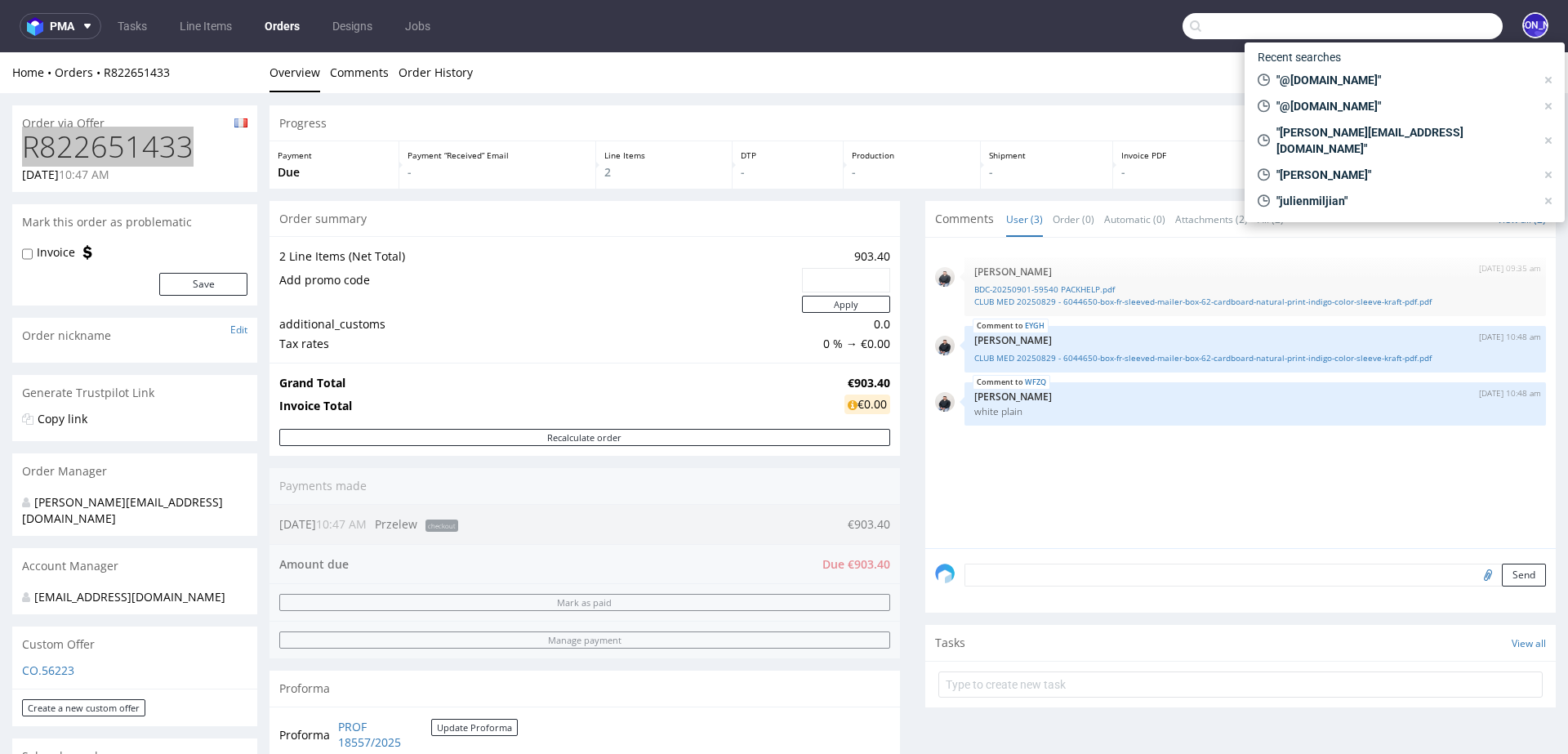
click at [1432, 19] on input "text" at bounding box center [1342, 25] width 320 height 26
paste input "operations@wearecircles.com"
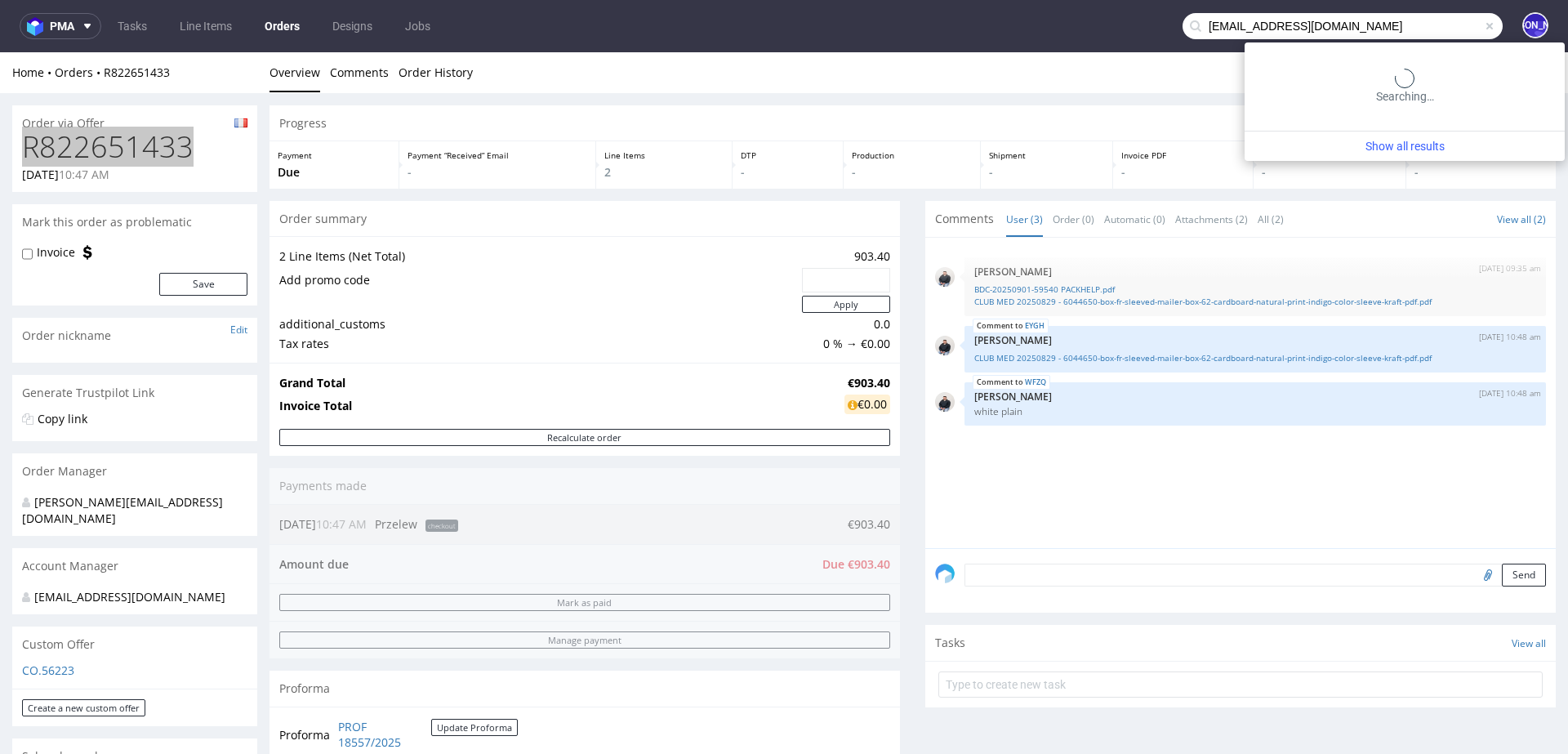
type input "operations@wearecircles.com"
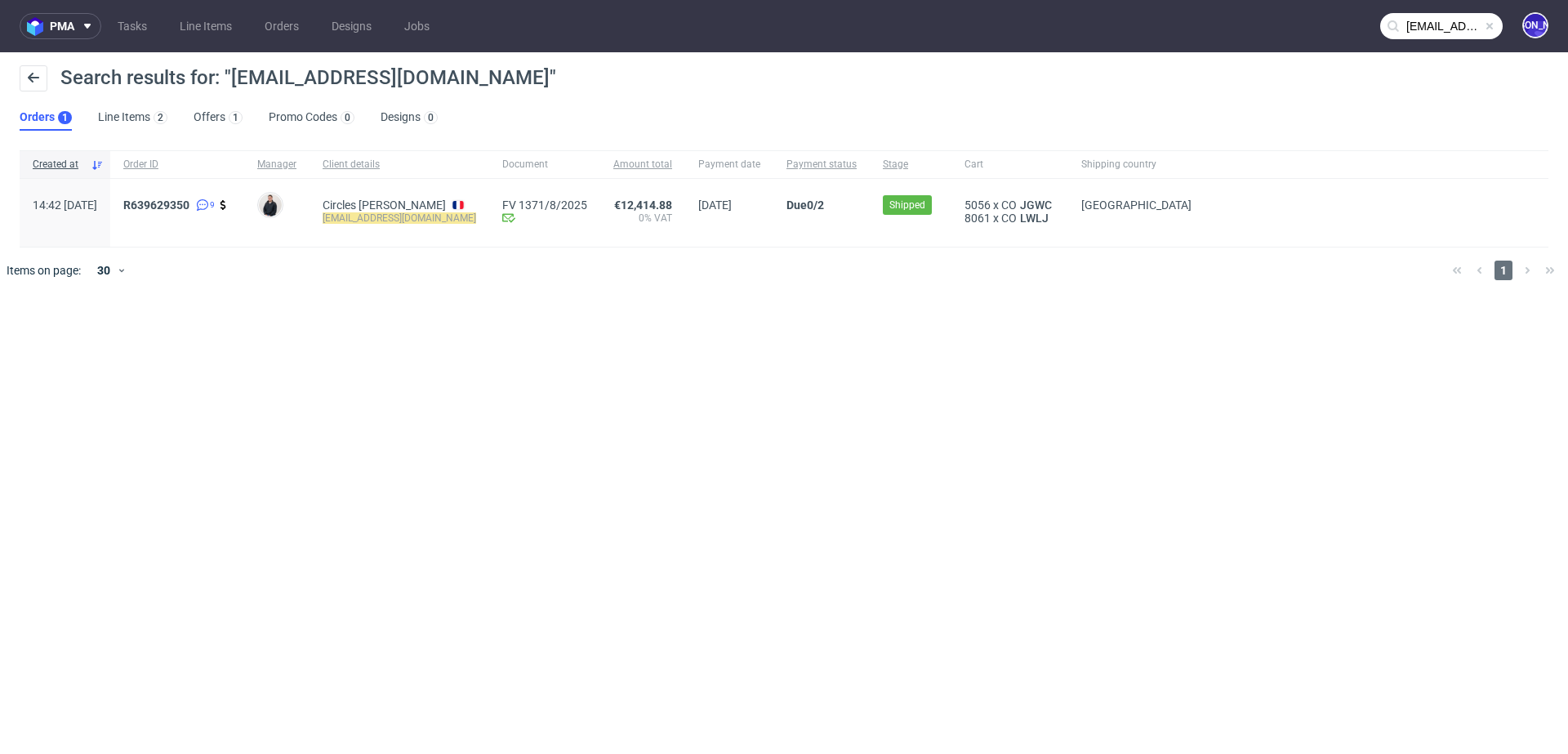
click at [202, 195] on div "R639629350 9" at bounding box center [177, 212] width 134 height 68
click at [186, 203] on span "R639629350" at bounding box center [155, 205] width 66 height 13
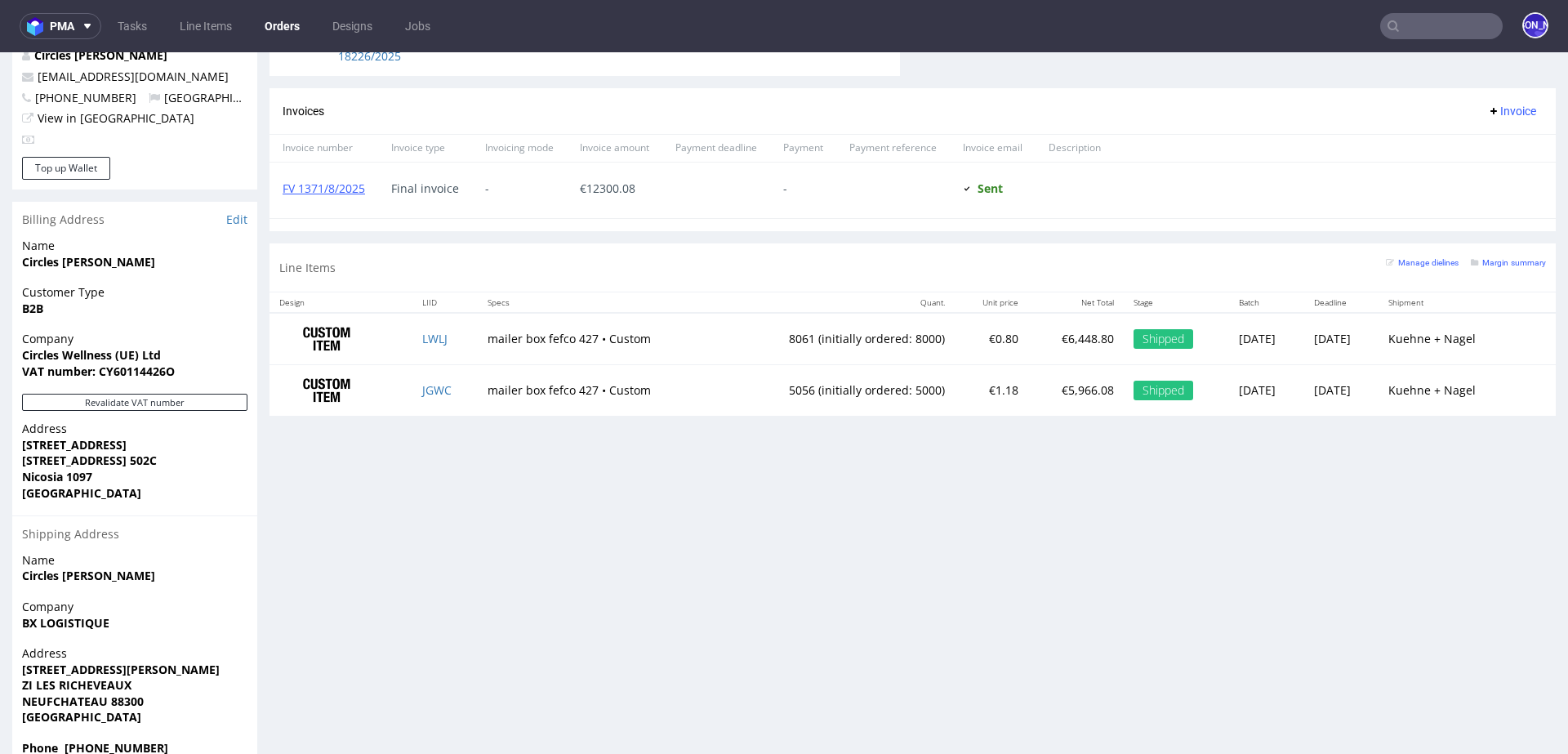
scroll to position [848, 0]
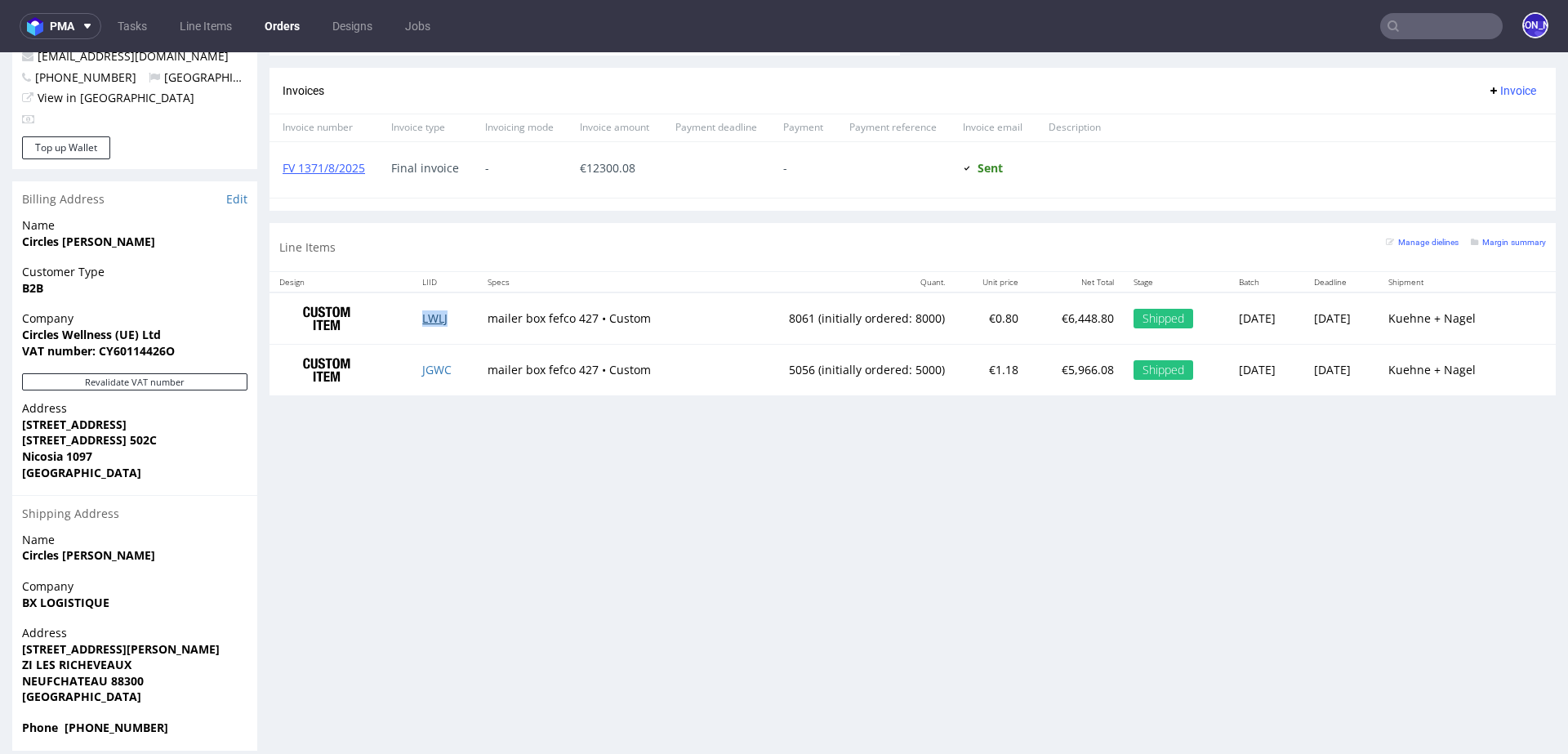
click at [437, 313] on link "LWLJ" at bounding box center [435, 317] width 25 height 15
click at [428, 374] on td "JGWC" at bounding box center [445, 370] width 65 height 51
click at [426, 362] on link "JGWC" at bounding box center [437, 369] width 30 height 15
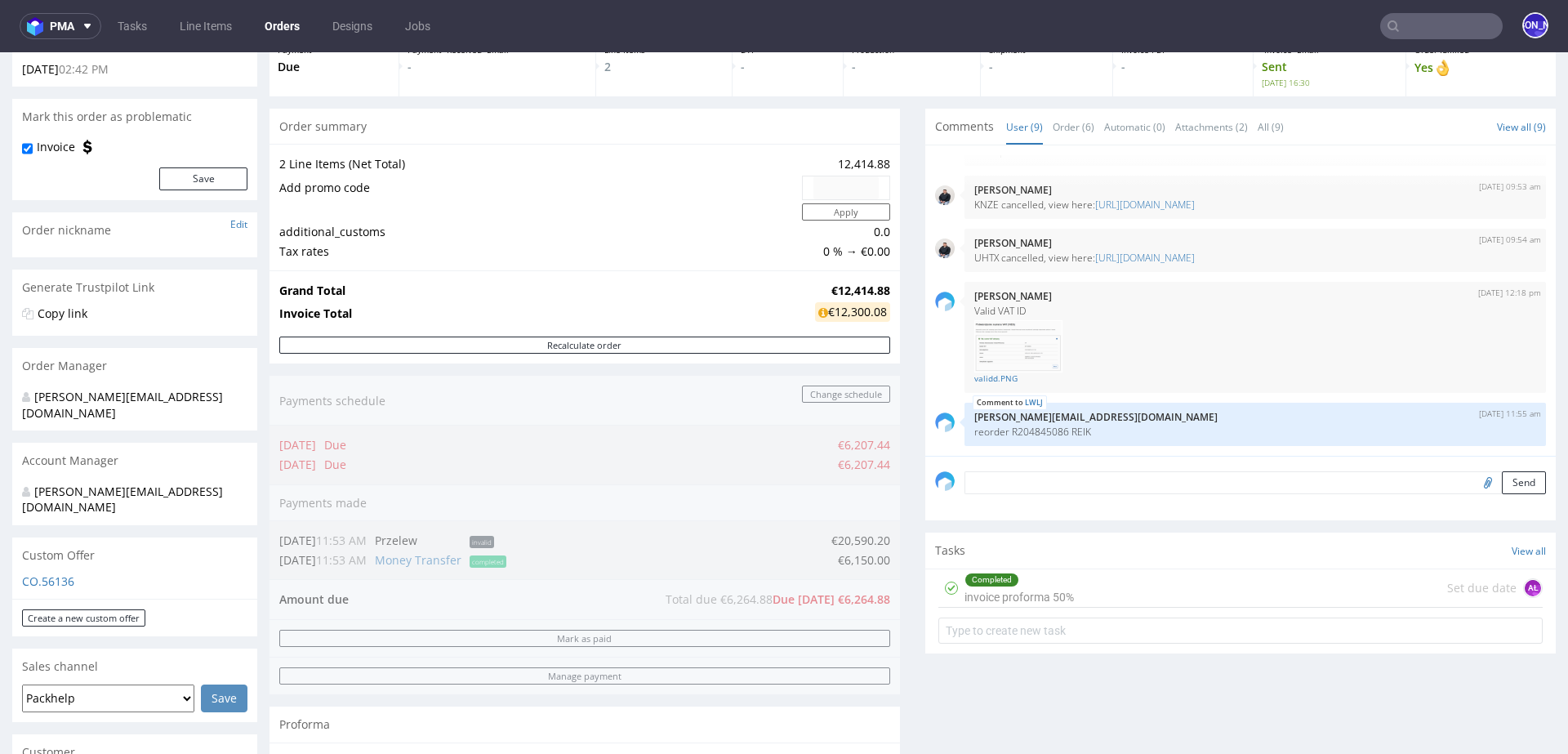
scroll to position [0, 0]
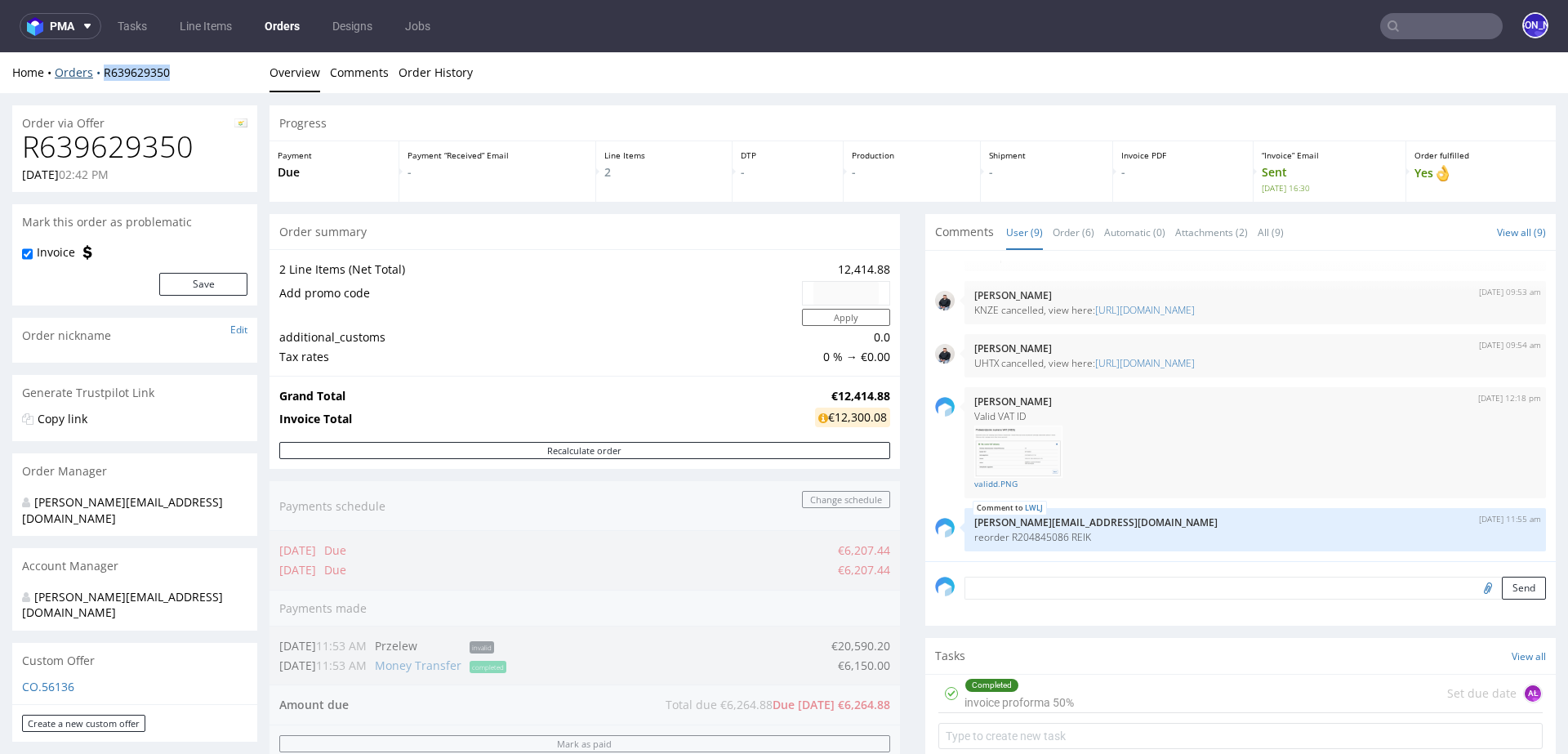
drag, startPoint x: 201, startPoint y: 76, endPoint x: 101, endPoint y: 74, distance: 100.0
click at [101, 75] on div "Home Orders R639629350" at bounding box center [135, 72] width 245 height 16
copy link "R639629350"
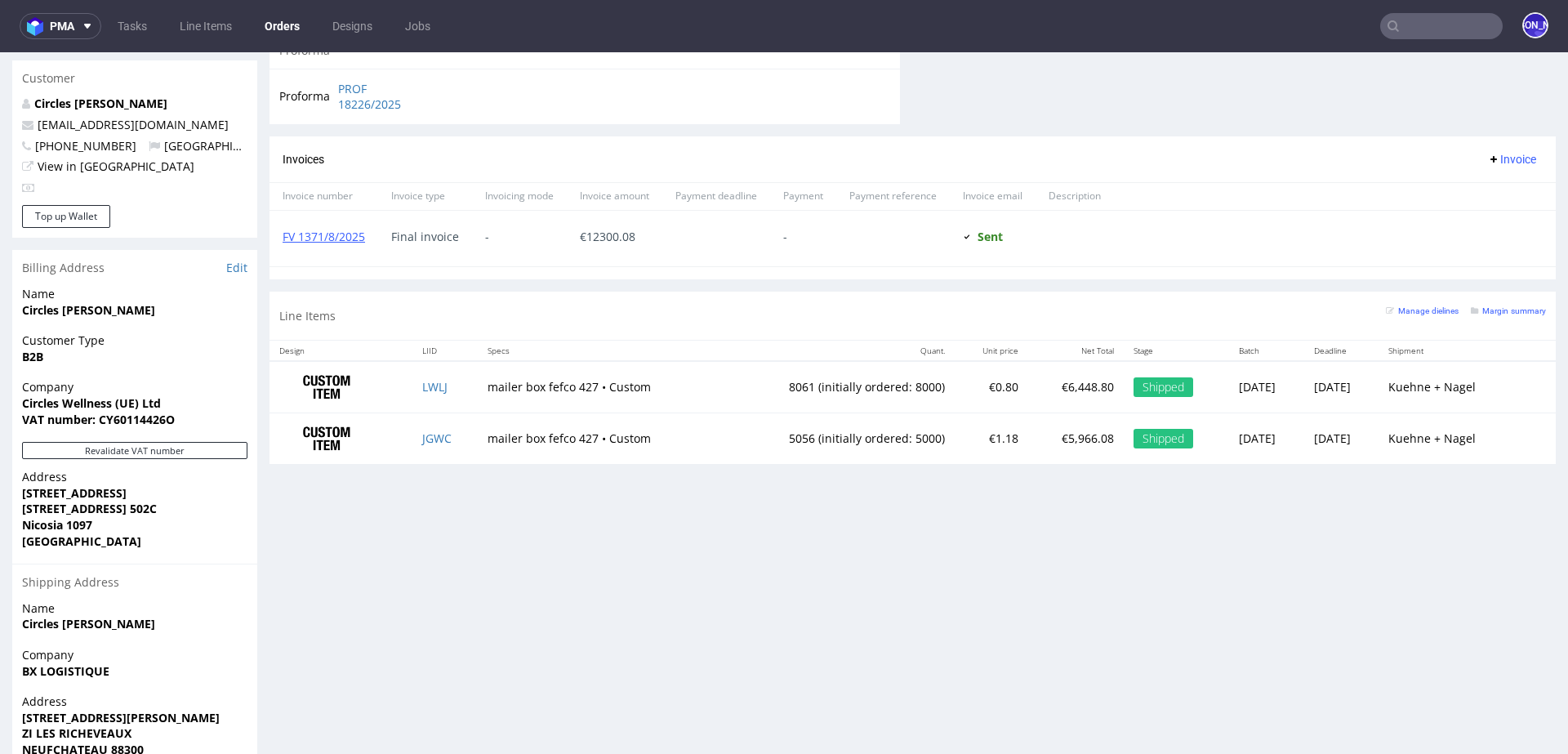
scroll to position [785, 0]
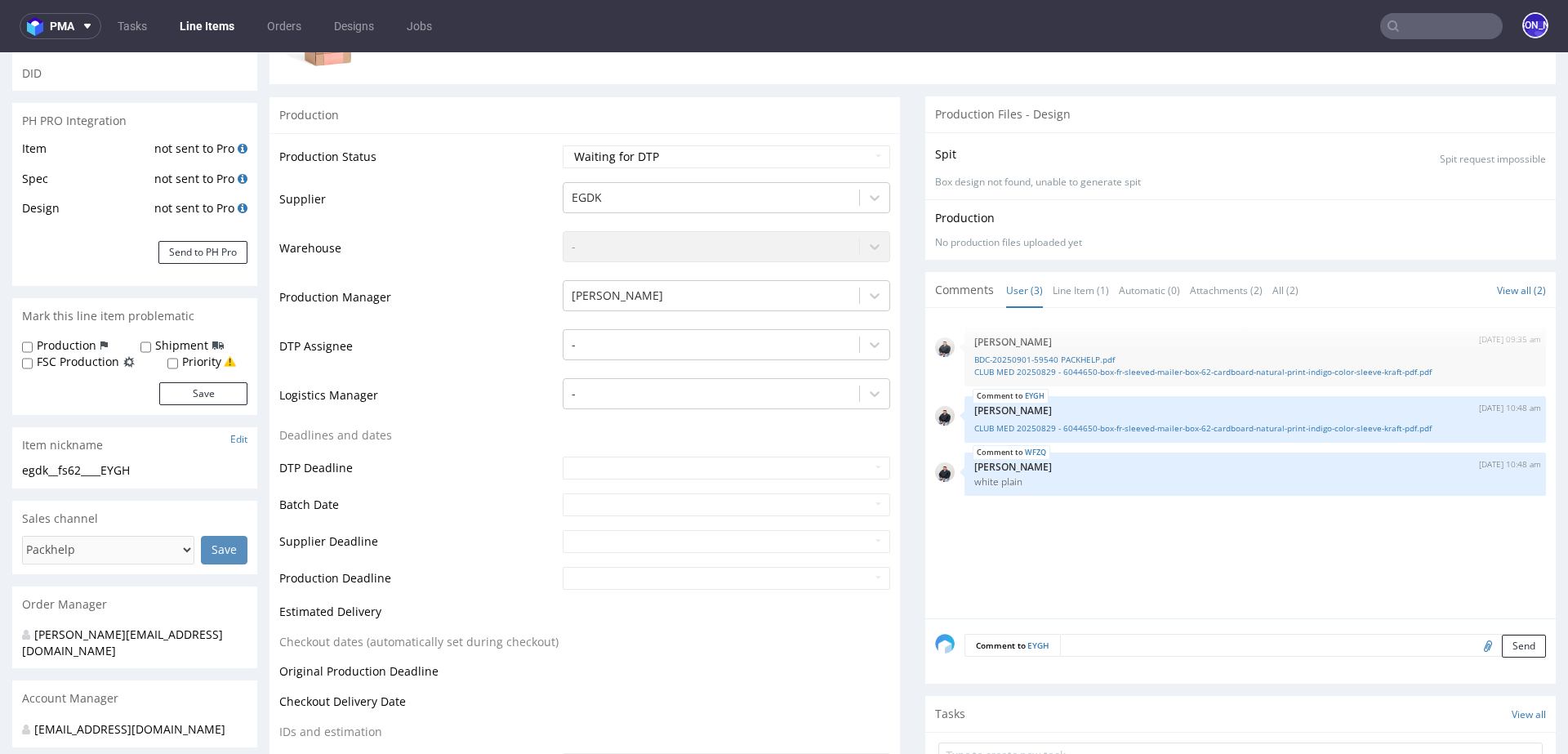
scroll to position [297, 0]
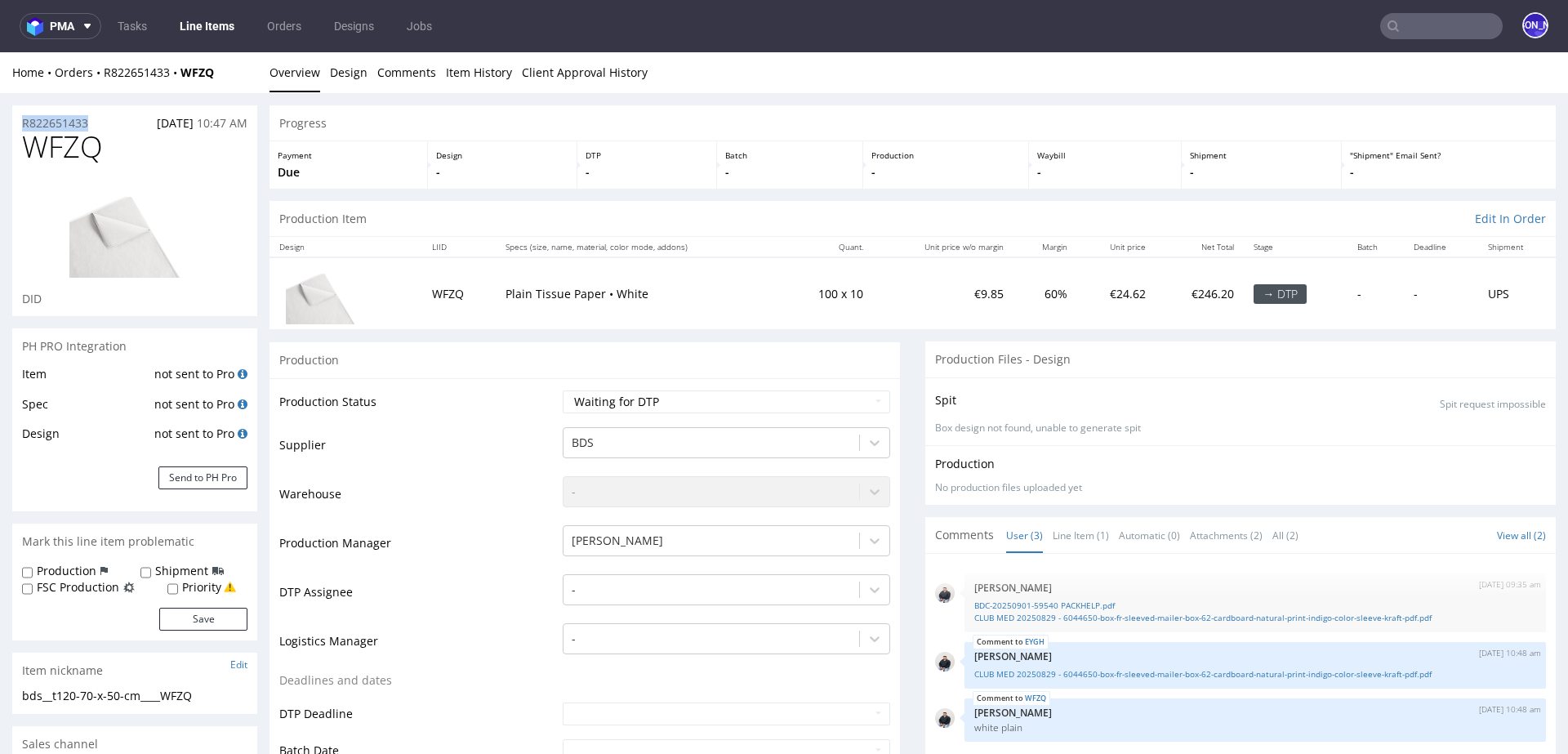
drag, startPoint x: 109, startPoint y: 121, endPoint x: 1, endPoint y: 117, distance: 108.1
copy p "R822651433"
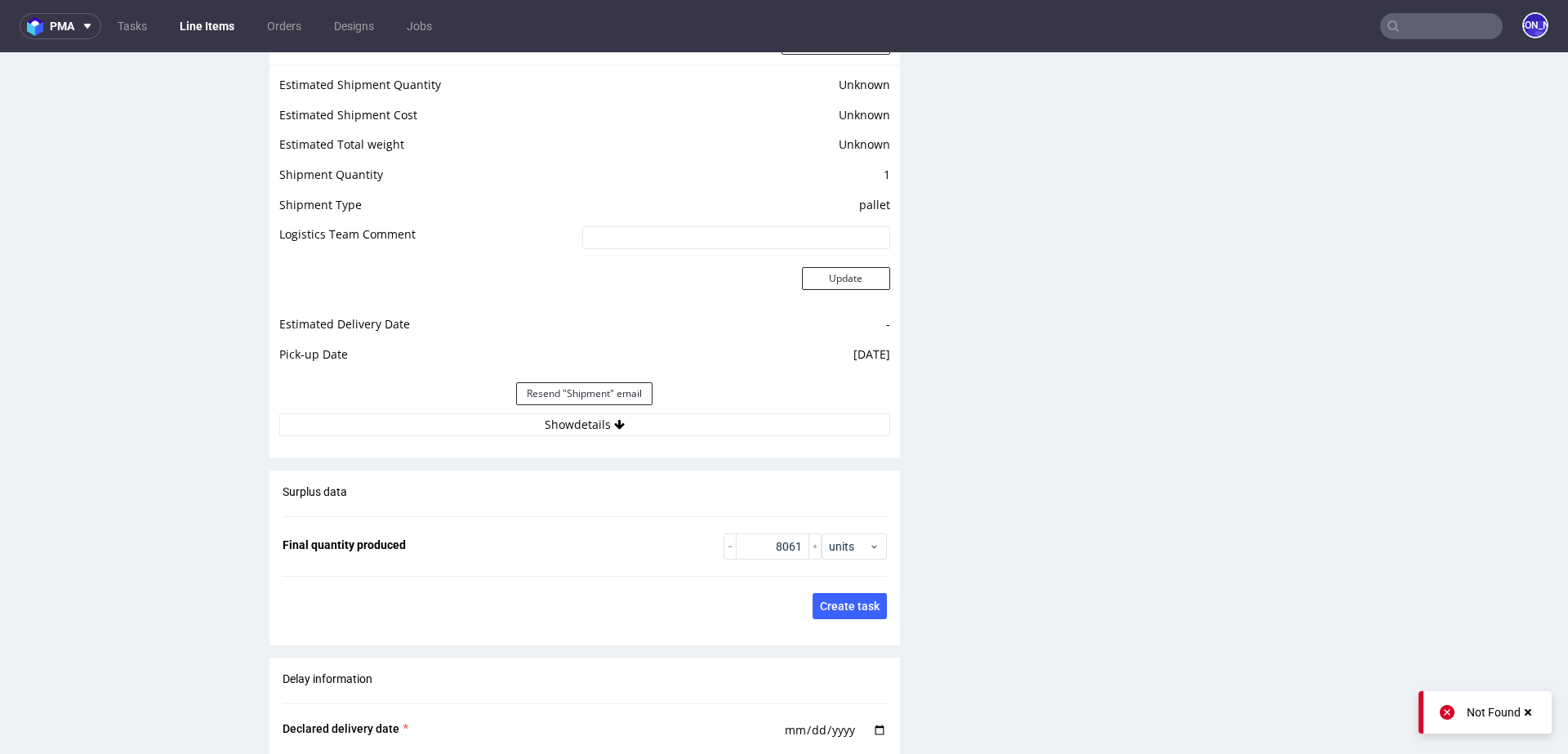
scroll to position [2079, 0]
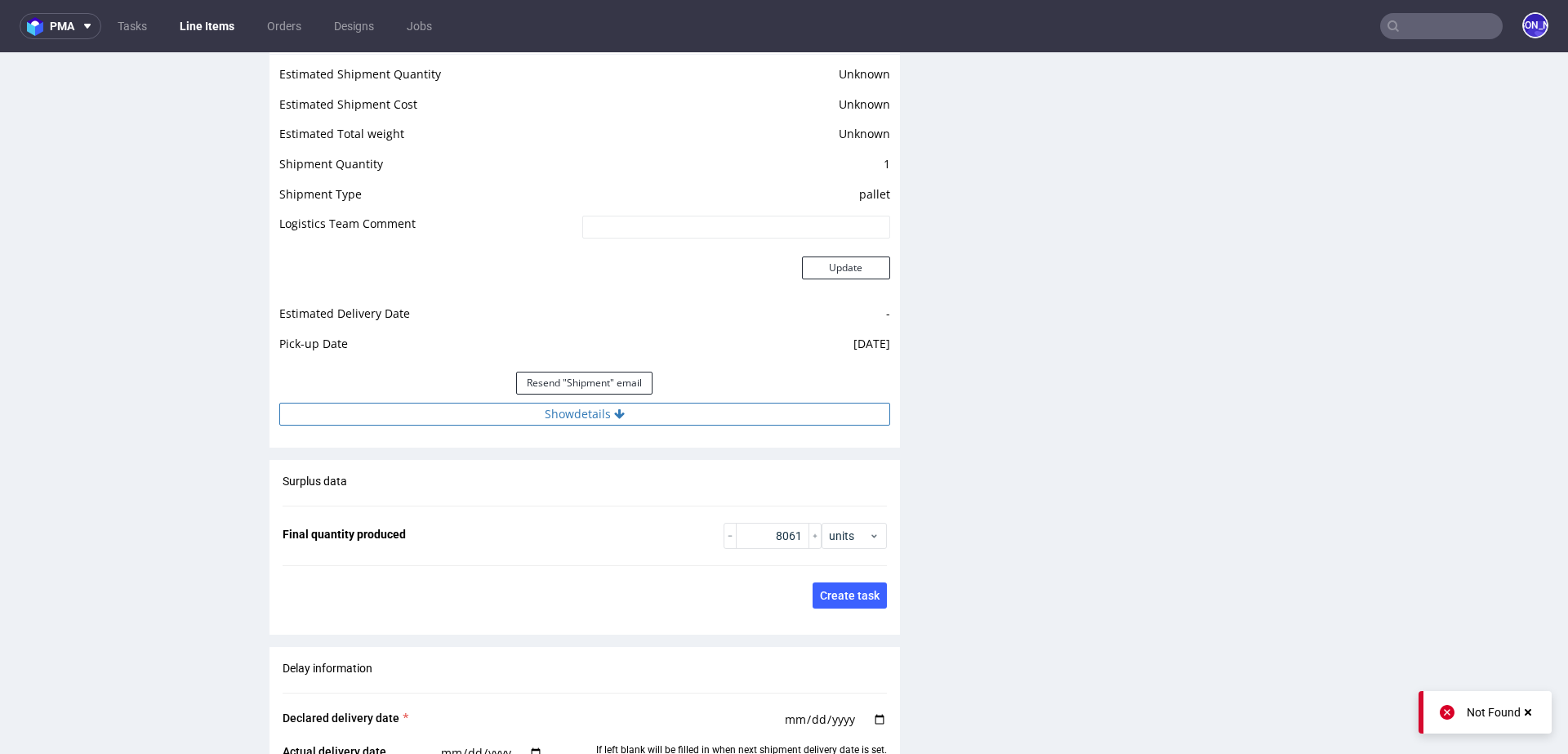
click at [516, 417] on button "Show details" at bounding box center [585, 413] width 611 height 23
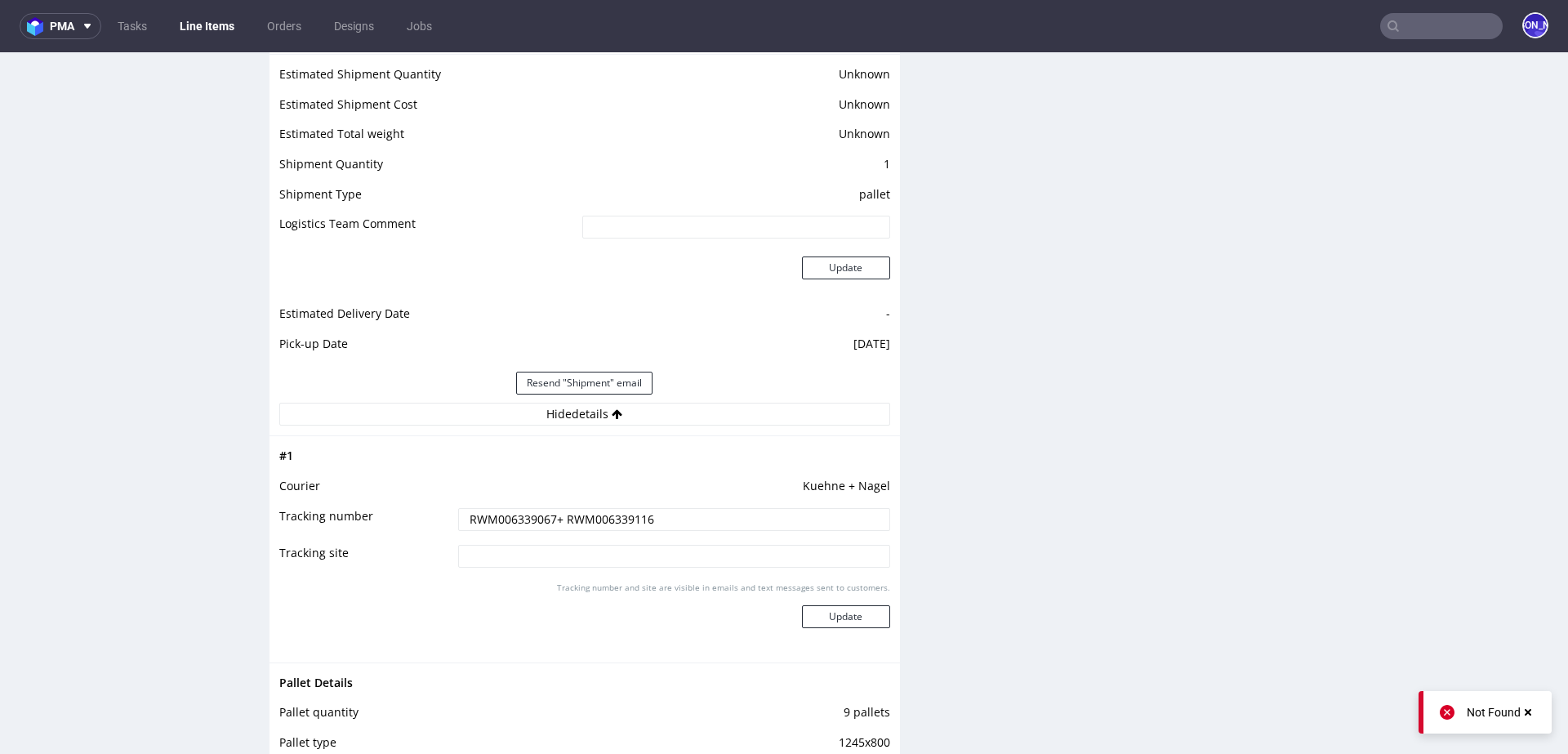
click at [486, 518] on input "RWM006339067+ RWM006339116" at bounding box center [674, 519] width 432 height 23
click at [604, 508] on input "RWM006339067+ RWM006339116" at bounding box center [674, 519] width 432 height 23
click at [604, 511] on input "RWM006339067+ RWM006339116" at bounding box center [674, 519] width 432 height 23
click at [604, 510] on input "RWM006339067+ RWM006339116" at bounding box center [674, 519] width 432 height 23
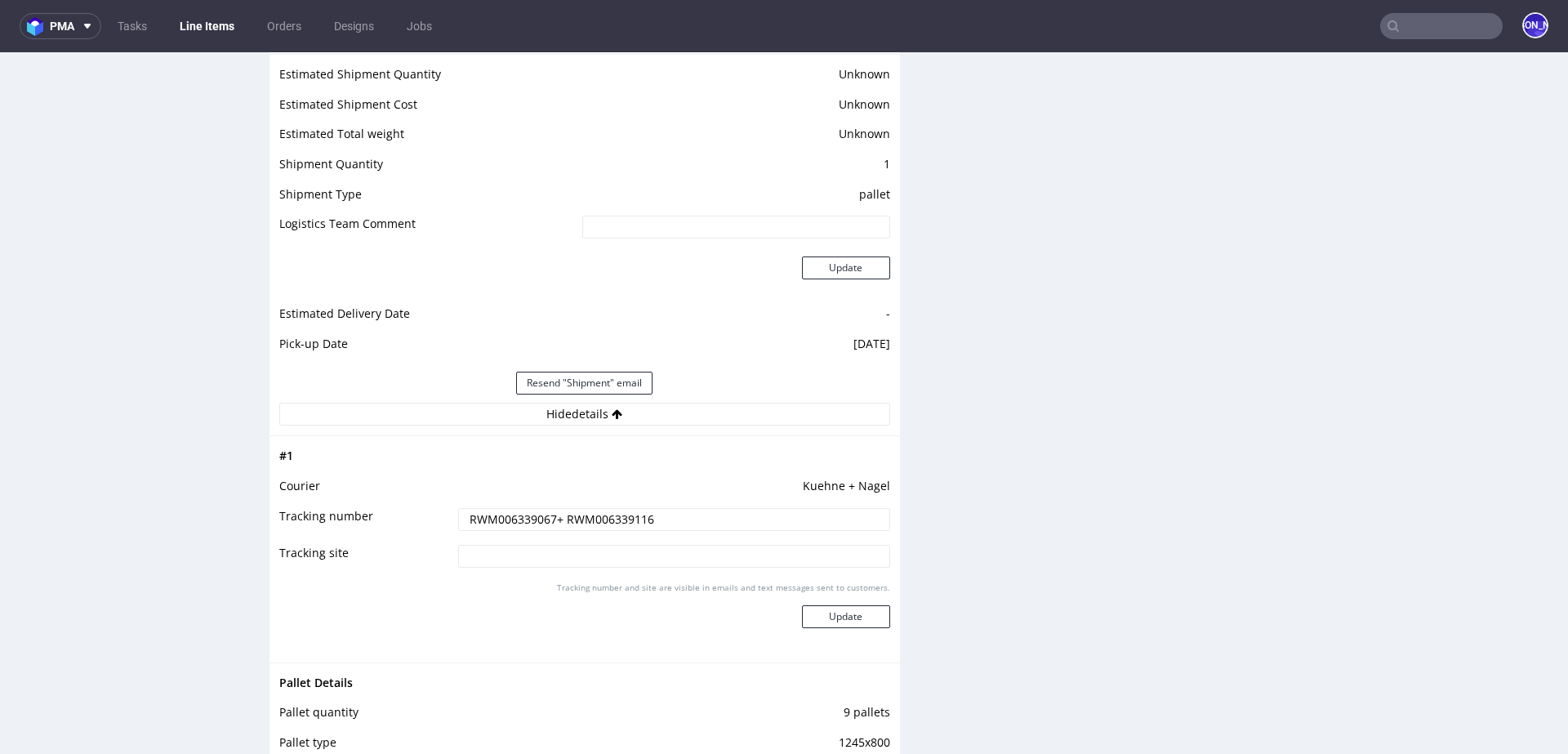
click at [611, 514] on input "RWM006339067+ RWM006339116" at bounding box center [674, 519] width 432 height 23
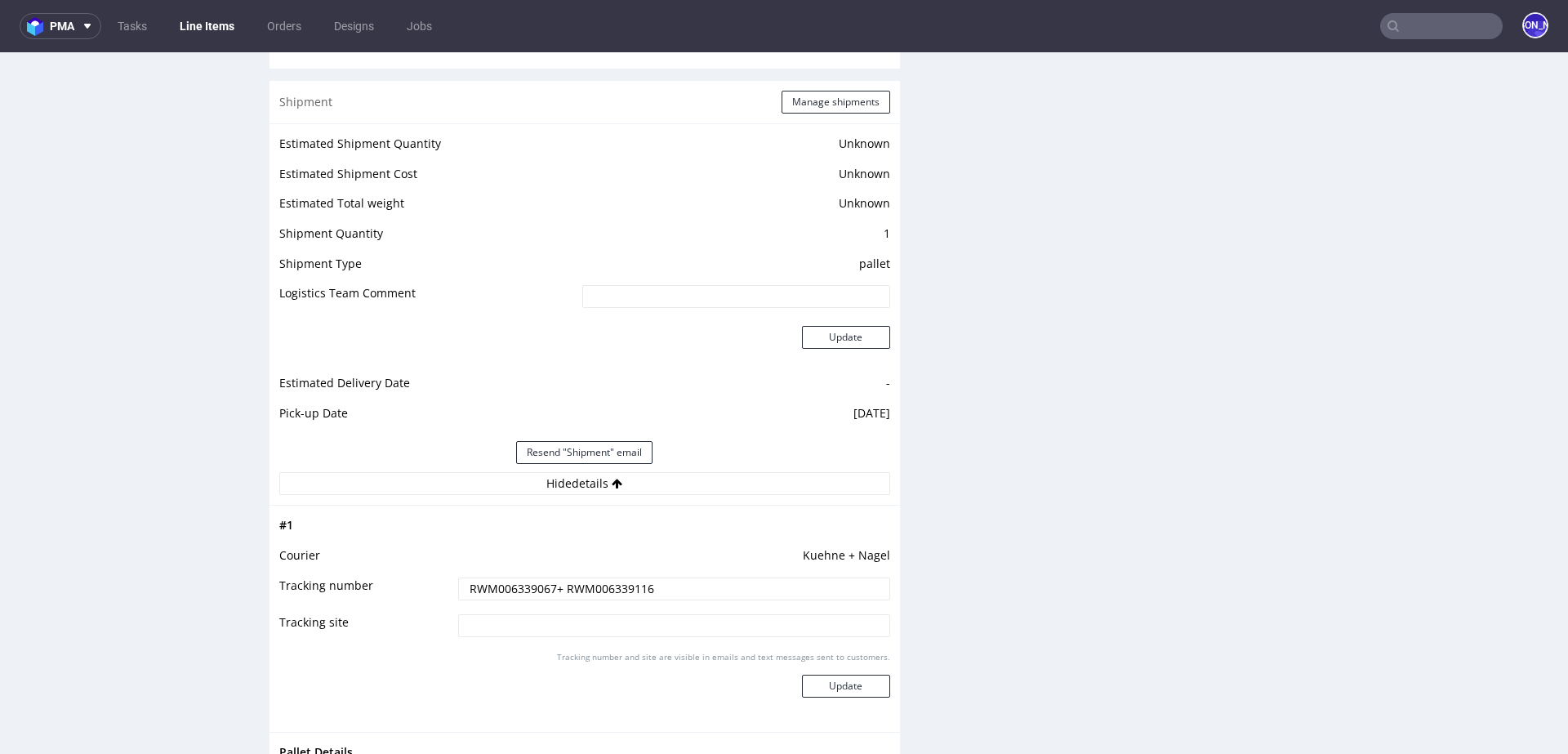
scroll to position [0, 0]
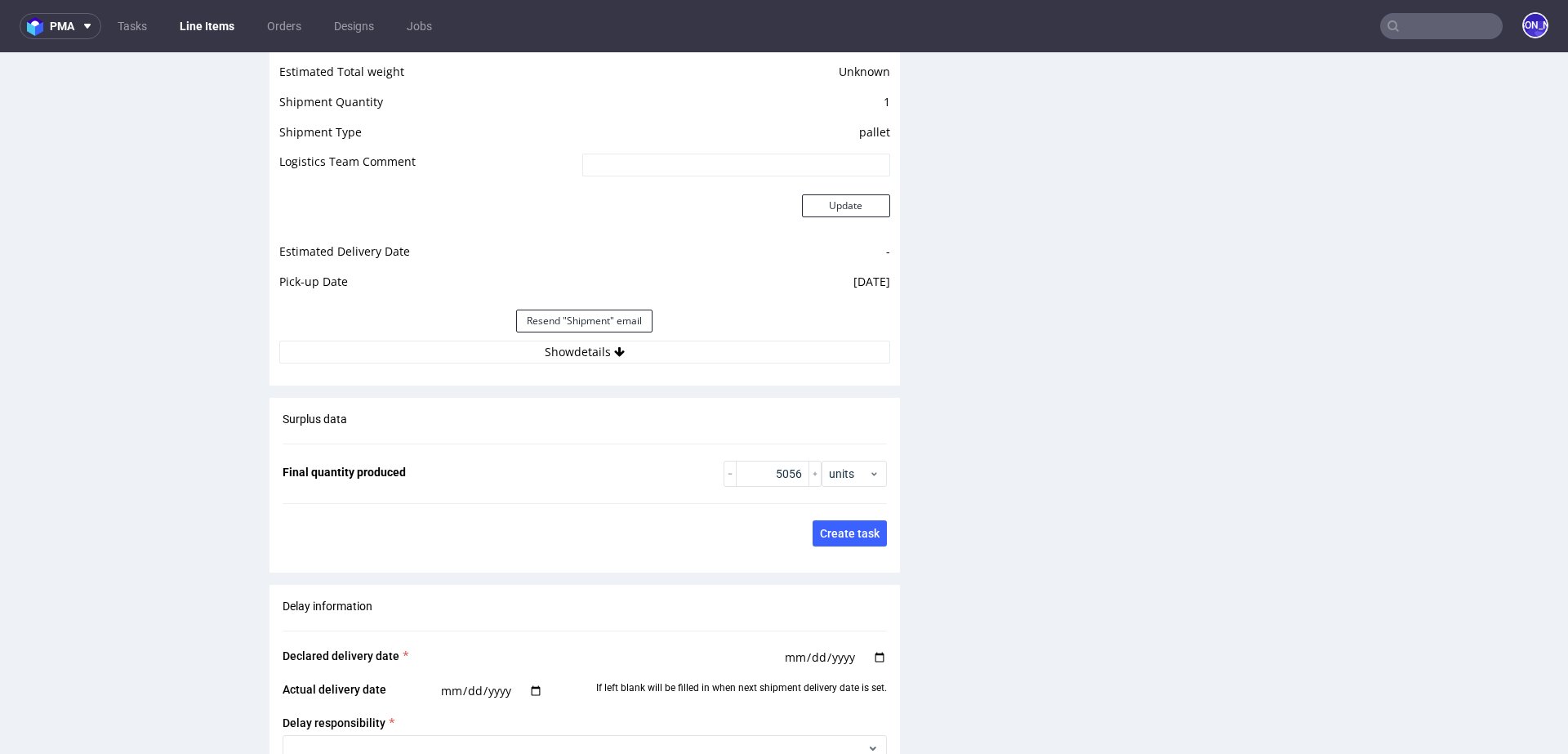
scroll to position [2257, 0]
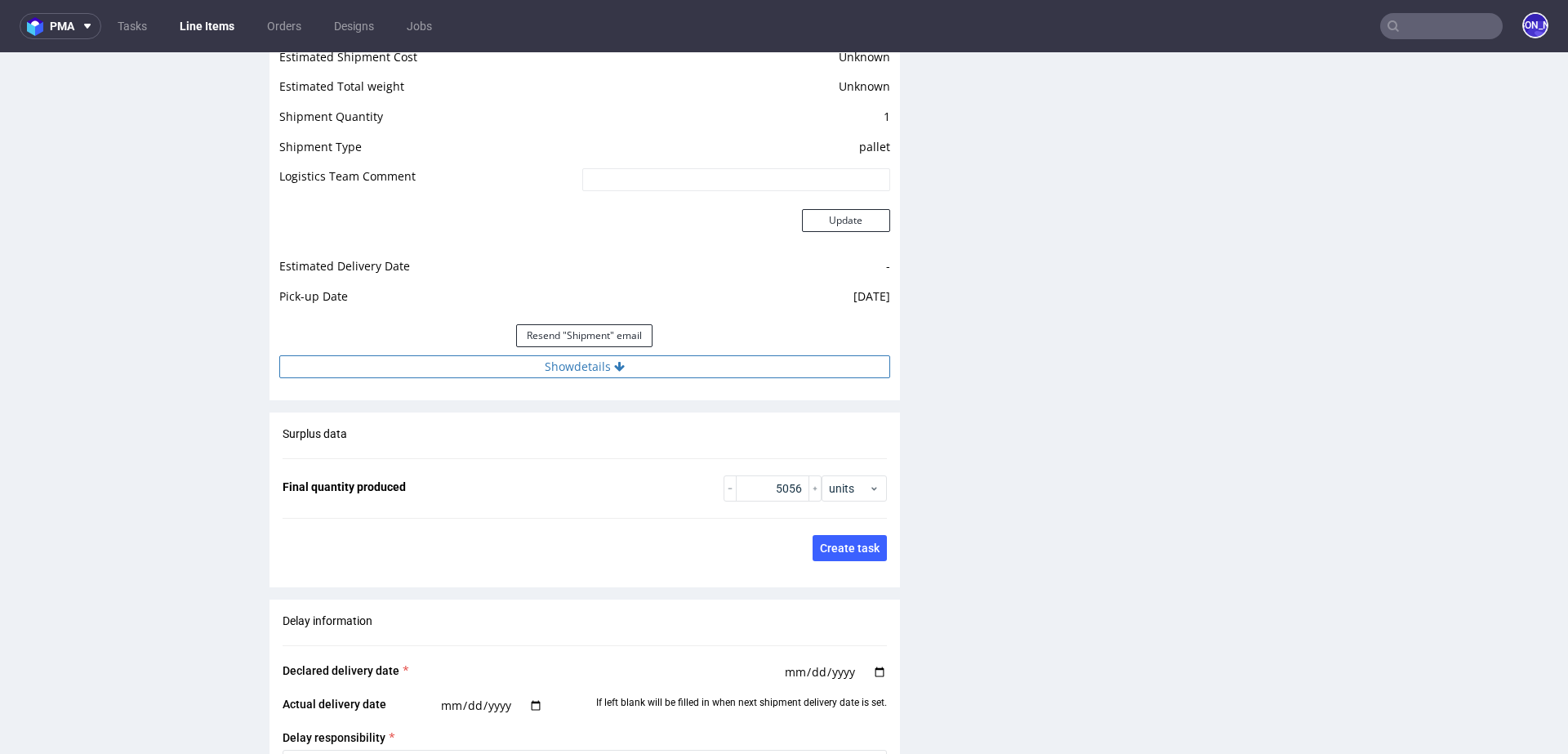
click at [578, 361] on button "Show details" at bounding box center [585, 366] width 611 height 23
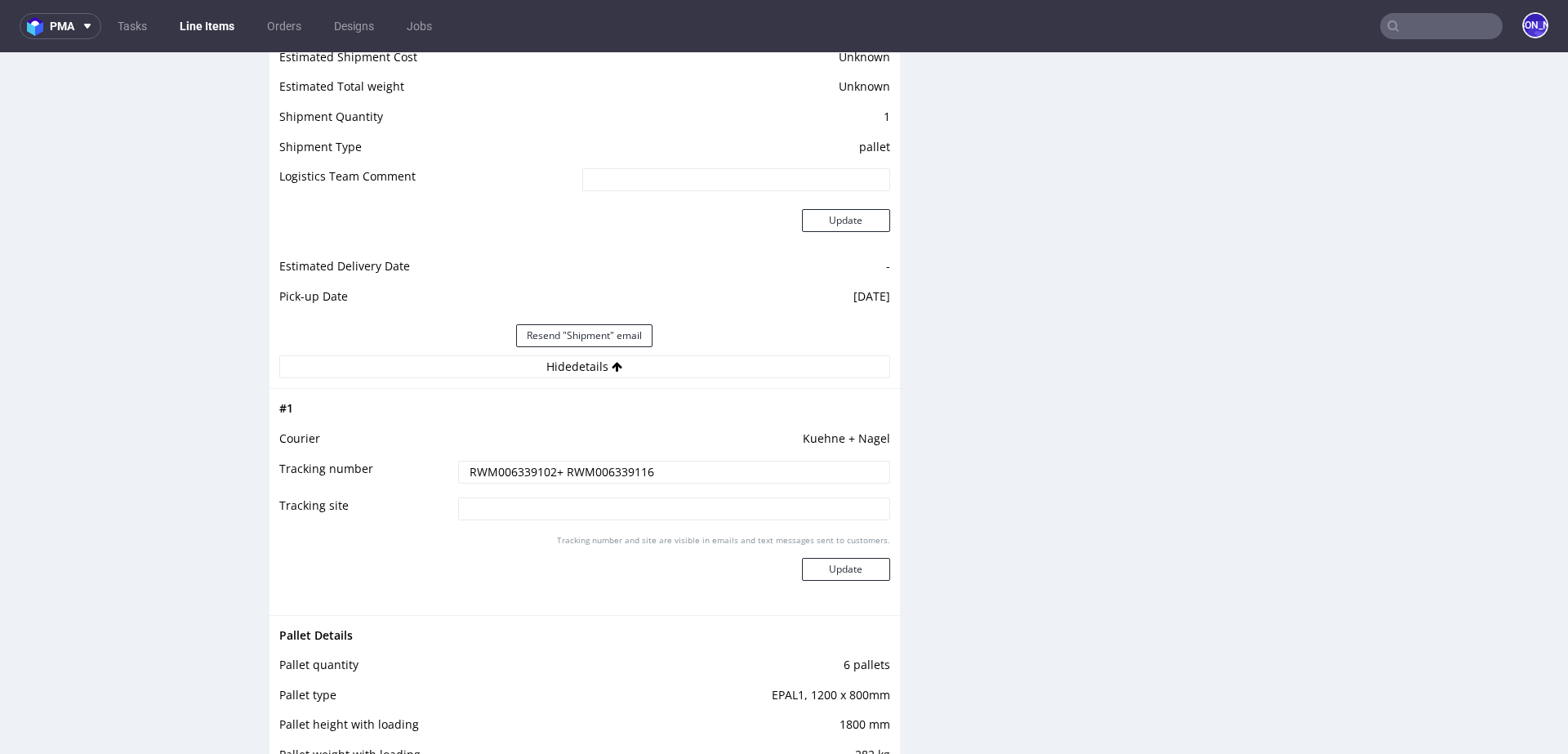
click at [495, 473] on input "RWM006339102+ RWM006339116" at bounding box center [674, 472] width 432 height 23
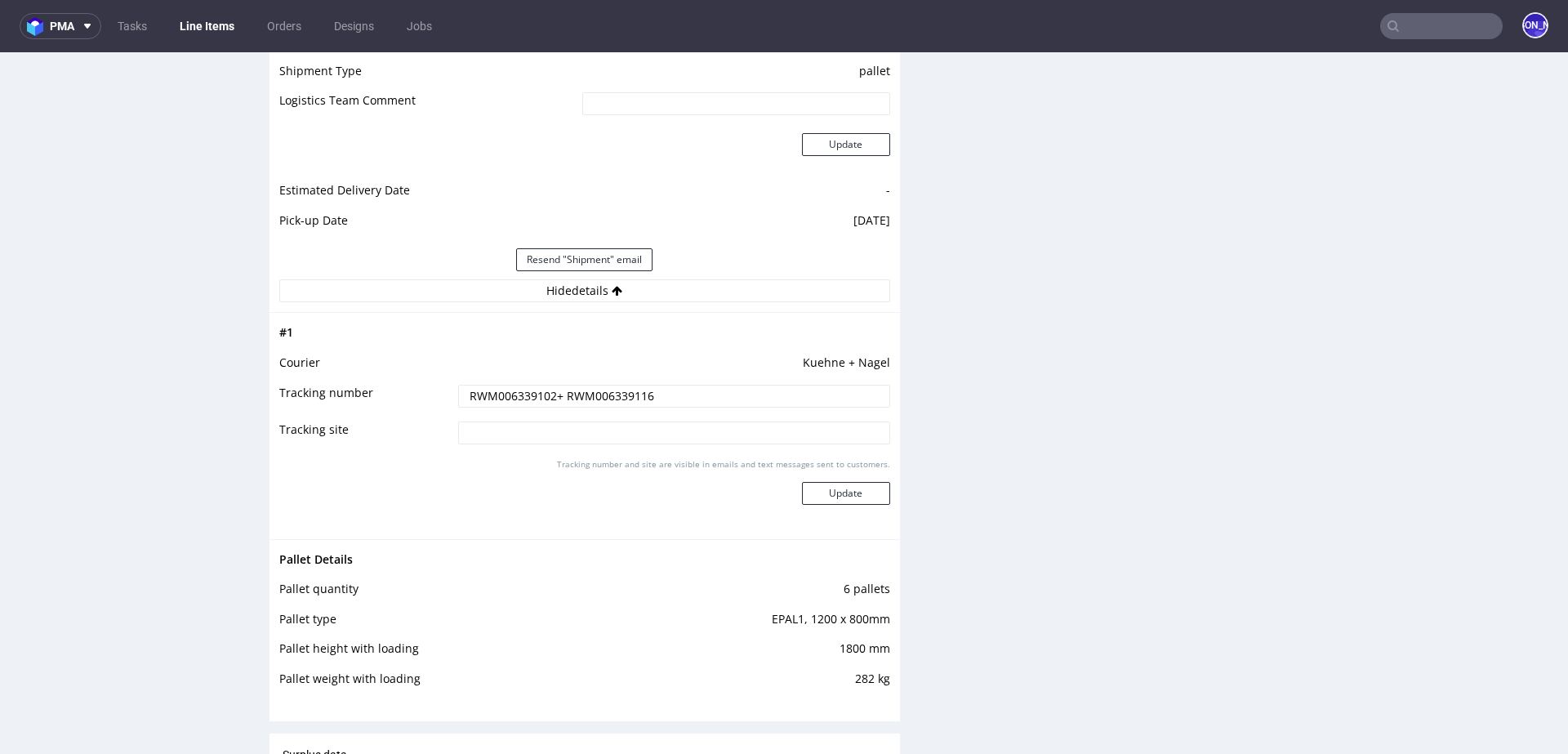
scroll to position [2287, 0]
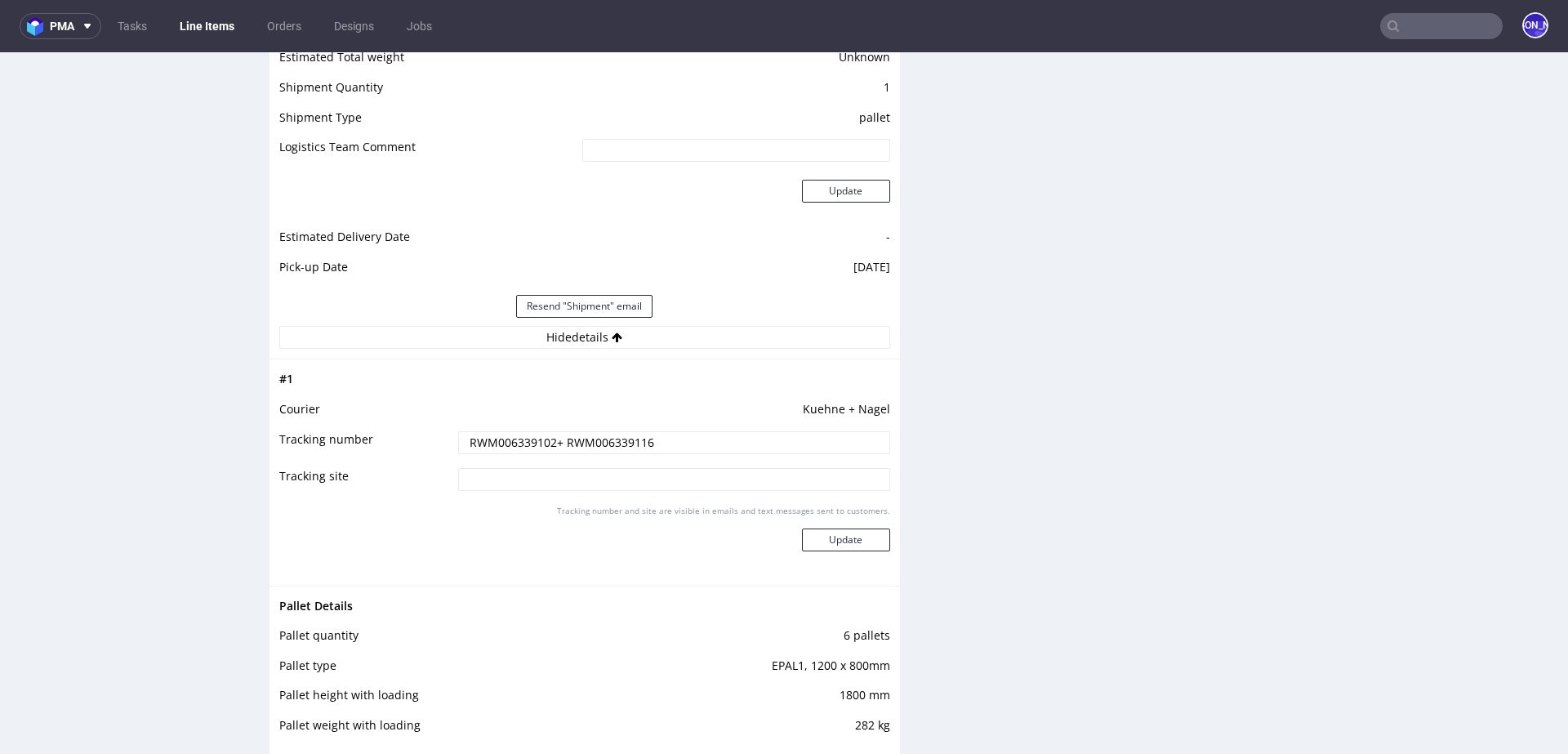
click at [613, 437] on input "RWM006339102+ RWM006339116" at bounding box center [674, 442] width 432 height 23
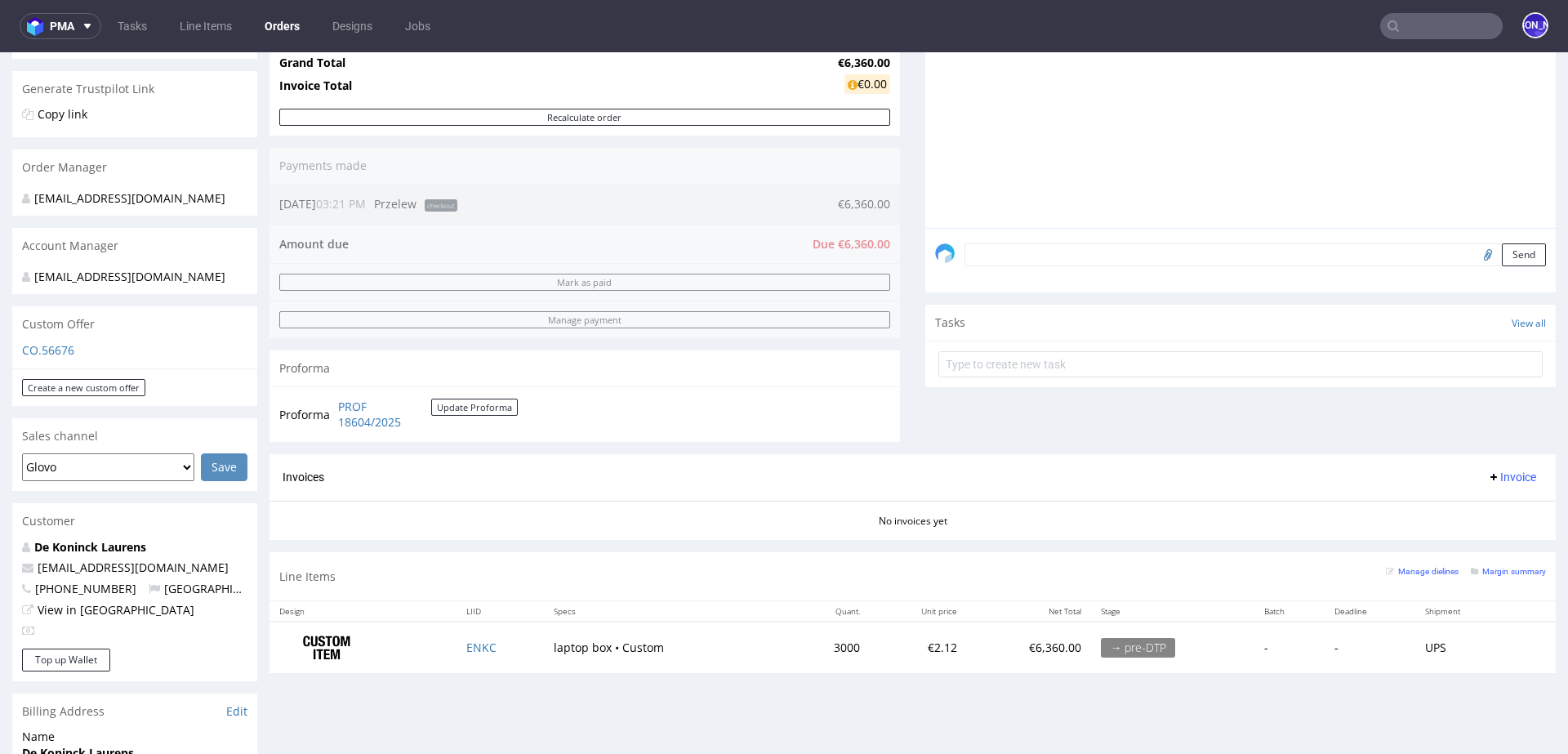
scroll to position [338, 0]
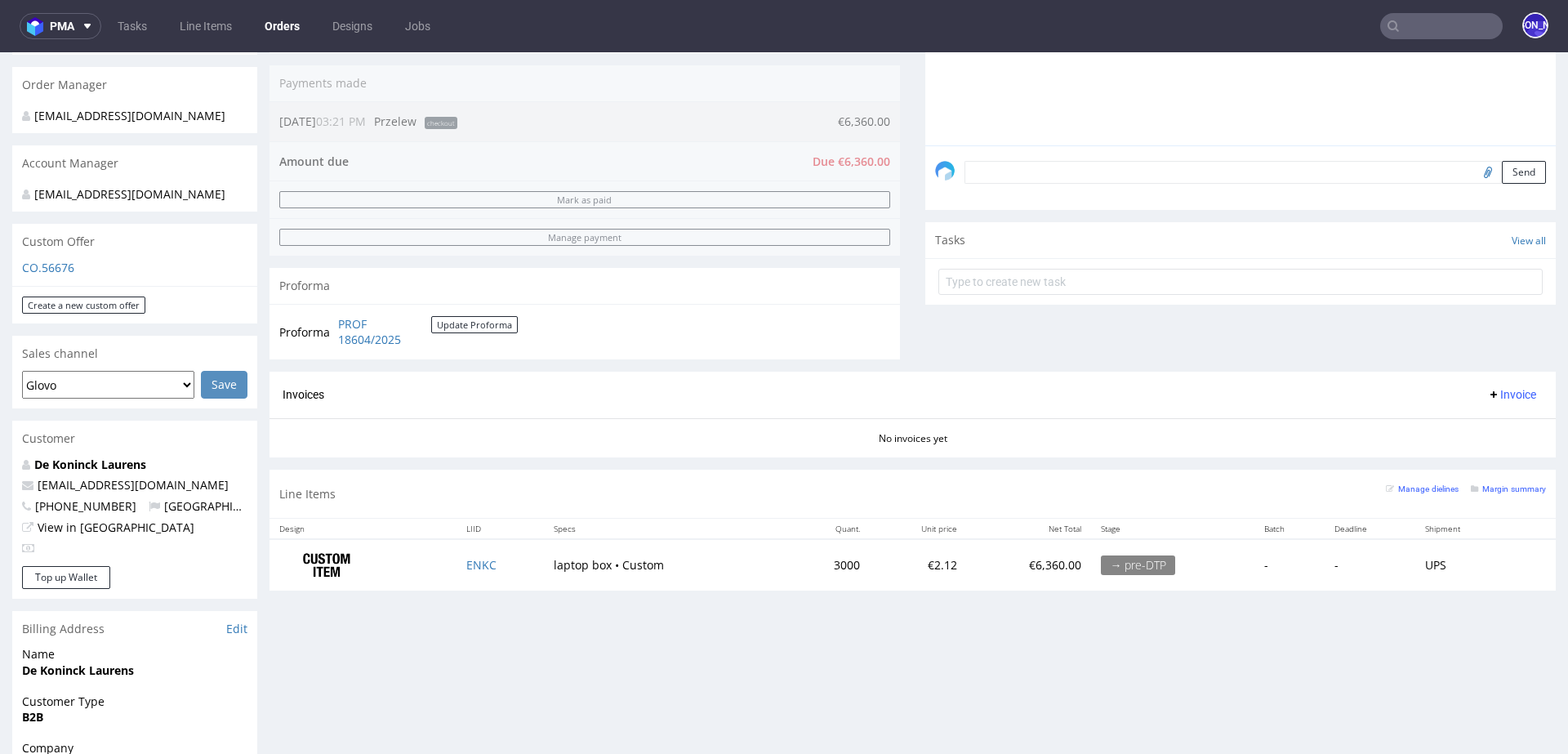
scroll to position [393, 0]
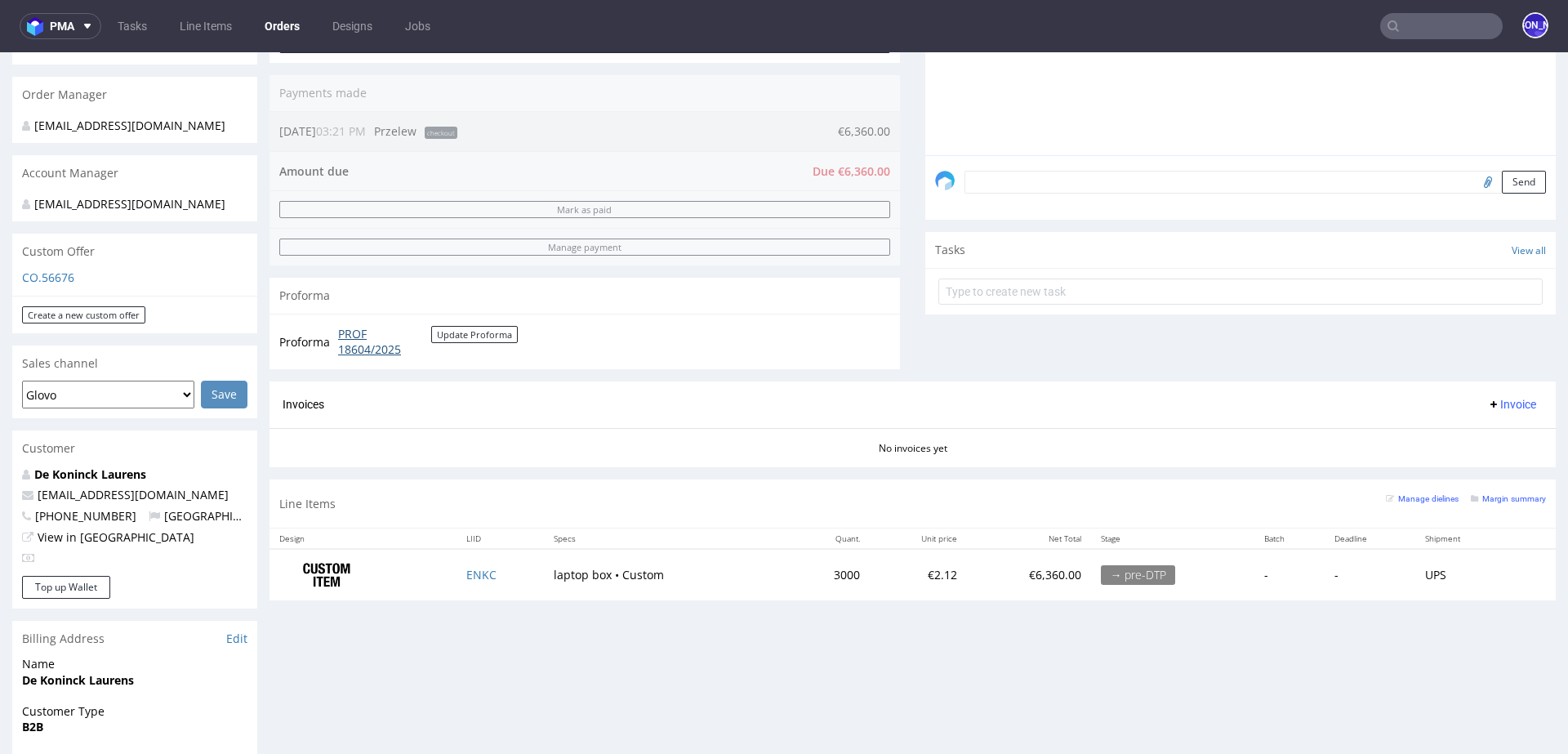
click at [356, 347] on link "PROF 18604/2025" at bounding box center [384, 341] width 93 height 32
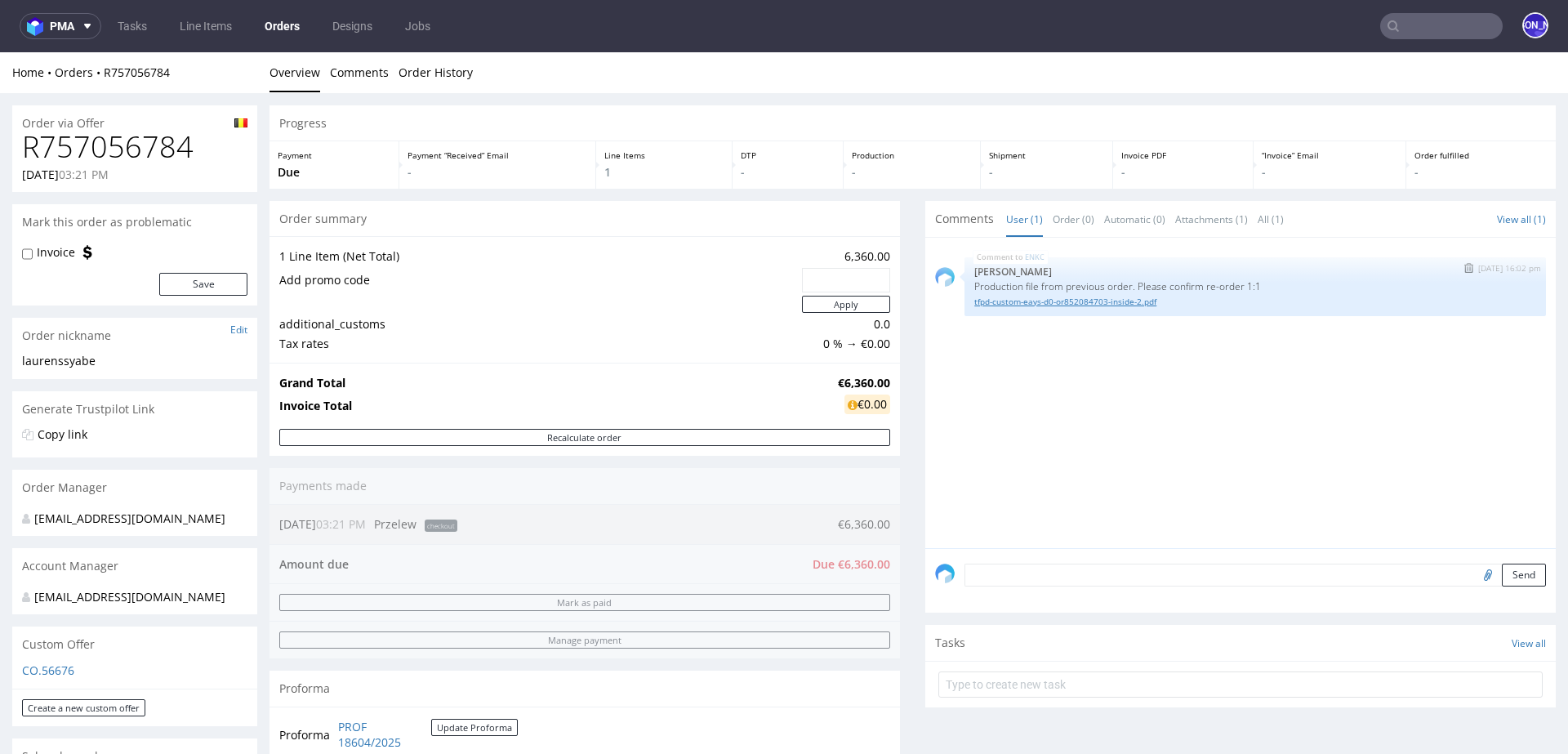
click at [1125, 298] on link "tfpd-custom-eays-d0-or852084703-inside-2.pdf" at bounding box center [1255, 302] width 562 height 13
drag, startPoint x: 212, startPoint y: 149, endPoint x: 0, endPoint y: 148, distance: 212.0
copy h1 "R757056784"
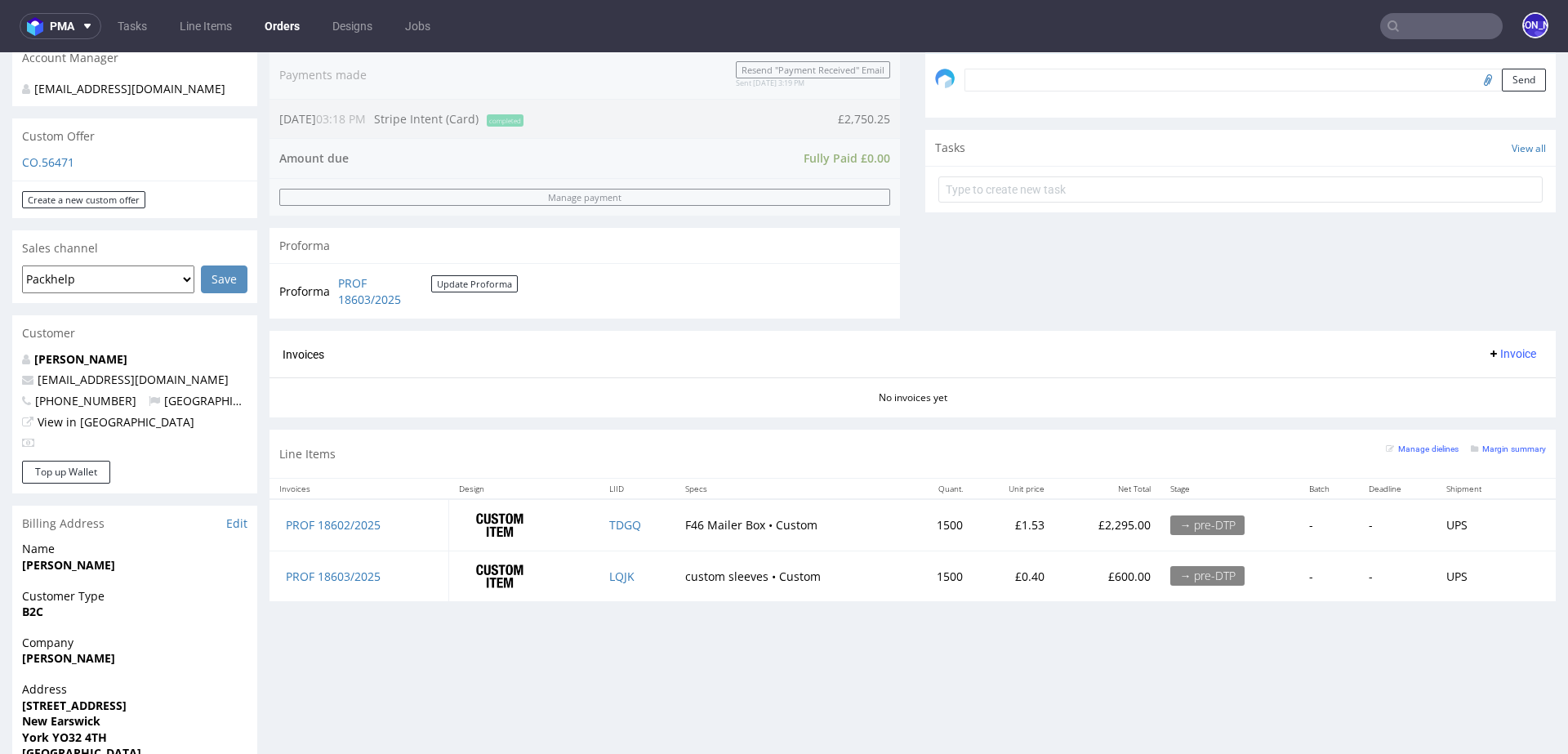
scroll to position [595, 0]
